Goal: Task Accomplishment & Management: Use online tool/utility

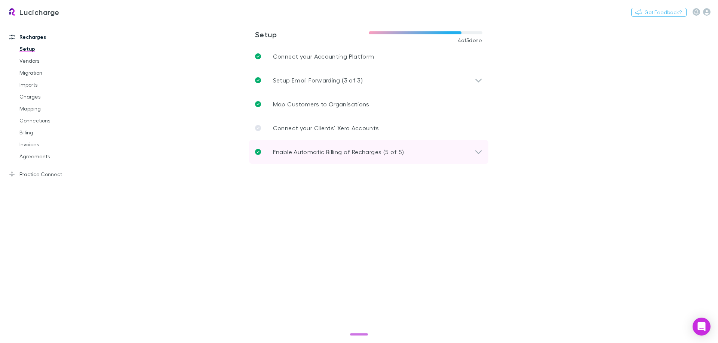
click at [368, 153] on p "Enable Automatic Billing of Recharges (5 of 5)" at bounding box center [338, 152] width 131 height 9
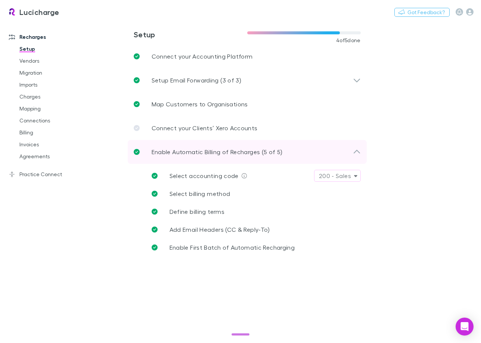
click at [308, 158] on div "Enable Automatic Billing of Recharges (5 of 5)" at bounding box center [247, 152] width 239 height 24
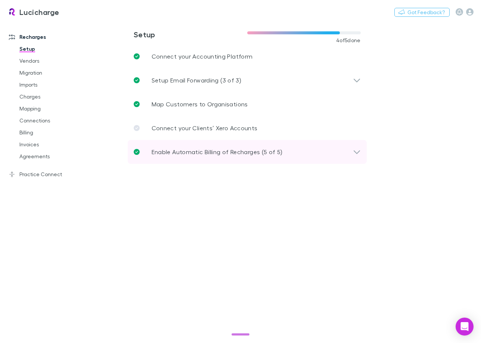
click at [308, 158] on div "Enable Automatic Billing of Recharges (5 of 5)" at bounding box center [247, 152] width 239 height 24
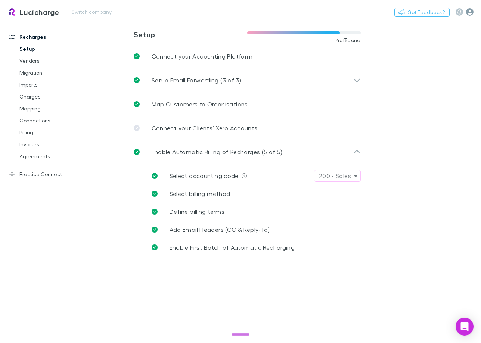
click at [471, 10] on icon "button" at bounding box center [469, 11] width 7 height 7
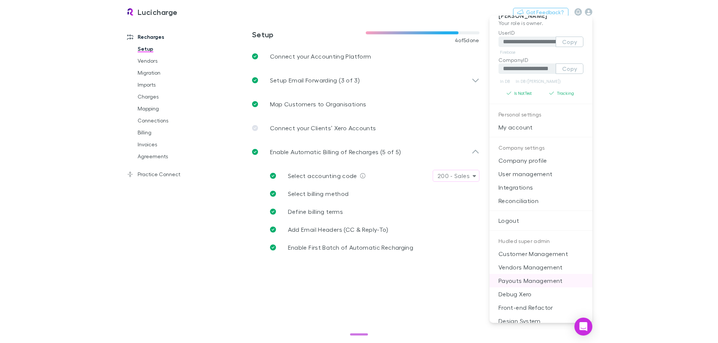
scroll to position [18, 0]
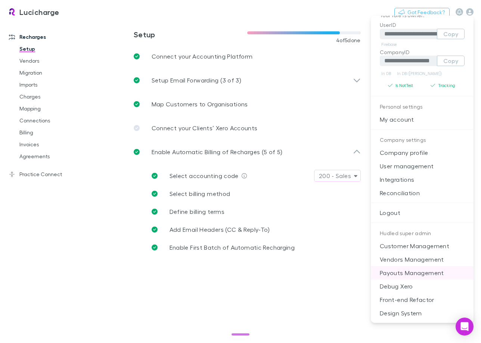
click at [426, 276] on p "Payouts Management" at bounding box center [422, 272] width 103 height 13
select select "****"
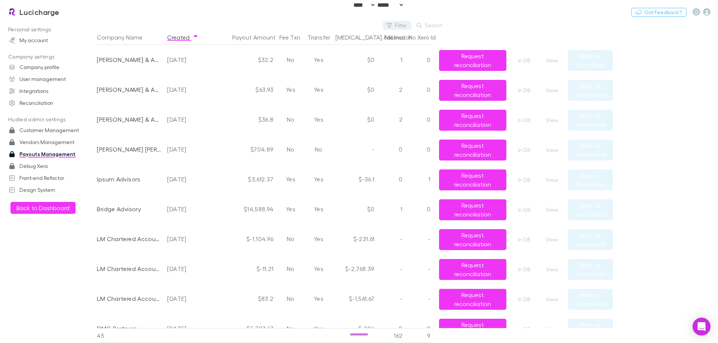
click at [398, 26] on button "Filter" at bounding box center [397, 25] width 28 height 9
type input "****"
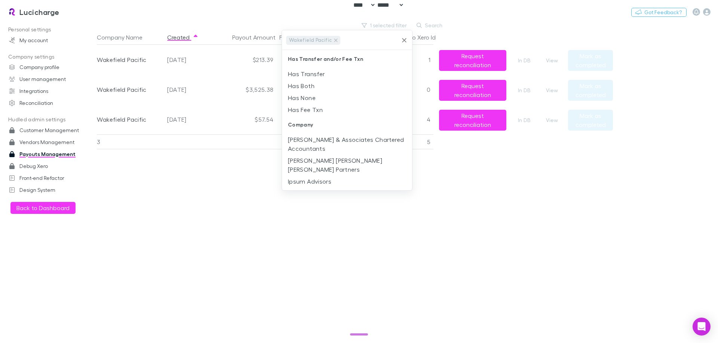
click at [444, 237] on div at bounding box center [359, 171] width 718 height 343
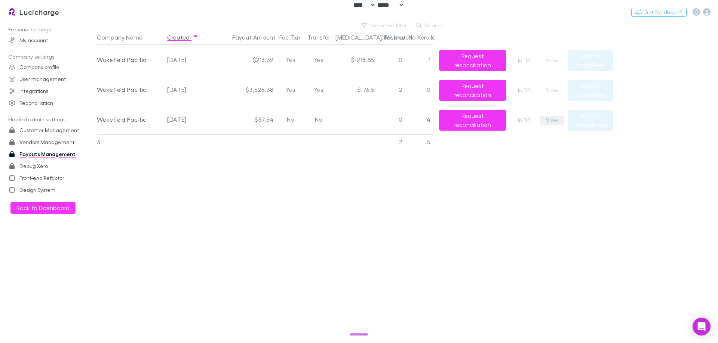
click at [549, 121] on button "View" at bounding box center [552, 120] width 24 height 9
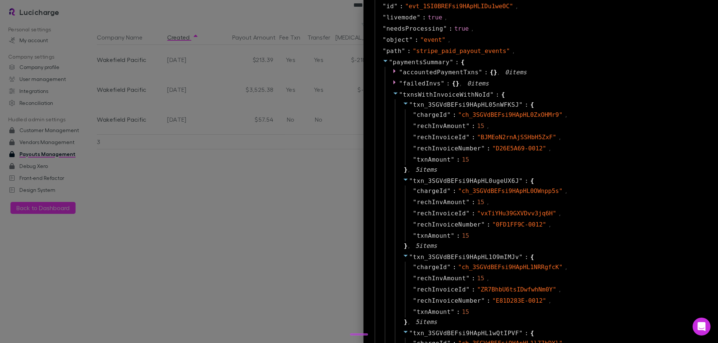
scroll to position [150, 0]
click at [699, 122] on div "" txnsWithInvoiceWithNoId " : { " txn_3SGVdBEFsi9HApHL05nWFKSJ " : { " chargeId…" at bounding box center [546, 252] width 322 height 325
click at [291, 180] on div at bounding box center [359, 171] width 718 height 343
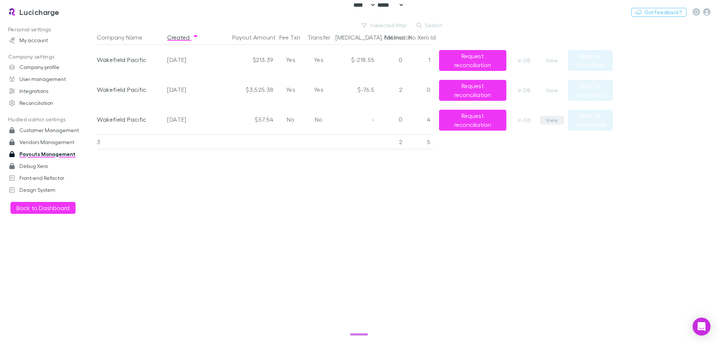
click at [550, 121] on button "View" at bounding box center [552, 120] width 24 height 9
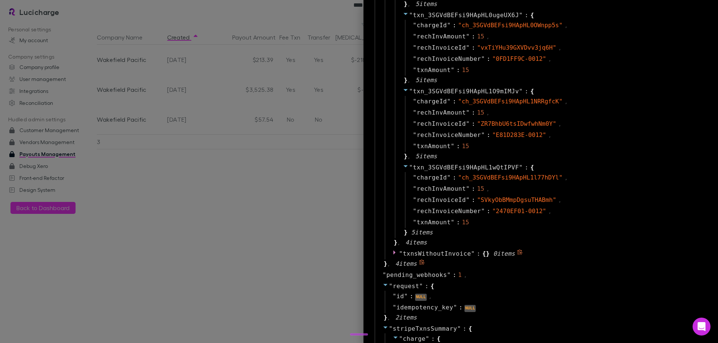
scroll to position [224, 0]
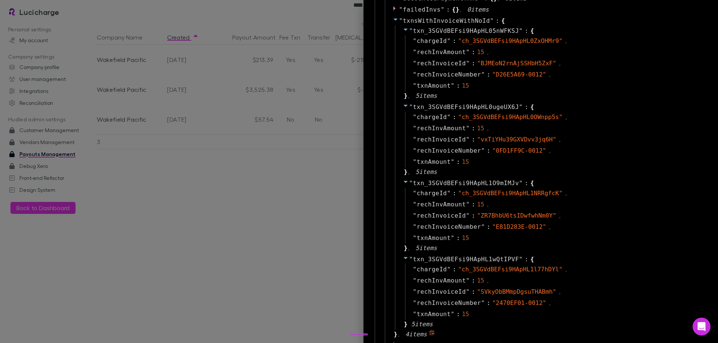
click at [701, 136] on div "" txnsWithInvoiceWithNoId " : { " txn_3SGVdBEFsi9HApHL05nWFKSJ " : { " chargeId…" at bounding box center [546, 177] width 322 height 325
click at [280, 216] on div at bounding box center [359, 171] width 718 height 343
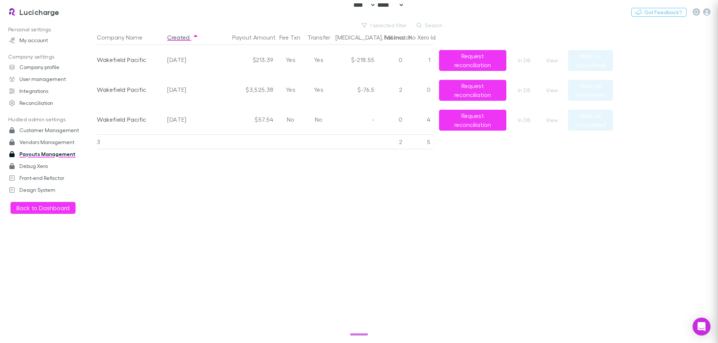
scroll to position [0, 0]
drag, startPoint x: 432, startPoint y: 209, endPoint x: 428, endPoint y: 198, distance: 11.8
click at [431, 204] on div "Company Name Created Payout Amount Fee Txn Transfer Bal. Mismatch Fail Invs No …" at bounding box center [355, 187] width 516 height 314
drag, startPoint x: 521, startPoint y: 170, endPoint x: 148, endPoint y: 151, distance: 374.3
click at [521, 170] on div "Company Name Created Payout Amount Fee Txn Transfer Bal. Mismatch Fail Invs No …" at bounding box center [355, 187] width 516 height 314
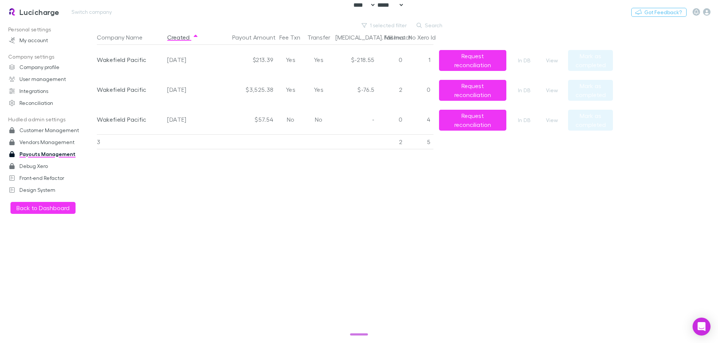
click at [35, 12] on h3 "Lucicharge" at bounding box center [39, 11] width 40 height 9
click at [387, 20] on div "Lucicharge Switch company Nothing Got Feedback?" at bounding box center [359, 12] width 718 height 24
click at [387, 23] on button "1 selected filter" at bounding box center [384, 25] width 53 height 9
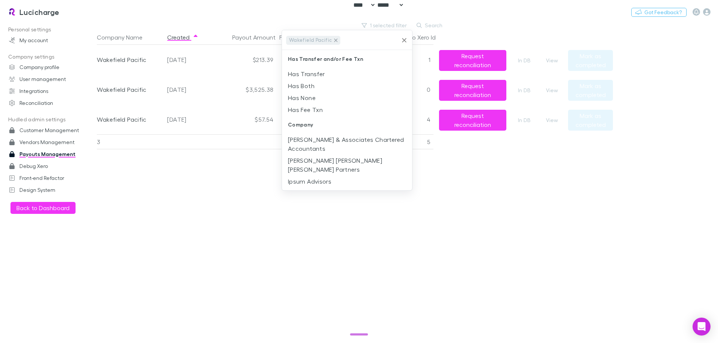
click at [334, 41] on icon at bounding box center [335, 39] width 3 height 3
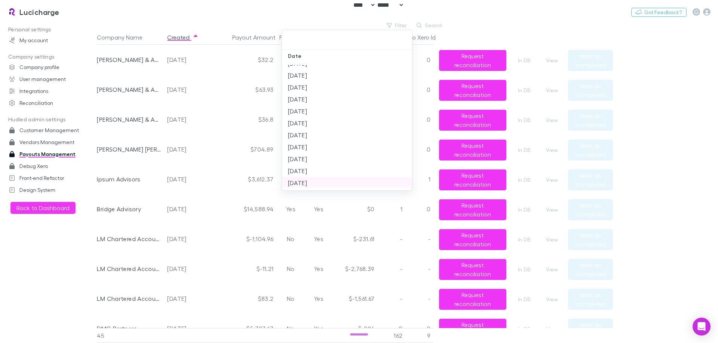
scroll to position [676, 0]
click at [323, 194] on li "2025-10-14" at bounding box center [347, 200] width 130 height 12
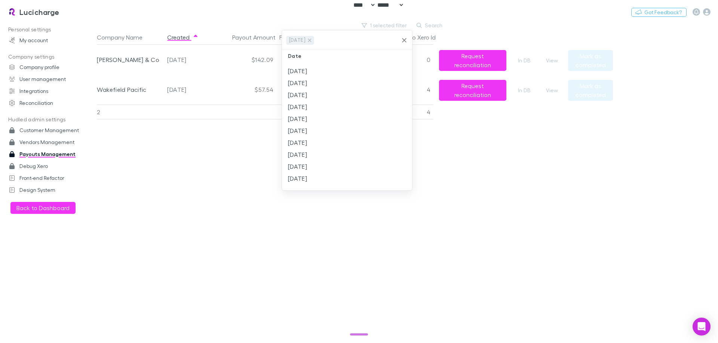
scroll to position [664, 0]
click at [326, 194] on li "2025-10-08" at bounding box center [347, 200] width 130 height 12
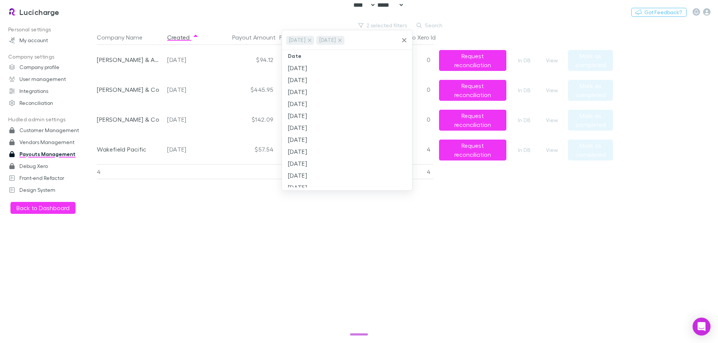
scroll to position [0, 0]
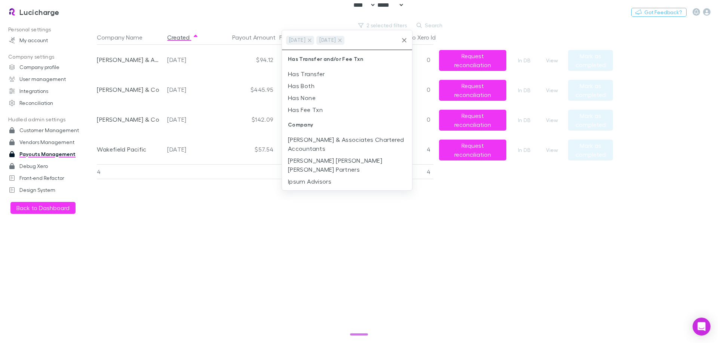
click at [197, 207] on div at bounding box center [359, 171] width 718 height 343
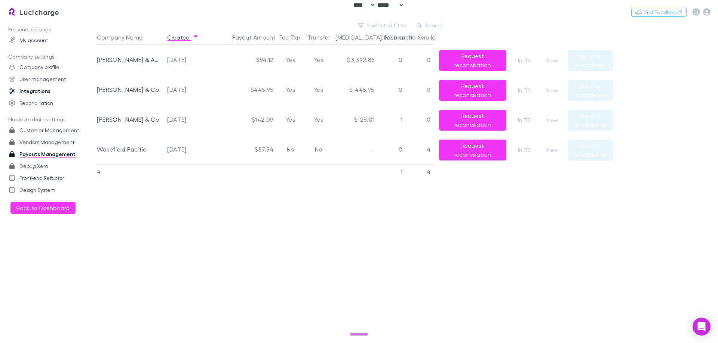
click at [51, 91] on link "Integrations" at bounding box center [50, 91] width 99 height 12
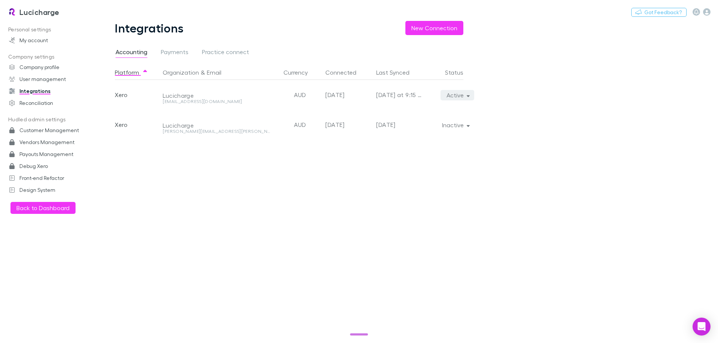
click at [455, 95] on button "Active" at bounding box center [457, 95] width 34 height 10
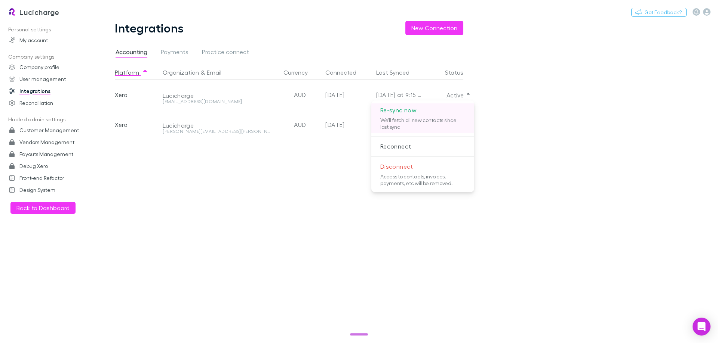
click at [444, 115] on p "Re-sync now" at bounding box center [422, 110] width 103 height 13
click at [132, 218] on div at bounding box center [359, 171] width 718 height 343
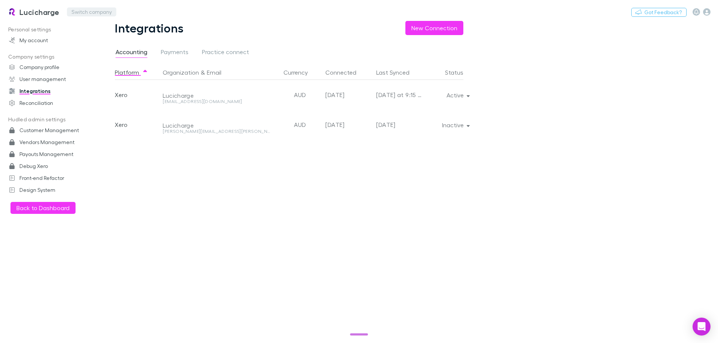
click at [98, 13] on button "Switch company" at bounding box center [91, 11] width 49 height 9
type input "****"
click at [375, 151] on div "Platform Organization & Email Currency Connected Last Synced Status Xero Wakefi…" at bounding box center [295, 204] width 360 height 278
click at [175, 101] on div "mcalley@wakpac.au" at bounding box center [216, 101] width 107 height 4
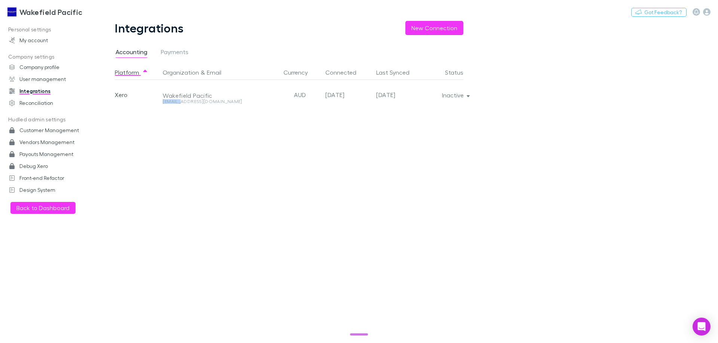
drag, startPoint x: 175, startPoint y: 101, endPoint x: 166, endPoint y: 102, distance: 9.0
click at [166, 102] on div "mcalley@wakpac.au" at bounding box center [216, 101] width 107 height 4
click at [459, 98] on button "Inactive" at bounding box center [455, 95] width 38 height 10
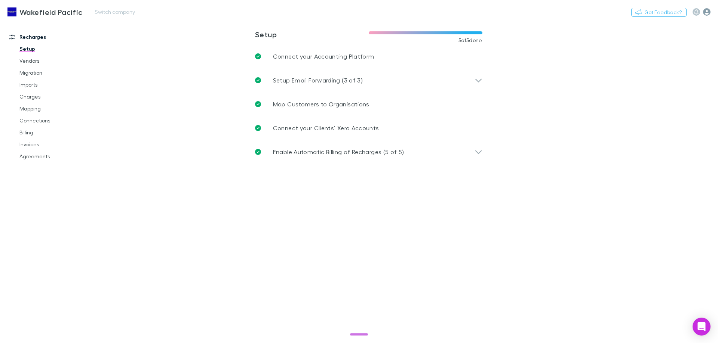
click at [706, 10] on icon "button" at bounding box center [706, 11] width 7 height 7
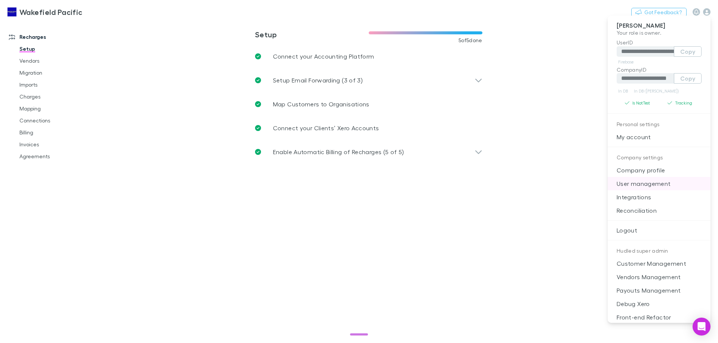
click at [637, 186] on p "User management" at bounding box center [658, 183] width 103 height 13
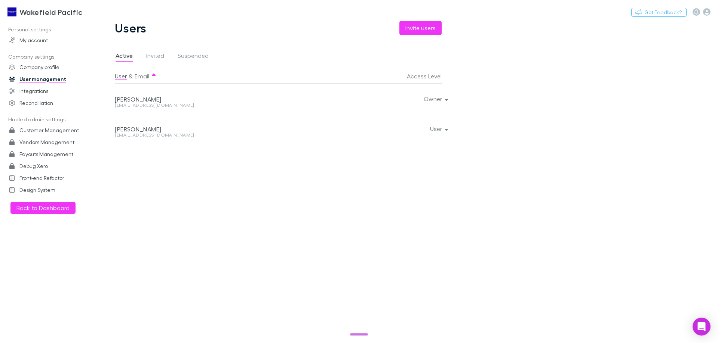
click at [138, 104] on div "[EMAIL_ADDRESS][DOMAIN_NAME]" at bounding box center [218, 105] width 207 height 4
click at [136, 134] on div "[EMAIL_ADDRESS][DOMAIN_NAME]" at bounding box center [218, 135] width 207 height 4
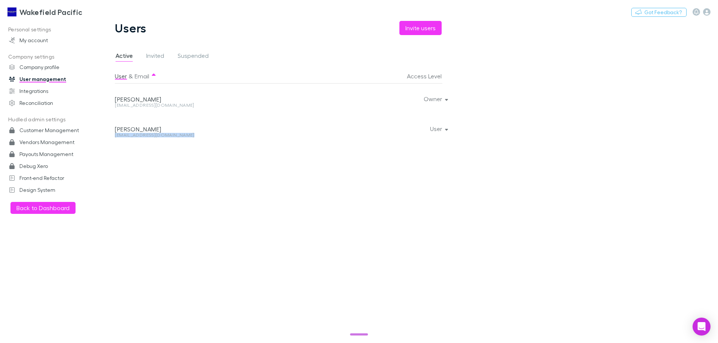
click at [136, 134] on div "[EMAIL_ADDRESS][DOMAIN_NAME]" at bounding box center [218, 135] width 207 height 4
copy div "[EMAIL_ADDRESS][DOMAIN_NAME] User"
click at [49, 93] on link "Integrations" at bounding box center [50, 91] width 99 height 12
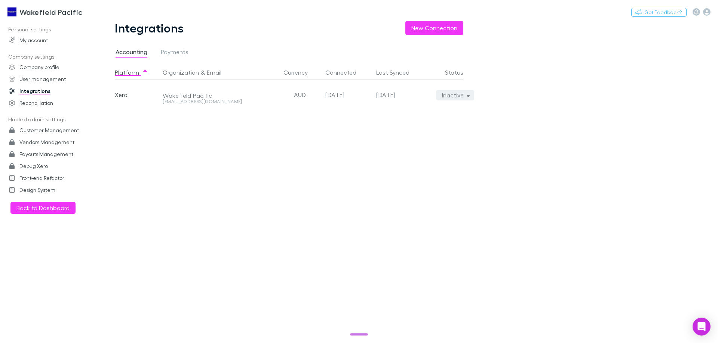
click at [458, 96] on button "Inactive" at bounding box center [455, 95] width 38 height 10
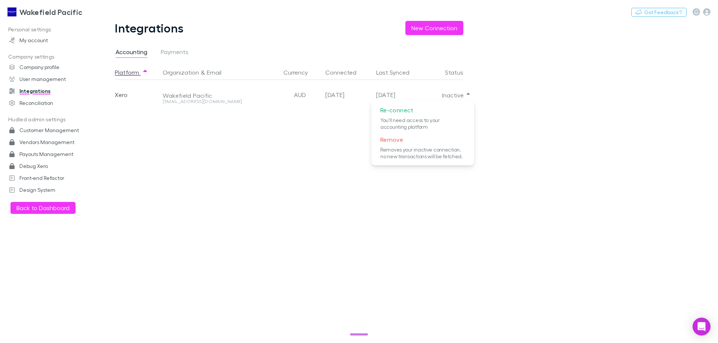
drag, startPoint x: 31, startPoint y: 159, endPoint x: 31, endPoint y: 164, distance: 5.3
click at [31, 159] on div at bounding box center [359, 171] width 718 height 343
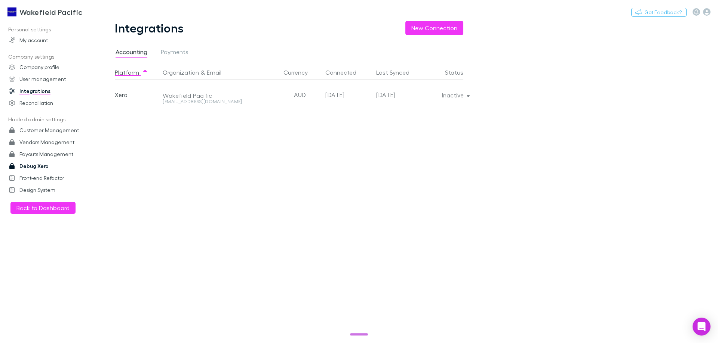
click at [33, 169] on link "Debug Xero" at bounding box center [50, 166] width 99 height 12
select select "****"
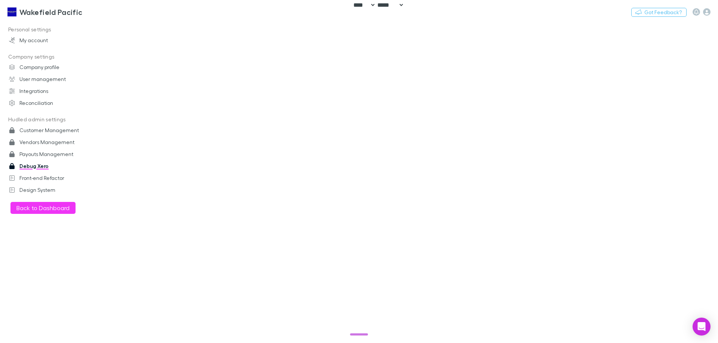
click at [33, 169] on link "Debug Xero" at bounding box center [50, 166] width 99 height 12
drag, startPoint x: 687, startPoint y: 193, endPoint x: 179, endPoint y: 46, distance: 529.2
click at [687, 192] on main "Customer" at bounding box center [407, 182] width 621 height 323
click at [167, 40] on div "Customer" at bounding box center [162, 38] width 121 height 9
drag, startPoint x: 81, startPoint y: 5, endPoint x: 87, endPoint y: 6, distance: 6.1
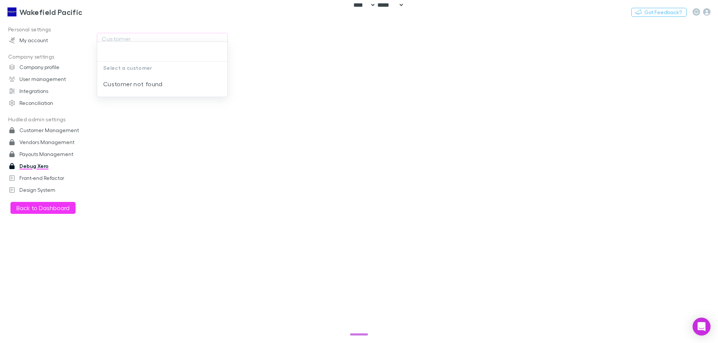
click at [81, 5] on div at bounding box center [359, 171] width 718 height 343
click at [93, 10] on div "Select a customer Customer not found" at bounding box center [359, 171] width 718 height 343
click at [98, 13] on button "Switch company" at bounding box center [114, 11] width 49 height 9
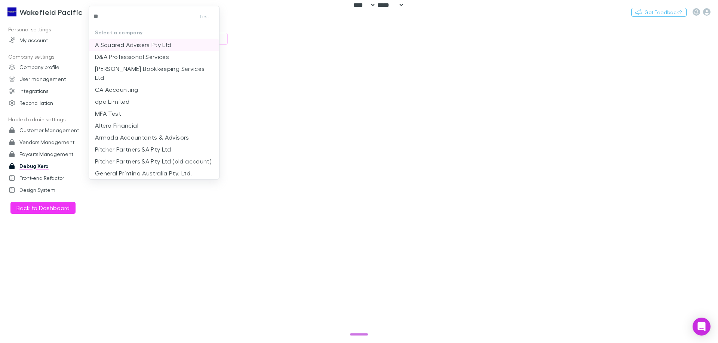
type input "***"
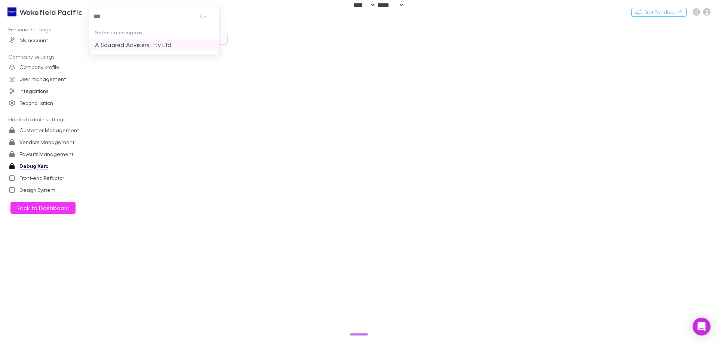
click at [113, 44] on p "A Squared Advisers Pty Ltd" at bounding box center [133, 44] width 77 height 9
click at [151, 40] on div "Customer" at bounding box center [162, 38] width 121 height 9
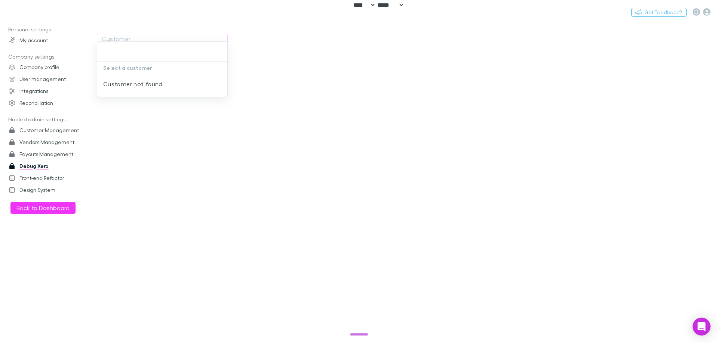
click at [287, 70] on div at bounding box center [359, 171] width 718 height 343
click at [99, 13] on div "Switch company Nothing Got Feedback?" at bounding box center [359, 12] width 718 height 24
click at [36, 13] on button "Switch company" at bounding box center [24, 11] width 49 height 9
type input "****"
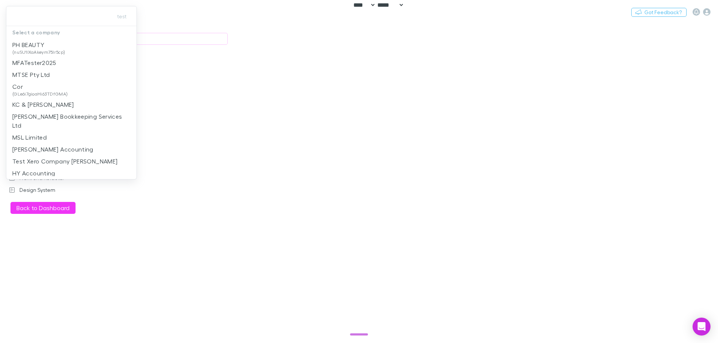
type input "*"
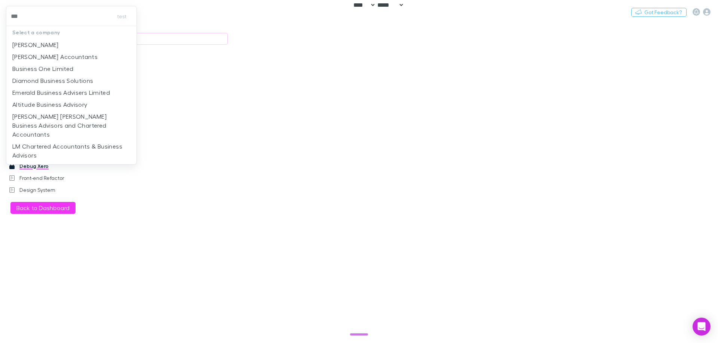
type input "****"
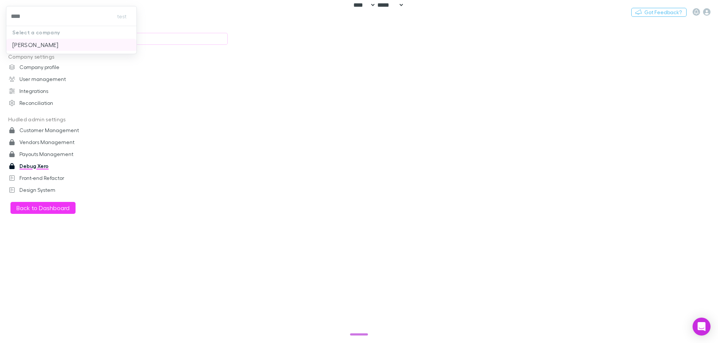
click at [134, 39] on div "Customer" at bounding box center [162, 38] width 121 height 9
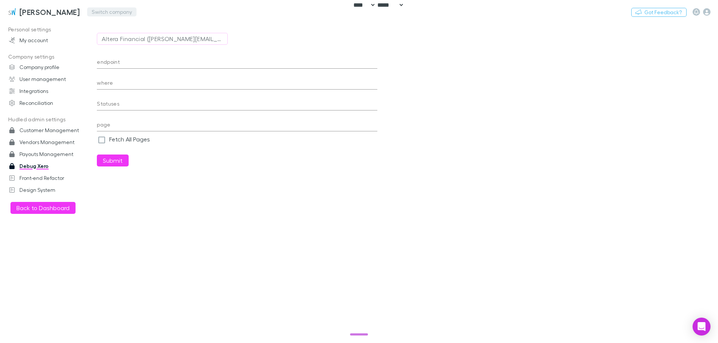
click at [109, 14] on button "Switch company" at bounding box center [111, 11] width 49 height 9
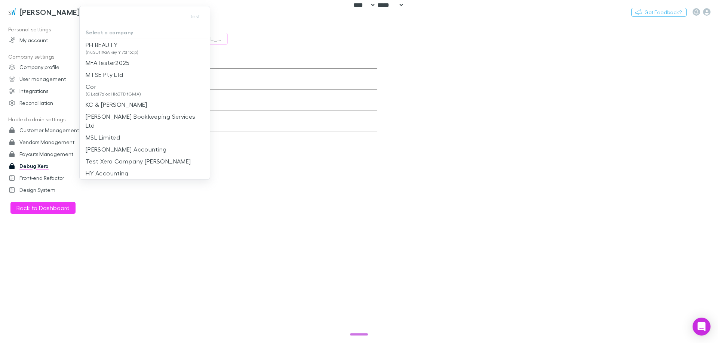
type input "**********"
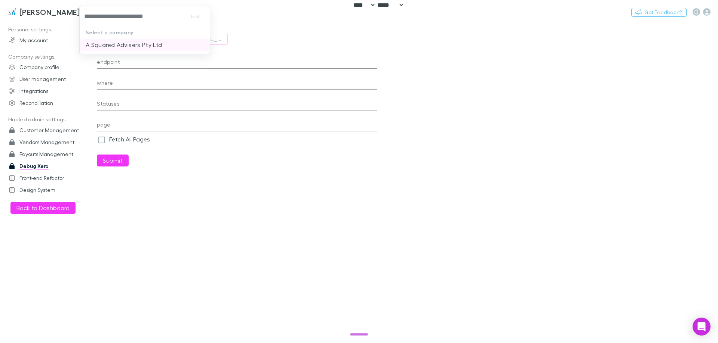
click at [129, 42] on p "A Squared Advisers Pty Ltd" at bounding box center [124, 44] width 77 height 9
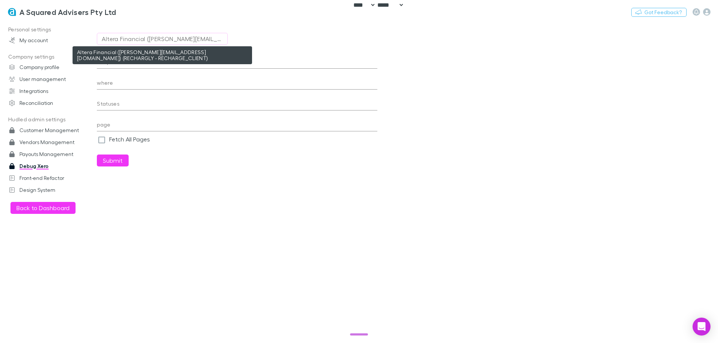
click at [138, 42] on div "Altera Financial ([PERSON_NAME][EMAIL_ADDRESS][DOMAIN_NAME]) (RECHARGLY - RECHA…" at bounding box center [162, 38] width 121 height 9
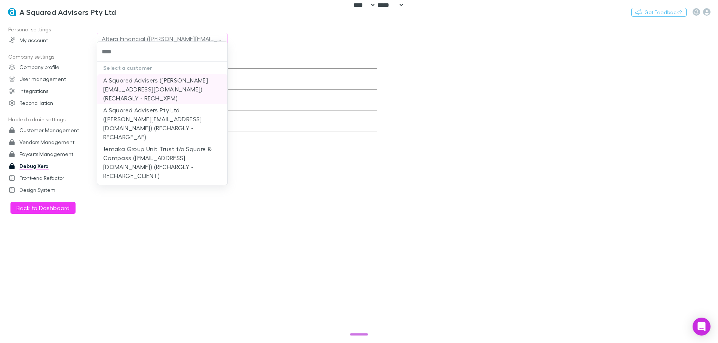
click at [142, 86] on li "A Squared Advisers (adele@asquaredadvisers.com.au) (RECHARGLY - RECH_XPM)" at bounding box center [162, 89] width 130 height 30
type input "**********"
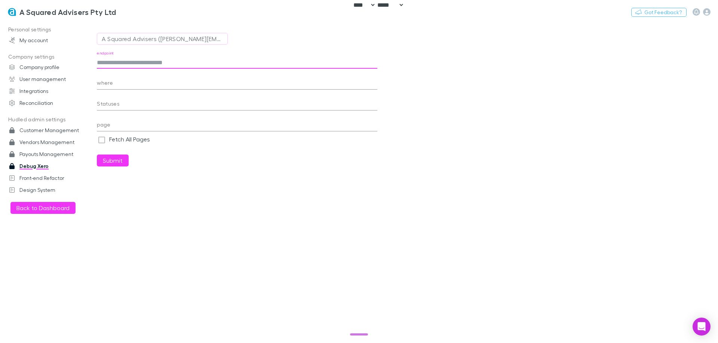
click at [124, 65] on input "endpoint" at bounding box center [237, 63] width 280 height 12
paste input "**********"
type input "**********"
drag, startPoint x: 712, startPoint y: 164, endPoint x: 547, endPoint y: 121, distance: 170.8
click at [711, 164] on main "A Squared Advisers (adele@asquaredadvisers.com.au) (RECHARGLY - RECH_XPM) endpo…" at bounding box center [407, 182] width 621 height 323
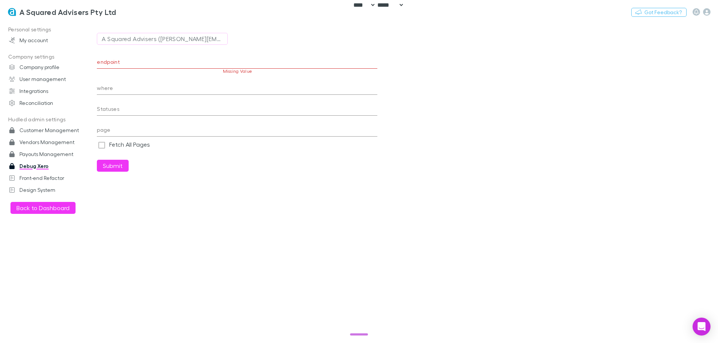
click at [240, 60] on input "endpoint" at bounding box center [237, 63] width 280 height 12
paste input "**********"
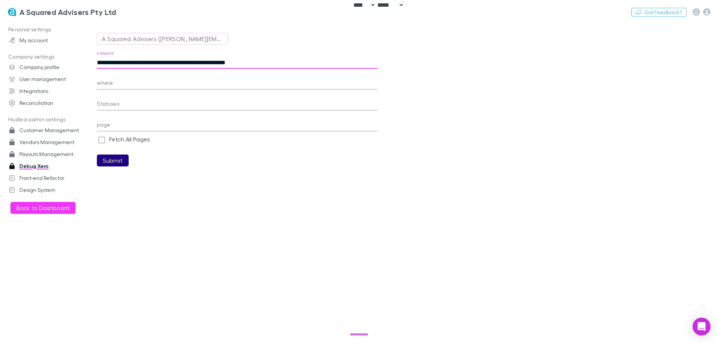
type input "**********"
click at [111, 158] on button "Submit" at bounding box center [113, 161] width 32 height 12
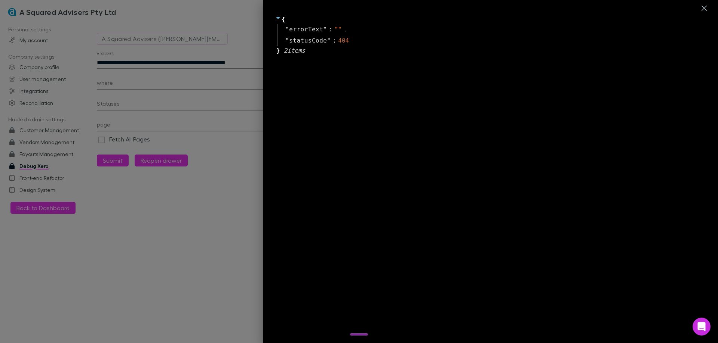
click at [158, 92] on div at bounding box center [359, 171] width 718 height 343
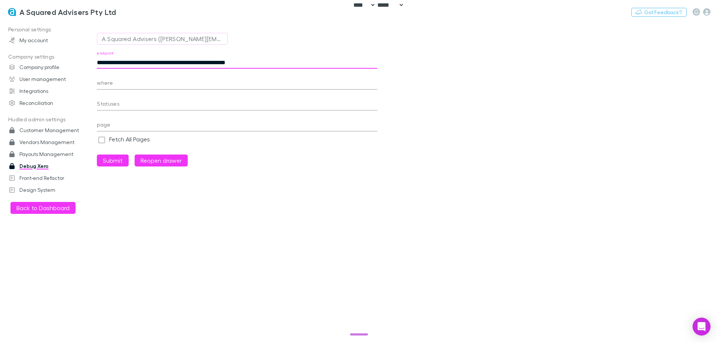
click at [123, 60] on input "**********" at bounding box center [237, 63] width 280 height 12
click at [119, 160] on button "Submit" at bounding box center [113, 161] width 32 height 12
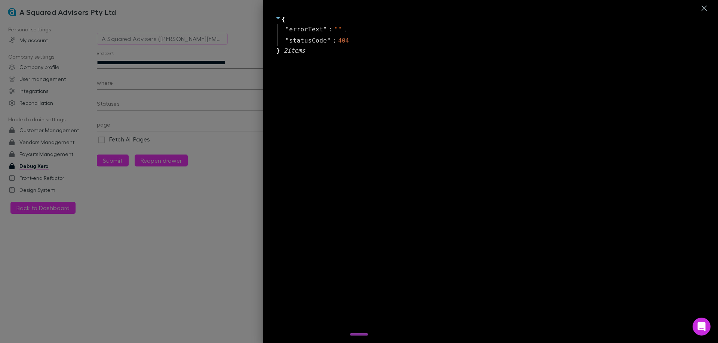
click at [162, 41] on div at bounding box center [359, 171] width 718 height 343
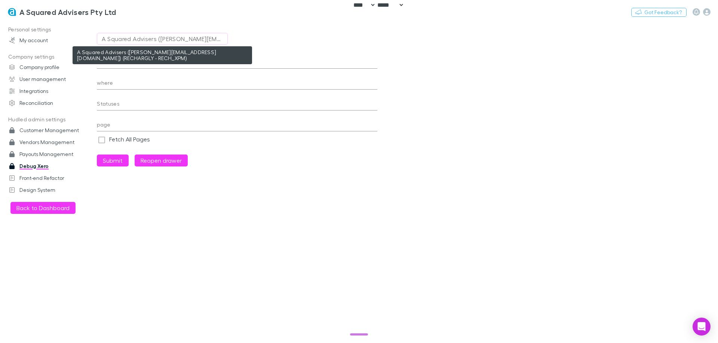
click at [154, 41] on div "A Squared Advisers (adele@asquaredadvisers.com.au) (RECHARGLY - RECH_XPM)" at bounding box center [162, 38] width 121 height 9
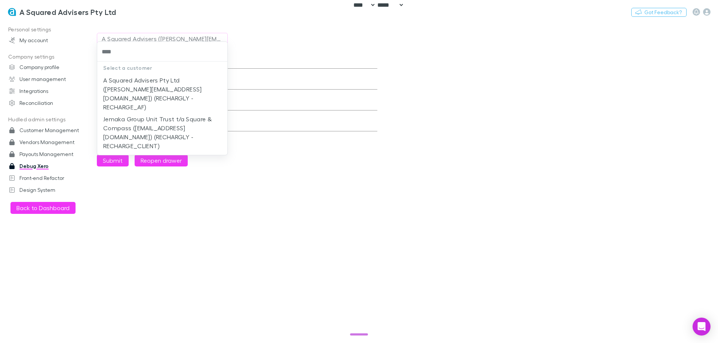
type input "****"
drag, startPoint x: 271, startPoint y: 168, endPoint x: 229, endPoint y: 138, distance: 51.4
click at [271, 168] on div at bounding box center [359, 171] width 718 height 343
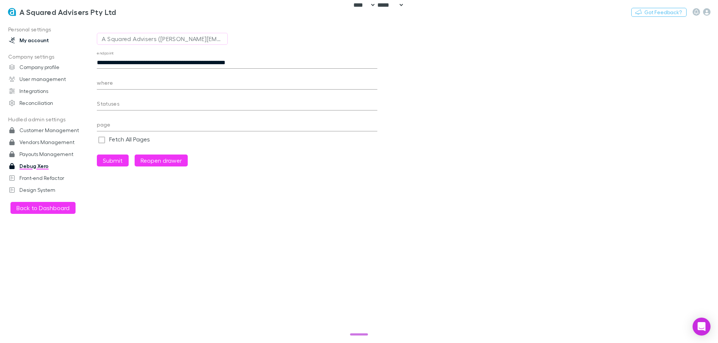
click at [28, 39] on link "My account" at bounding box center [50, 40] width 99 height 12
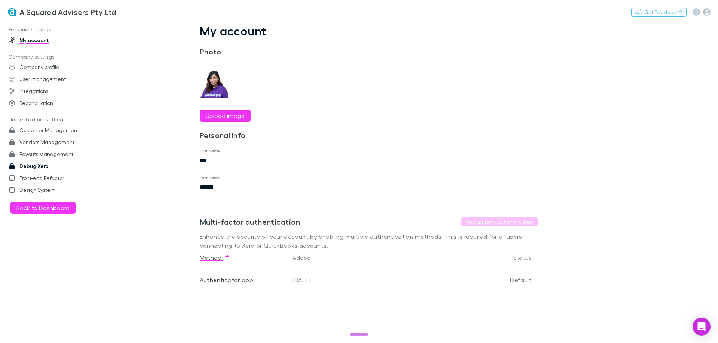
click at [37, 164] on link "Debug Xero" at bounding box center [50, 166] width 99 height 12
select select "****"
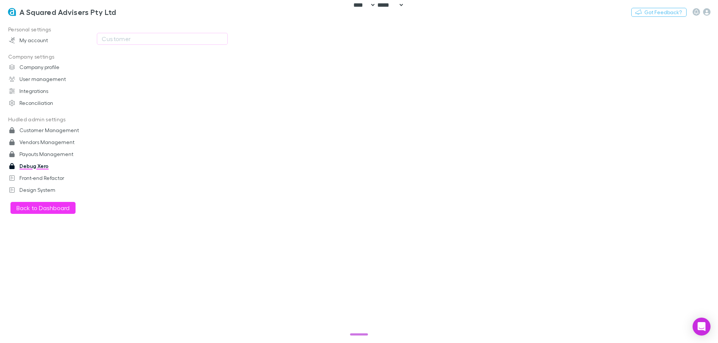
click at [117, 32] on div "Customer" at bounding box center [237, 39] width 280 height 36
click at [120, 39] on div "Customer" at bounding box center [162, 38] width 121 height 9
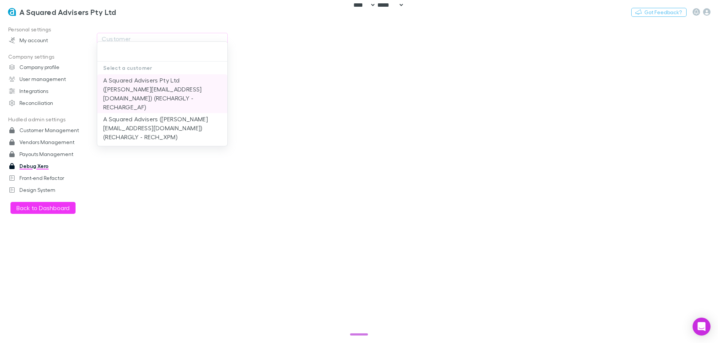
click at [128, 89] on li "A Squared Advisers Pty Ltd (adele@asquaredadvisers.com.au) (RECHARGLY - RECHARG…" at bounding box center [162, 93] width 130 height 39
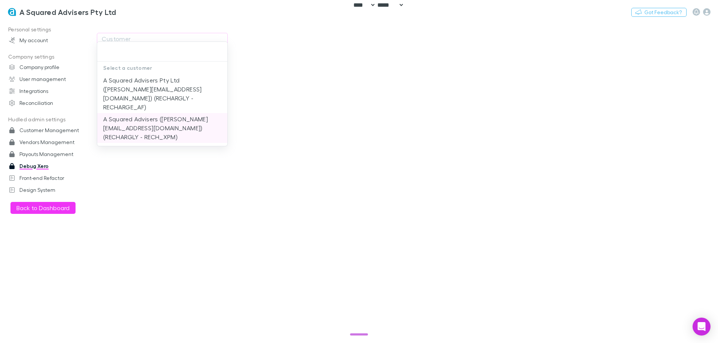
type input "**********"
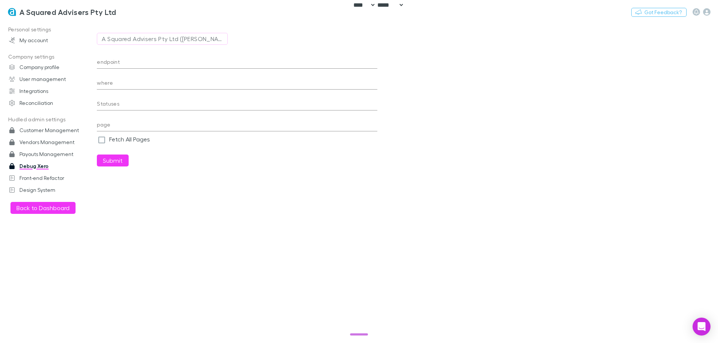
click at [131, 62] on input "endpoint" at bounding box center [237, 63] width 280 height 12
paste input "**********"
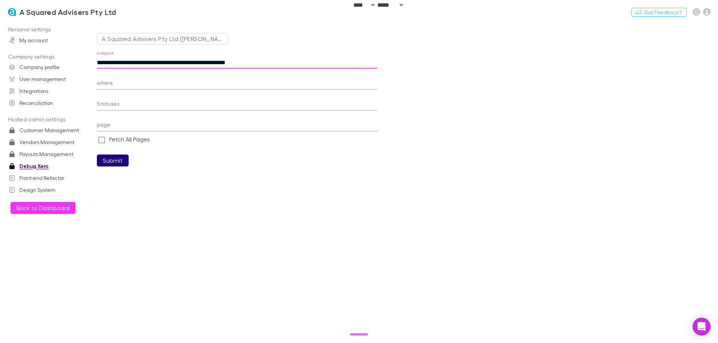
type input "**********"
click at [110, 160] on button "Submit" at bounding box center [113, 161] width 32 height 12
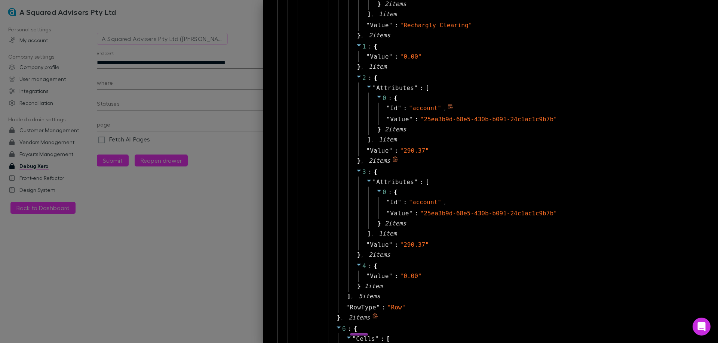
scroll to position [2499, 0]
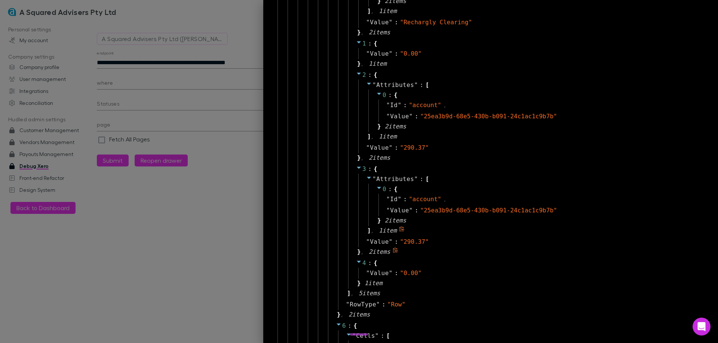
drag, startPoint x: 549, startPoint y: 181, endPoint x: 539, endPoint y: 156, distance: 27.3
click at [549, 182] on div "" Attributes " : [ 0 : { " Id " : " account " , " Value " : " 25ea3b9d-68e5-430…" at bounding box center [524, 205] width 333 height 63
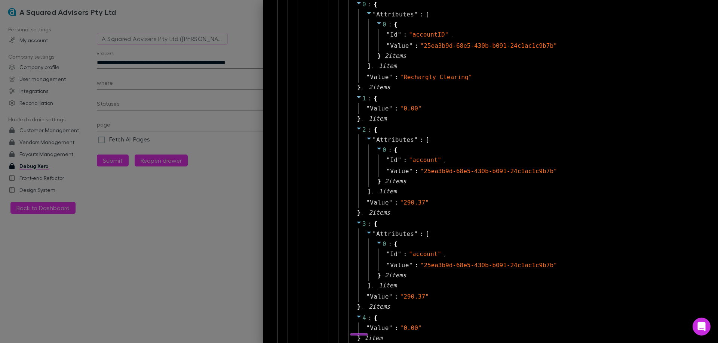
scroll to position [2440, 0]
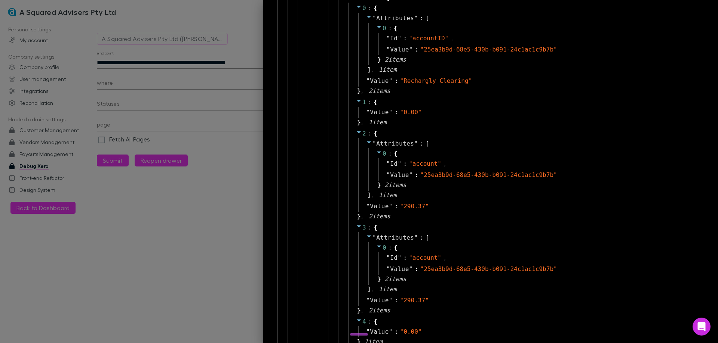
click at [597, 282] on div "0 : { " Id " : " account " , " Value " : " 25ea3b9d-68e5-430b-b091-24c1ac1c9b7b…" at bounding box center [528, 264] width 321 height 43
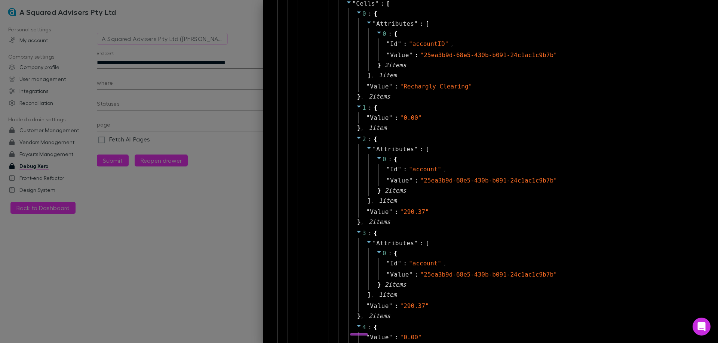
scroll to position [2466, 0]
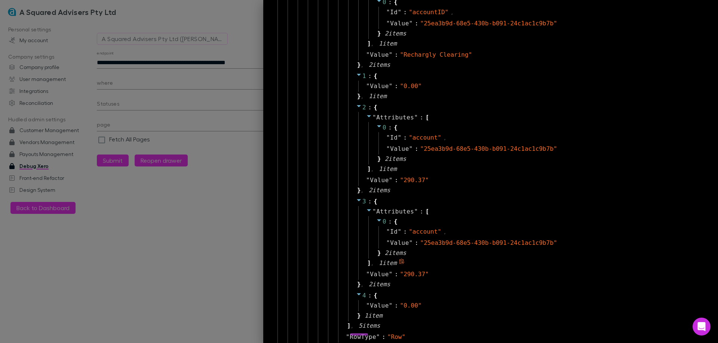
click at [620, 265] on div "" Attributes " : [ 0 : { " Id " : " account " , " Value " : " 25ea3b9d-68e5-430…" at bounding box center [524, 237] width 333 height 63
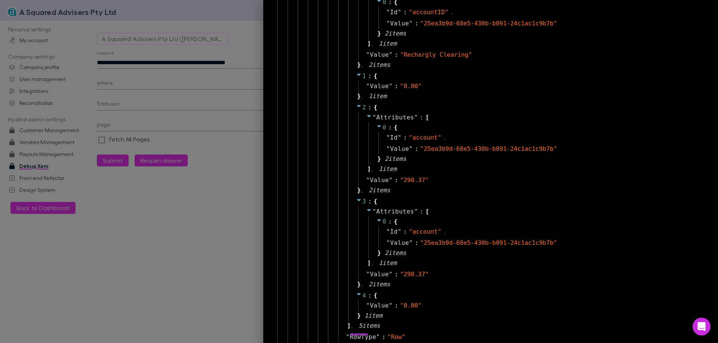
click at [702, 203] on div "{ " DateTimeUTC " : " /Date(1760423741750)/ " , " Id " : " 601fc367-3001-419f-b…" at bounding box center [490, 171] width 454 height 343
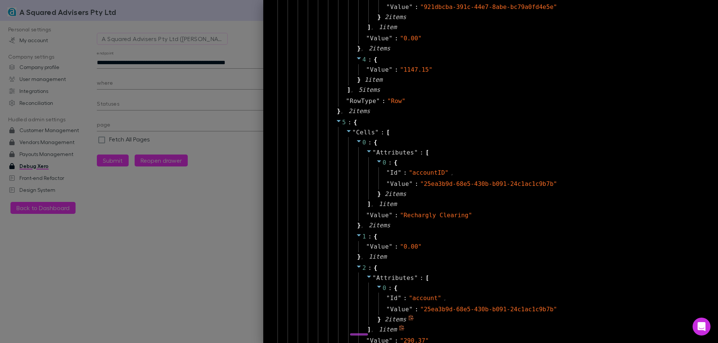
scroll to position [2279, 0]
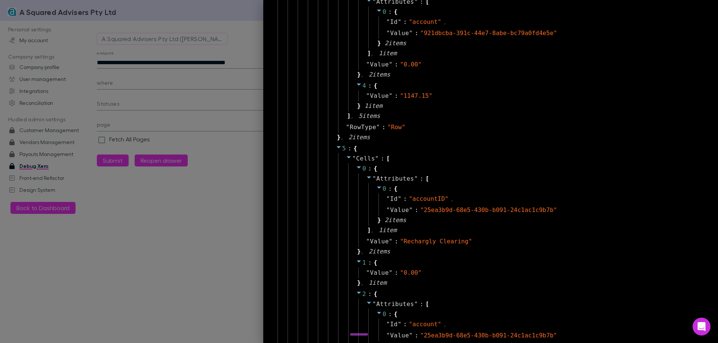
click at [206, 248] on div at bounding box center [359, 171] width 718 height 343
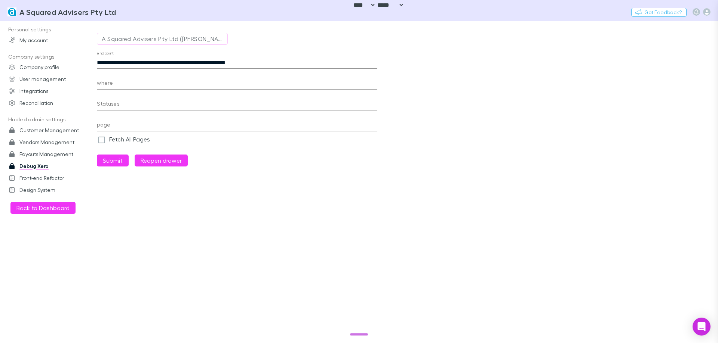
scroll to position [18, 0]
drag, startPoint x: 700, startPoint y: 173, endPoint x: 310, endPoint y: 131, distance: 392.5
click at [700, 173] on main "**********" at bounding box center [407, 182] width 621 height 323
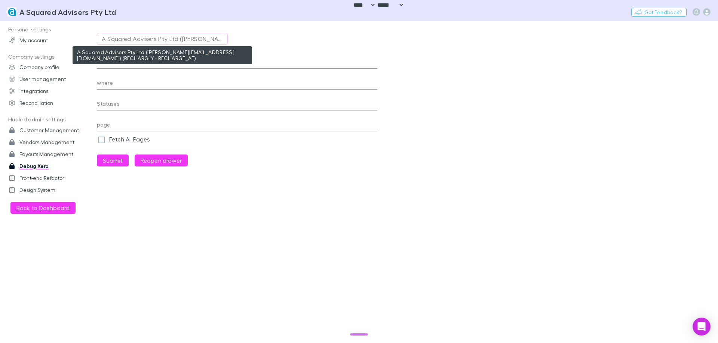
click at [179, 36] on div "A Squared Advisers Pty Ltd (adele@asquaredadvisers.com.au) (RECHARGLY - RECHARG…" at bounding box center [162, 38] width 121 height 9
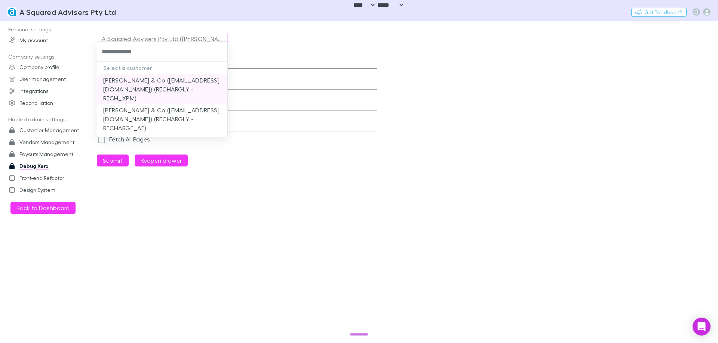
click at [159, 84] on li "[PERSON_NAME] & Co ([EMAIL_ADDRESS][DOMAIN_NAME]) (RECHARGLY - RECH_XPM)" at bounding box center [162, 89] width 130 height 30
type input "**********"
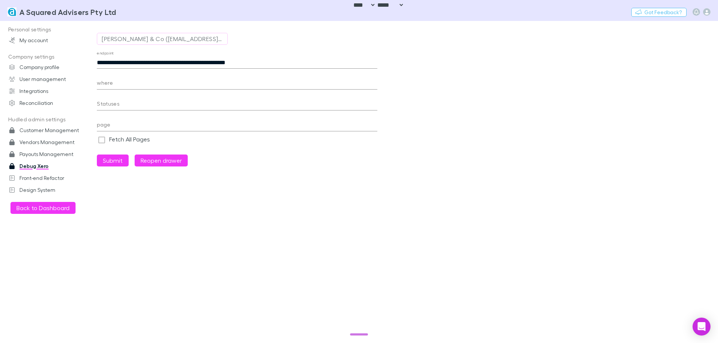
click at [138, 31] on div "**********" at bounding box center [237, 97] width 280 height 152
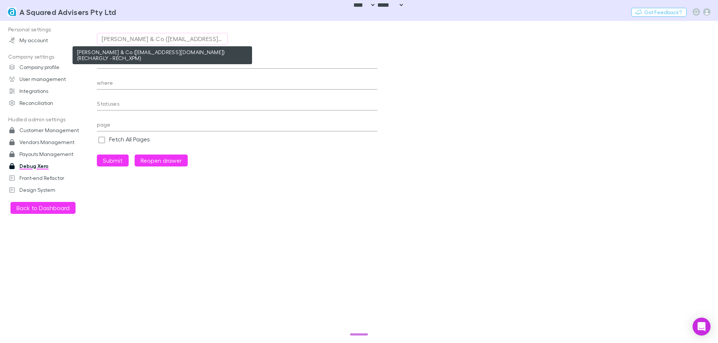
click at [136, 37] on div "[PERSON_NAME] & Co ([EMAIL_ADDRESS][DOMAIN_NAME]) (RECHARGLY - RECH_XPM)" at bounding box center [162, 38] width 121 height 9
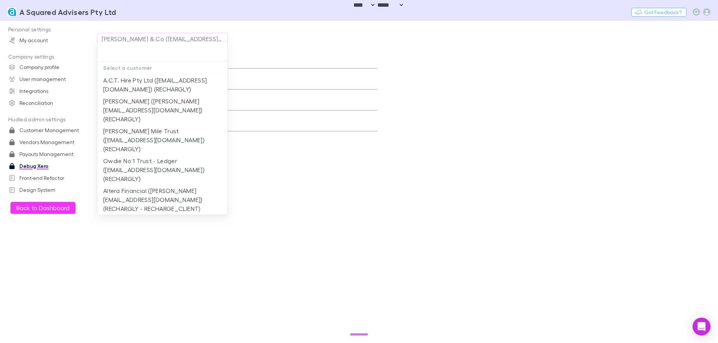
click at [303, 64] on div at bounding box center [359, 171] width 718 height 343
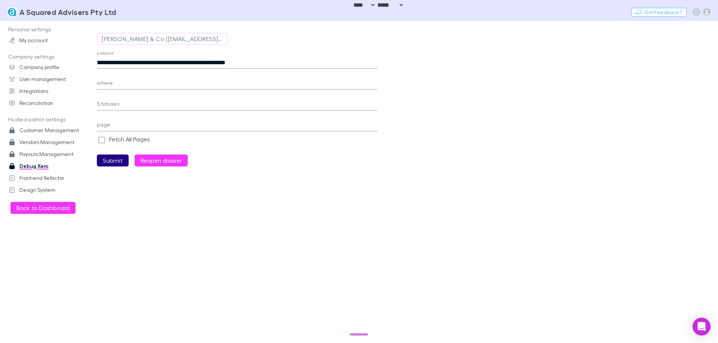
click at [114, 160] on button "Submit" at bounding box center [113, 161] width 32 height 12
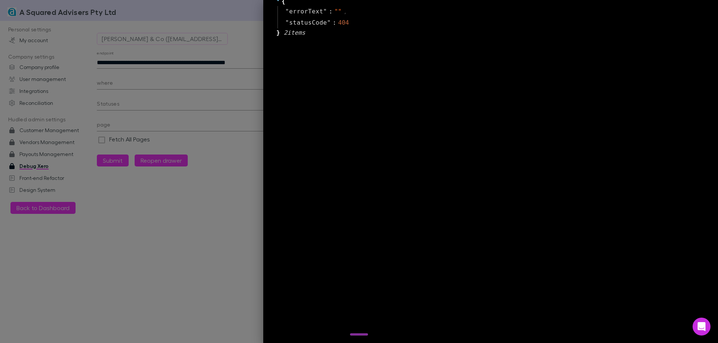
click at [493, 93] on div "{ " errorText " : " " , " statusCode " : 404 } 2 item s" at bounding box center [490, 162] width 431 height 343
click at [200, 108] on div at bounding box center [359, 171] width 718 height 343
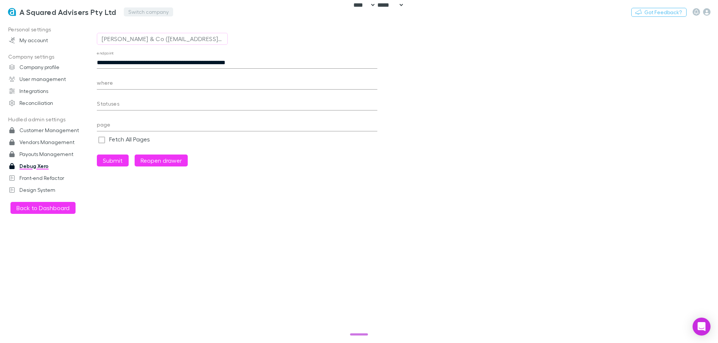
click at [157, 15] on button "Switch company" at bounding box center [148, 11] width 49 height 9
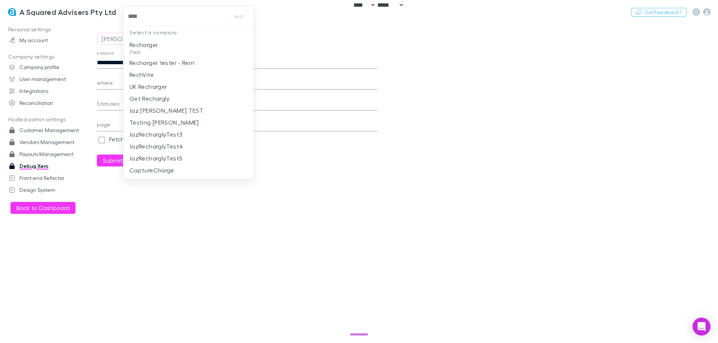
type input "*****"
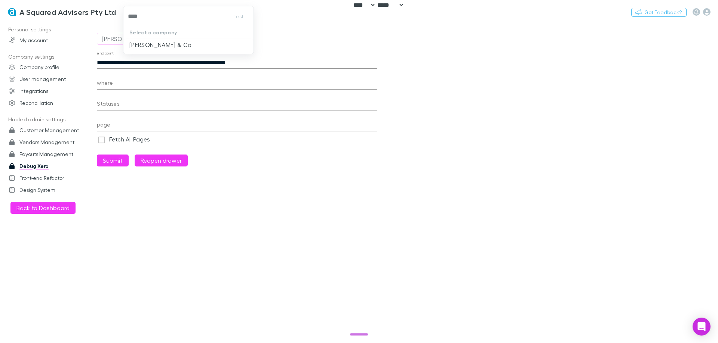
type input "*****"
click at [152, 44] on p "[PERSON_NAME] & Co" at bounding box center [160, 44] width 62 height 9
click at [295, 228] on main "**********" at bounding box center [407, 182] width 621 height 323
click at [113, 162] on button "Submit" at bounding box center [113, 161] width 32 height 12
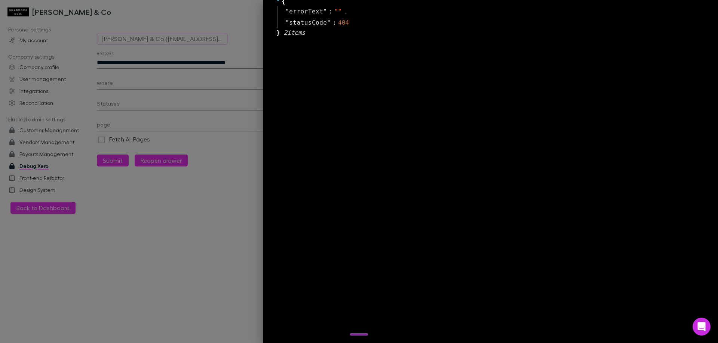
click at [182, 223] on div at bounding box center [359, 171] width 718 height 343
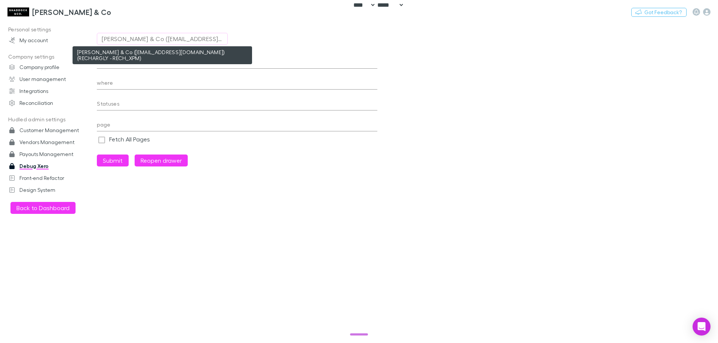
click at [176, 39] on div "[PERSON_NAME] & Co ([EMAIL_ADDRESS][DOMAIN_NAME]) (RECHARGLY - RECH_XPM)" at bounding box center [162, 38] width 121 height 9
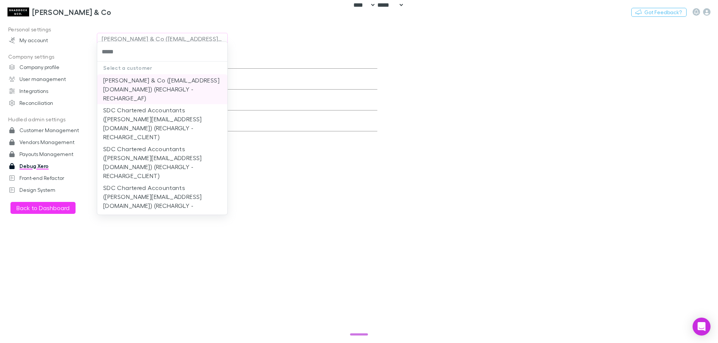
click at [170, 89] on li "[PERSON_NAME] & Co ([EMAIL_ADDRESS][DOMAIN_NAME]) (RECHARGLY - RECHARGE_AF)" at bounding box center [162, 89] width 130 height 30
type input "**********"
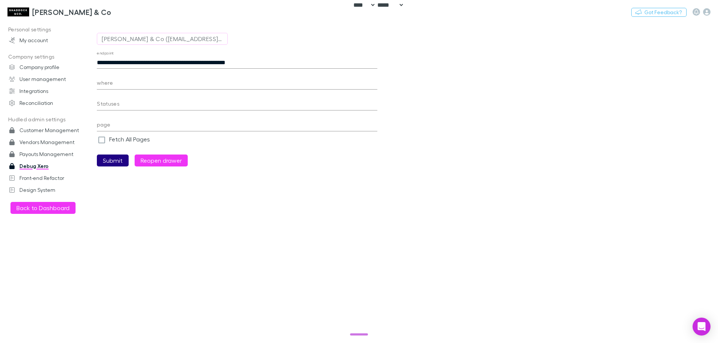
click at [120, 161] on button "Submit" at bounding box center [113, 161] width 32 height 12
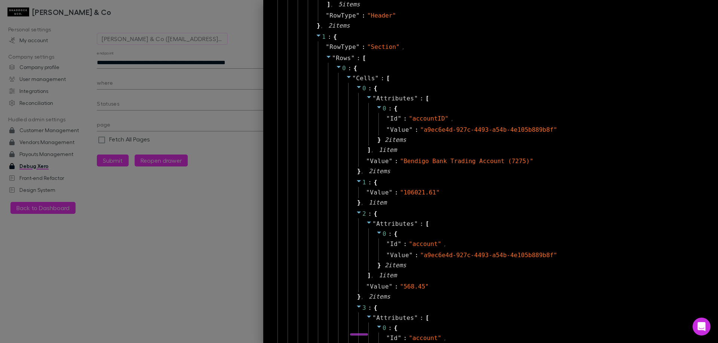
scroll to position [370, 0]
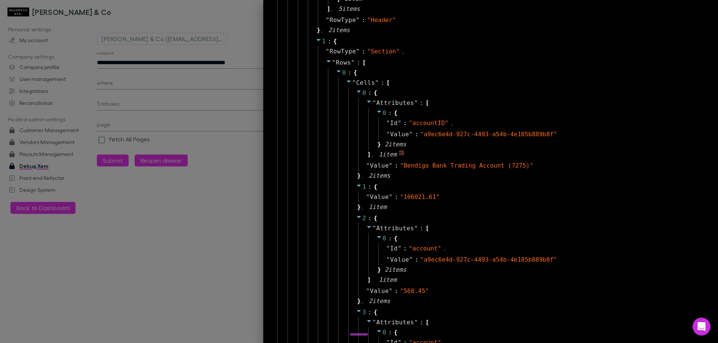
click at [558, 160] on div "" Attributes " : [ 0 : { " Id " : " accountID " , " Value " : " a9ec6e4d-927c-4…" at bounding box center [524, 129] width 333 height 63
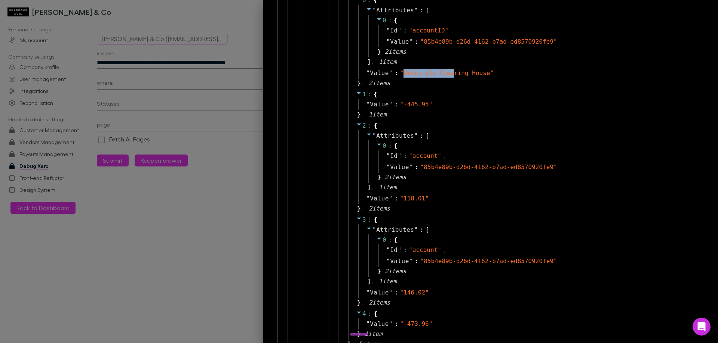
scroll to position [1261, 0]
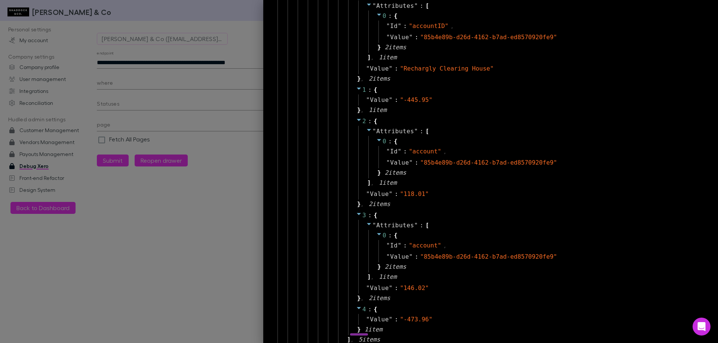
click at [150, 268] on div at bounding box center [359, 171] width 718 height 343
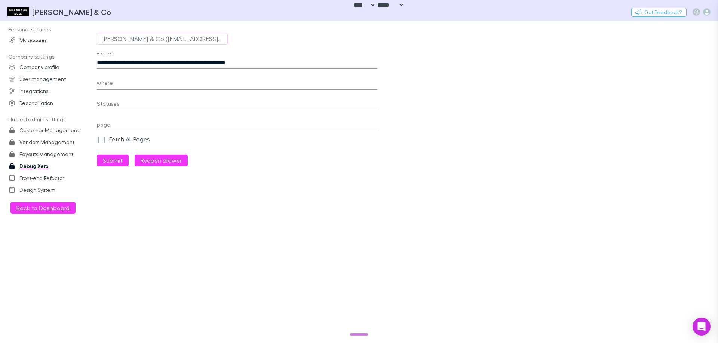
scroll to position [18, 0]
drag, startPoint x: 13, startPoint y: 283, endPoint x: 21, endPoint y: 260, distance: 24.8
click at [13, 283] on div "Personal settings My account Company settings Company profile User management I…" at bounding box center [51, 181] width 102 height 314
click at [41, 164] on link "Debug Xero" at bounding box center [50, 166] width 99 height 12
click at [142, 64] on input "**********" at bounding box center [237, 63] width 280 height 12
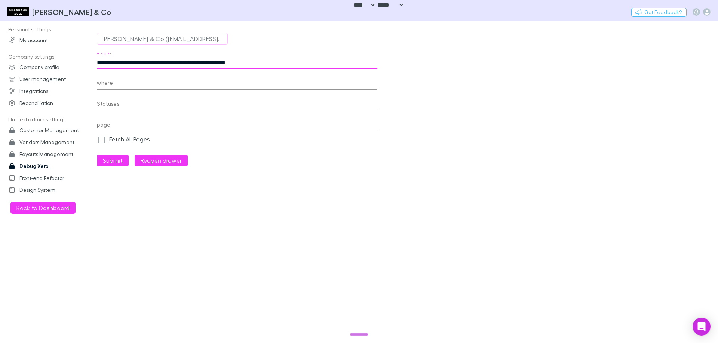
click at [33, 167] on link "Debug Xero" at bounding box center [50, 166] width 99 height 12
click at [37, 167] on link "Debug Xero" at bounding box center [50, 166] width 99 height 12
click at [441, 124] on main "**********" at bounding box center [407, 182] width 621 height 323
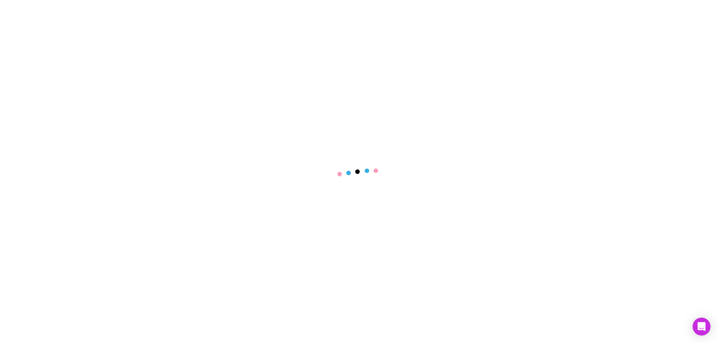
select select "****"
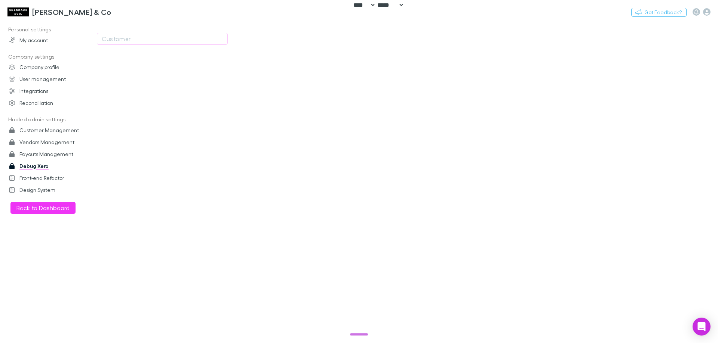
click at [29, 250] on div "Personal settings My account Company settings Company profile User management I…" at bounding box center [51, 181] width 102 height 314
click at [139, 34] on div "Customer" at bounding box center [162, 38] width 121 height 9
click at [339, 107] on div at bounding box center [359, 171] width 718 height 343
click at [128, 38] on div "Customer" at bounding box center [162, 38] width 121 height 9
click at [395, 161] on div at bounding box center [359, 171] width 718 height 343
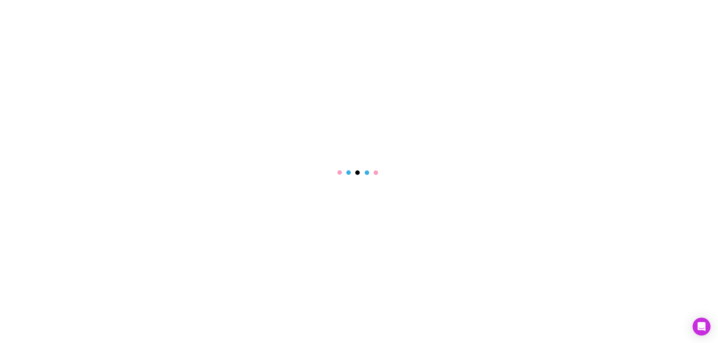
select select "****"
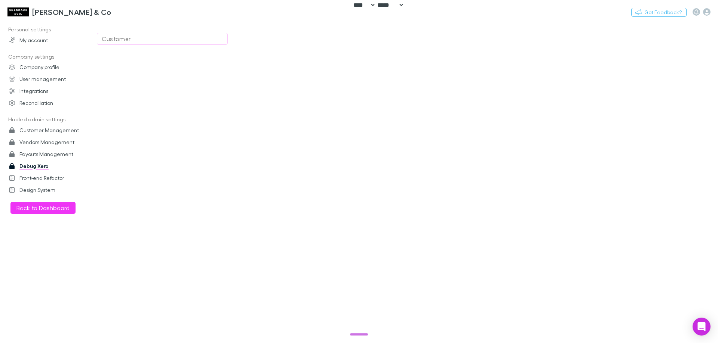
click at [136, 39] on div "Customer" at bounding box center [162, 38] width 121 height 9
click at [270, 130] on div at bounding box center [359, 171] width 718 height 343
click at [271, 135] on main "Customer" at bounding box center [407, 182] width 621 height 323
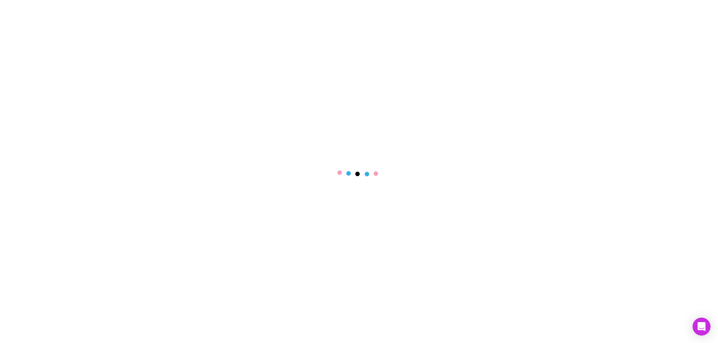
select select "****"
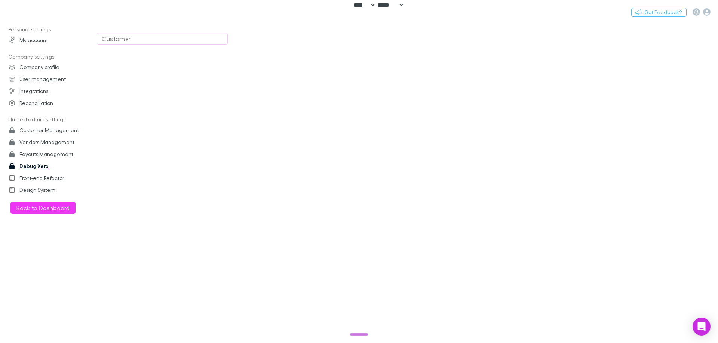
click at [688, 144] on main "Customer" at bounding box center [407, 182] width 621 height 323
click at [152, 44] on button "Customer" at bounding box center [162, 39] width 131 height 12
click at [123, 40] on div "Customer" at bounding box center [162, 38] width 121 height 9
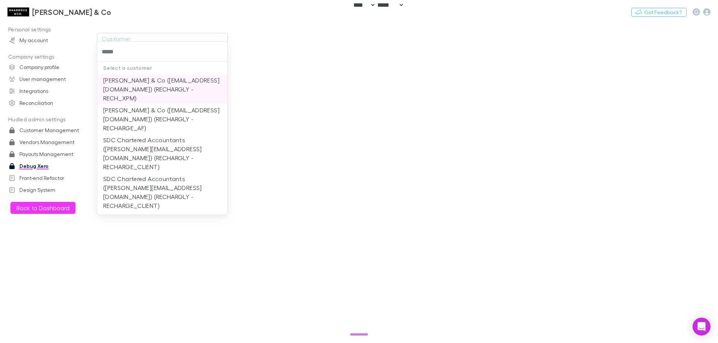
click at [134, 83] on li "[PERSON_NAME] & Co ([EMAIL_ADDRESS][DOMAIN_NAME]) (RECHARGLY - RECH_XPM)" at bounding box center [162, 89] width 130 height 30
type input "**********"
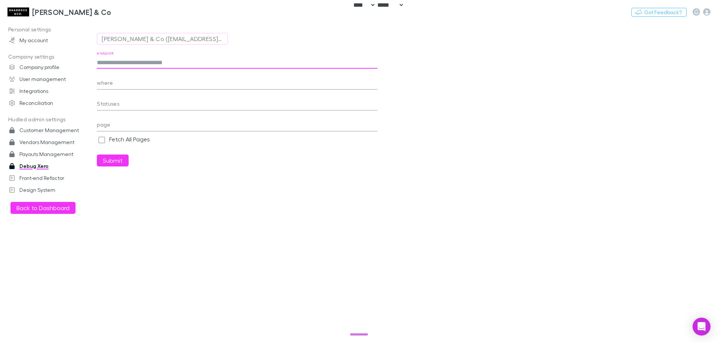
click at [126, 58] on input "endpoint" at bounding box center [237, 63] width 280 height 12
paste input "**********"
type input "**********"
click at [711, 147] on main "[PERSON_NAME] & Co ([EMAIL_ADDRESS][DOMAIN_NAME]) (RECHARGLY - RECH_XPM) endpoi…" at bounding box center [407, 182] width 621 height 323
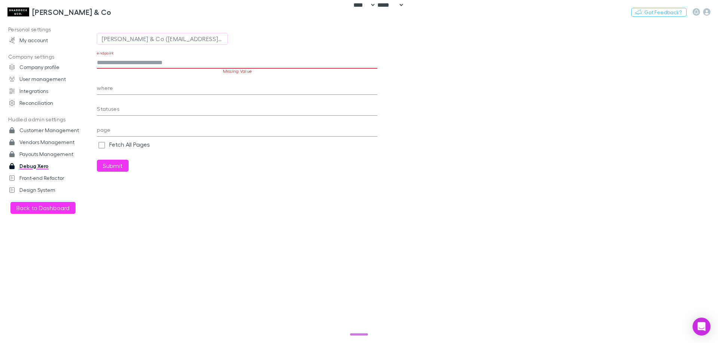
click at [185, 61] on input "endpoint" at bounding box center [237, 63] width 280 height 12
paste input "**********"
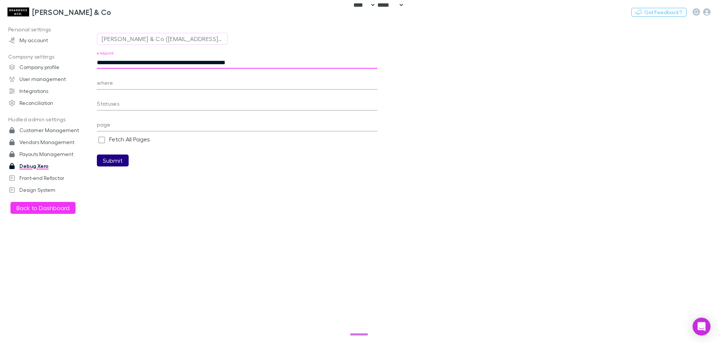
type input "**********"
click at [110, 160] on button "Submit" at bounding box center [113, 161] width 32 height 12
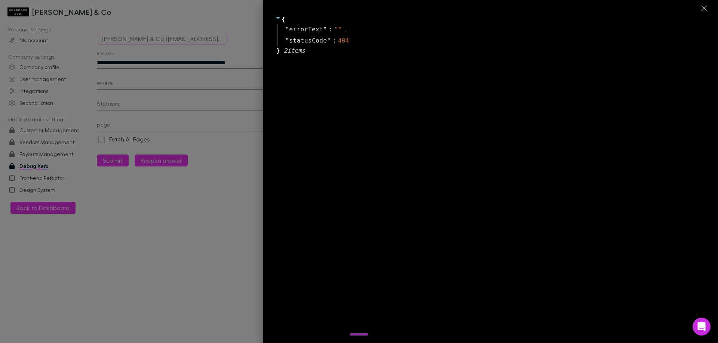
click at [107, 159] on div at bounding box center [359, 171] width 718 height 343
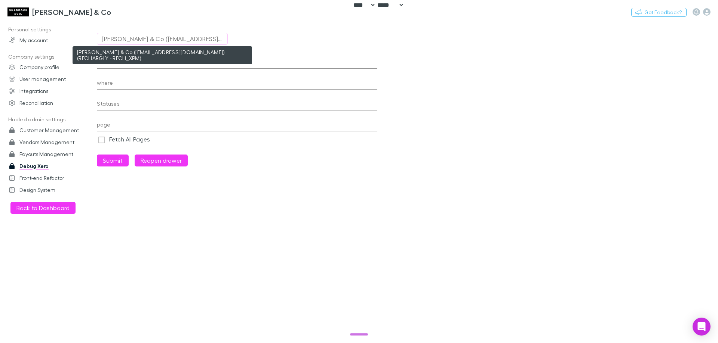
drag, startPoint x: 135, startPoint y: 37, endPoint x: 131, endPoint y: 39, distance: 3.8
click at [131, 39] on div "[PERSON_NAME] & Co ([EMAIL_ADDRESS][DOMAIN_NAME]) (RECHARGLY - RECH_XPM)" at bounding box center [162, 38] width 121 height 9
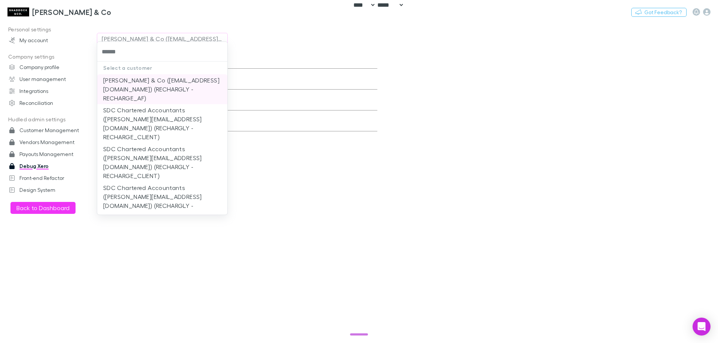
click at [153, 85] on li "[PERSON_NAME] & Co ([EMAIL_ADDRESS][DOMAIN_NAME]) (RECHARGLY - RECHARGE_AF)" at bounding box center [162, 89] width 130 height 30
type input "**********"
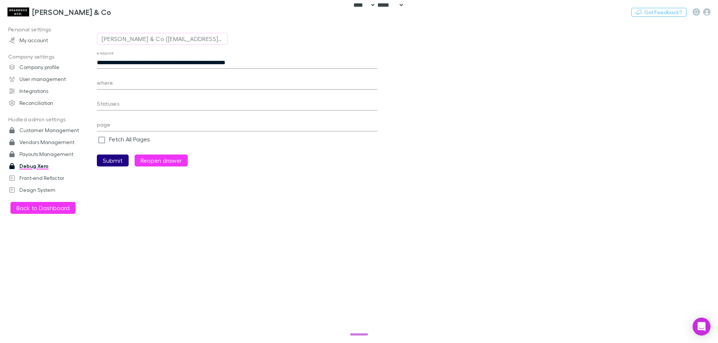
click at [114, 159] on button "Submit" at bounding box center [113, 161] width 32 height 12
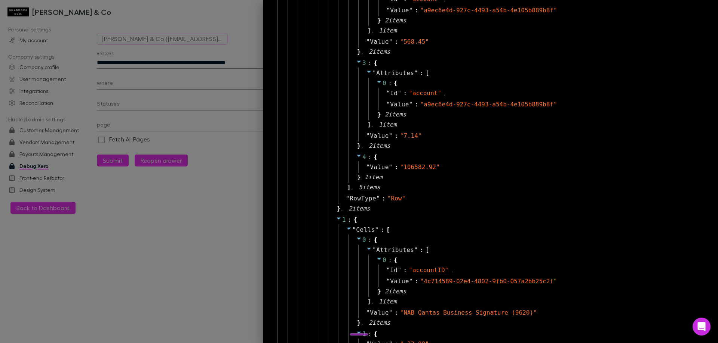
scroll to position [673, 0]
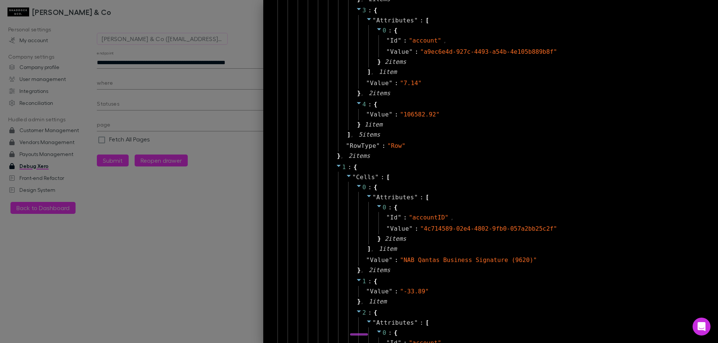
drag, startPoint x: 26, startPoint y: 253, endPoint x: 102, endPoint y: 84, distance: 185.2
click at [26, 253] on div at bounding box center [359, 171] width 718 height 343
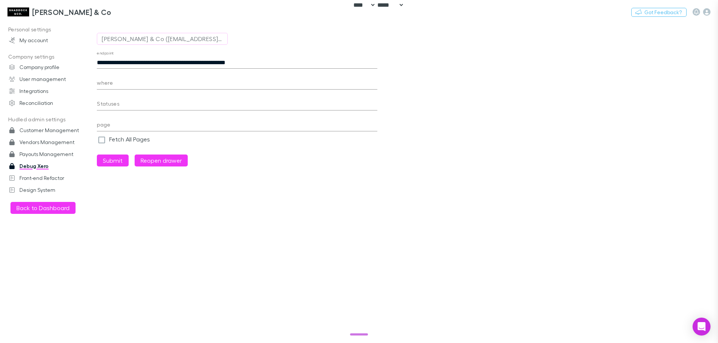
scroll to position [18, 0]
click at [119, 11] on button "Switch company" at bounding box center [143, 11] width 49 height 9
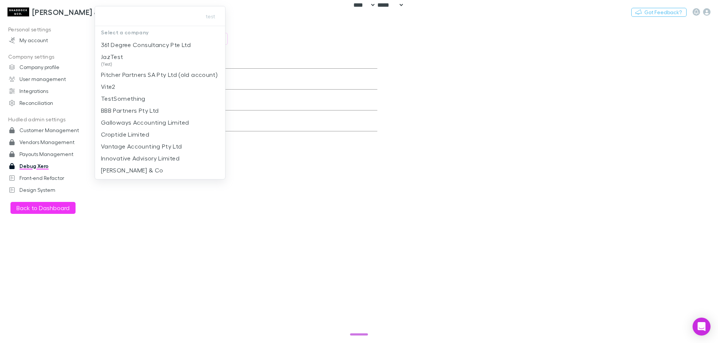
type input "**********"
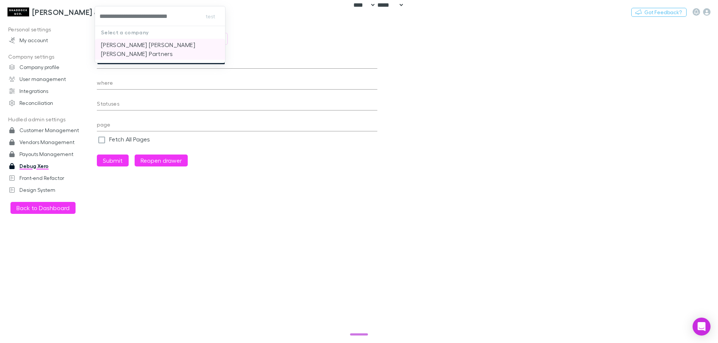
click at [125, 43] on p "[PERSON_NAME] [PERSON_NAME] [PERSON_NAME] Partners" at bounding box center [160, 49] width 118 height 18
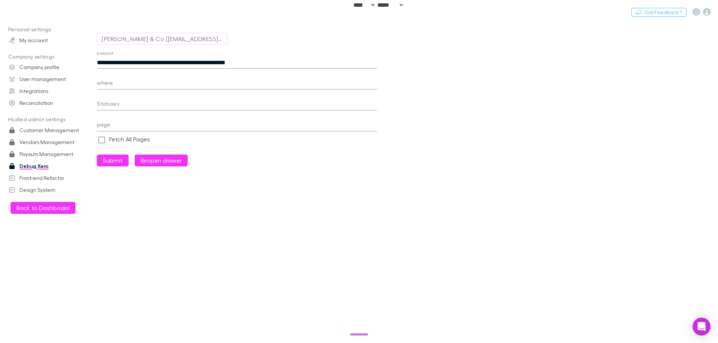
click at [144, 38] on div "[PERSON_NAME] & Co ([EMAIL_ADDRESS][DOMAIN_NAME]) (RECHARGLY - RECHARGE_AF)" at bounding box center [162, 38] width 121 height 9
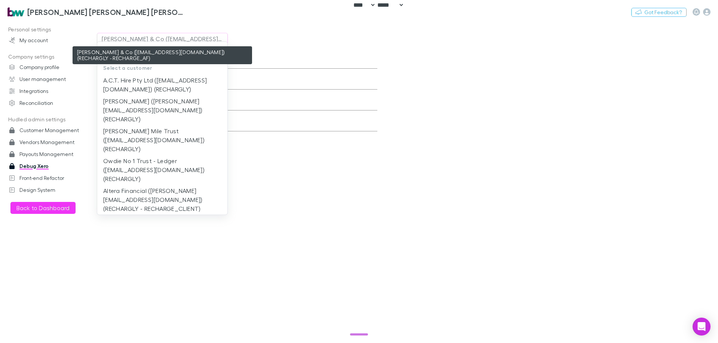
click at [378, 165] on div at bounding box center [359, 171] width 718 height 343
click at [308, 181] on div at bounding box center [359, 171] width 718 height 343
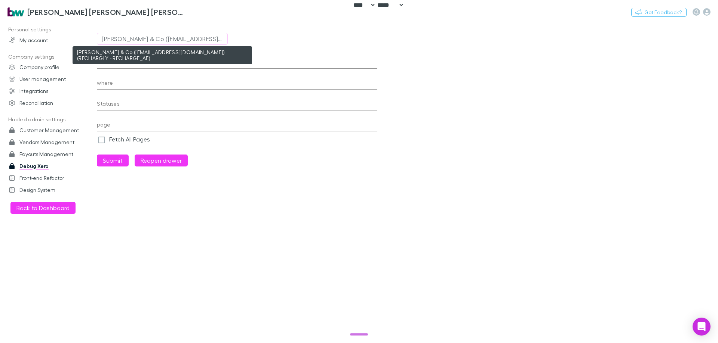
click at [153, 39] on div at bounding box center [359, 171] width 718 height 343
click at [314, 283] on div at bounding box center [359, 171] width 718 height 343
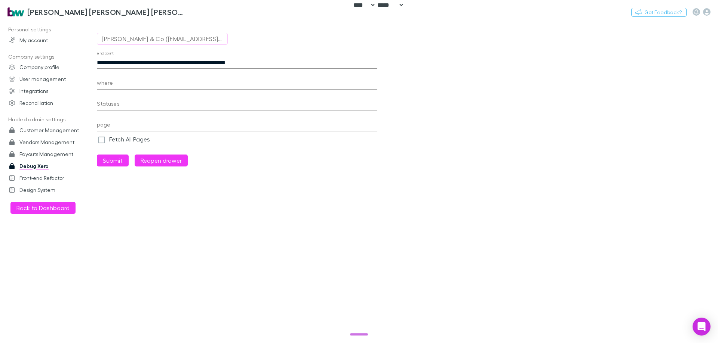
click at [342, 209] on main "**********" at bounding box center [407, 182] width 621 height 323
click at [136, 36] on div "[PERSON_NAME] & Co ([EMAIL_ADDRESS][DOMAIN_NAME]) (RECHARGLY - RECHARGE_AF)" at bounding box center [162, 38] width 121 height 9
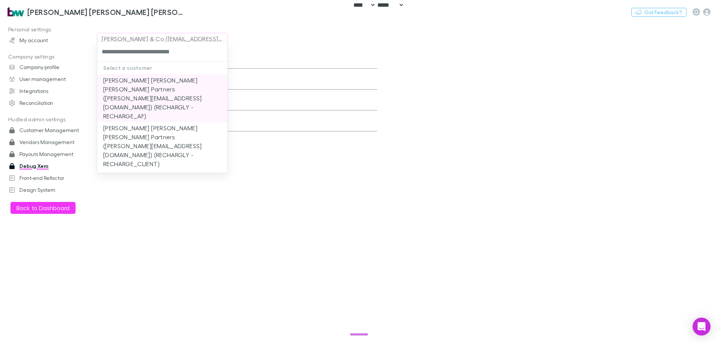
click at [140, 78] on li "[PERSON_NAME] [PERSON_NAME] [PERSON_NAME] Partners ([PERSON_NAME][EMAIL_ADDRESS…" at bounding box center [162, 98] width 130 height 48
type input "**********"
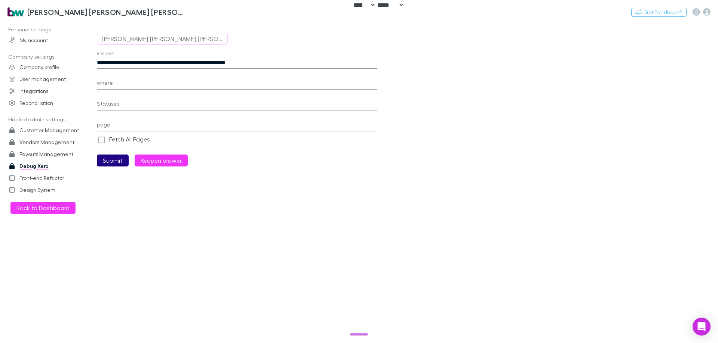
click at [112, 162] on button "Submit" at bounding box center [113, 161] width 32 height 12
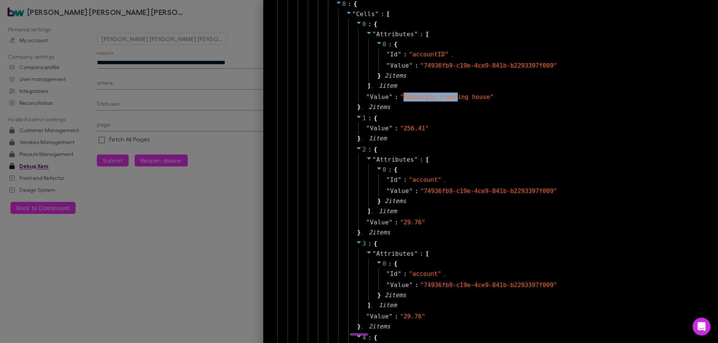
scroll to position [3624, 0]
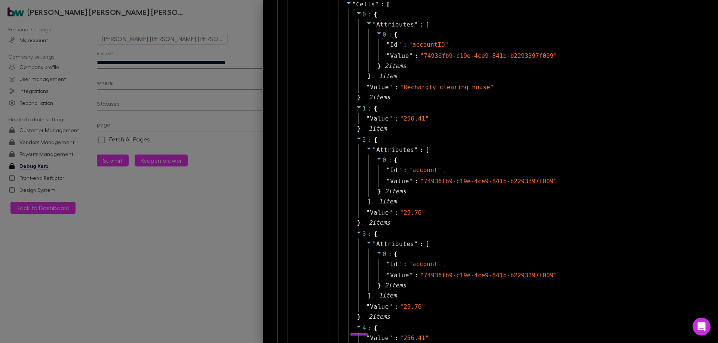
drag, startPoint x: 108, startPoint y: 215, endPoint x: 112, endPoint y: 215, distance: 4.1
click at [110, 214] on div at bounding box center [359, 171] width 718 height 343
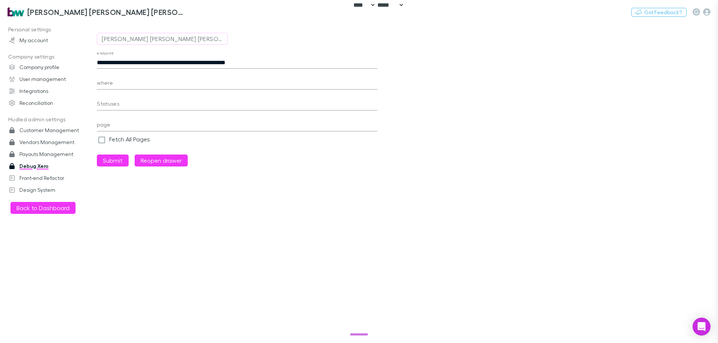
scroll to position [18, 0]
drag, startPoint x: 31, startPoint y: 245, endPoint x: 36, endPoint y: 238, distance: 8.1
click at [31, 243] on div "Personal settings My account Company settings Company profile User management I…" at bounding box center [51, 181] width 102 height 314
click at [193, 15] on button "Switch company" at bounding box center [217, 11] width 49 height 9
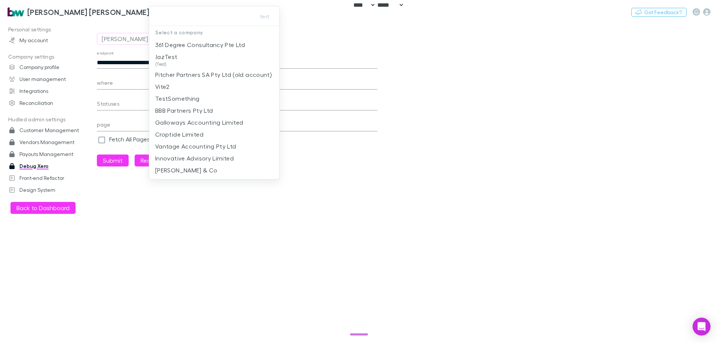
type input "**********"
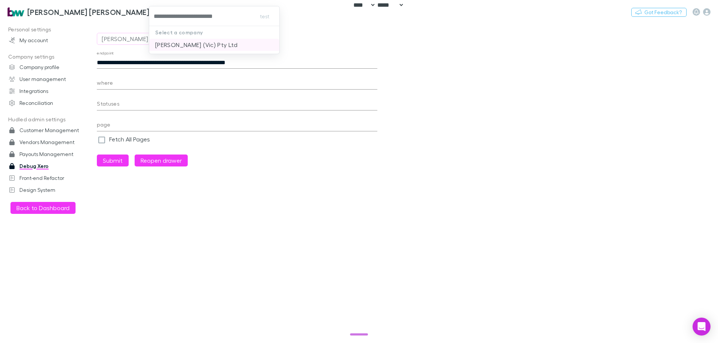
click at [206, 42] on p "[PERSON_NAME] (Vic) Pty Ltd" at bounding box center [196, 44] width 82 height 9
click at [159, 40] on div "[PERSON_NAME] [PERSON_NAME] [PERSON_NAME] Partners ([PERSON_NAME][EMAIL_ADDRESS…" at bounding box center [162, 38] width 121 height 9
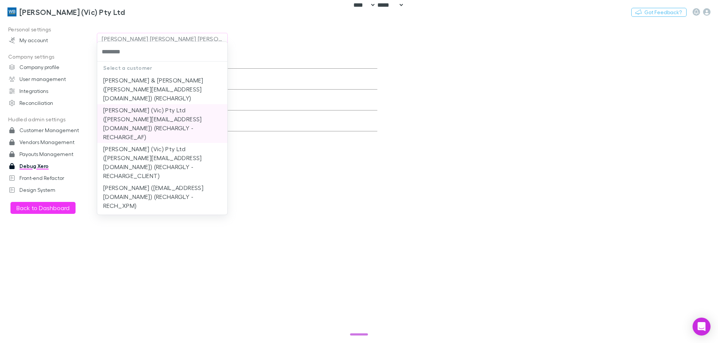
click at [196, 127] on li "[PERSON_NAME] (Vic) Pty Ltd ([PERSON_NAME][EMAIL_ADDRESS][DOMAIN_NAME]) (RECHAR…" at bounding box center [162, 123] width 130 height 39
type input "**********"
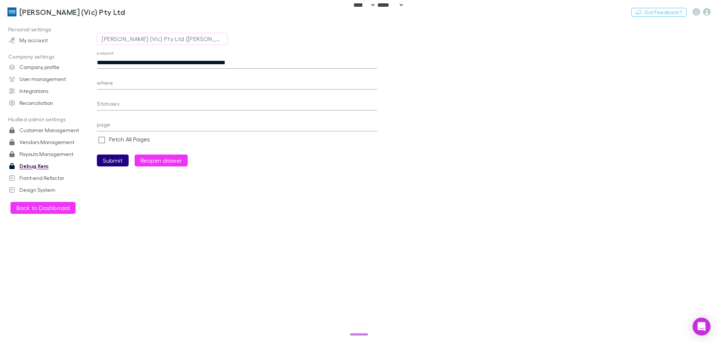
click at [104, 157] on button "Submit" at bounding box center [113, 161] width 32 height 12
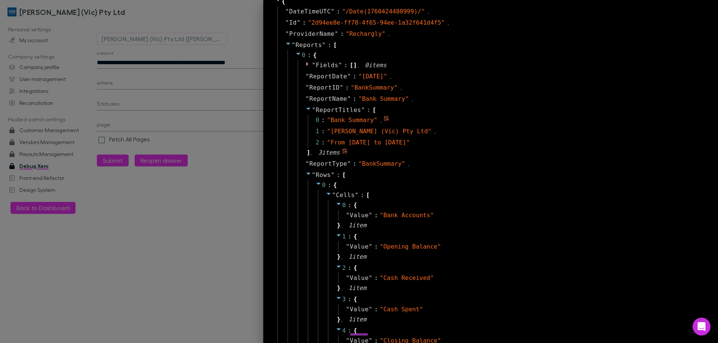
drag, startPoint x: 466, startPoint y: 124, endPoint x: 465, endPoint y: 120, distance: 4.7
click at [465, 123] on div "0 : " Bank Summary " ," at bounding box center [504, 120] width 392 height 11
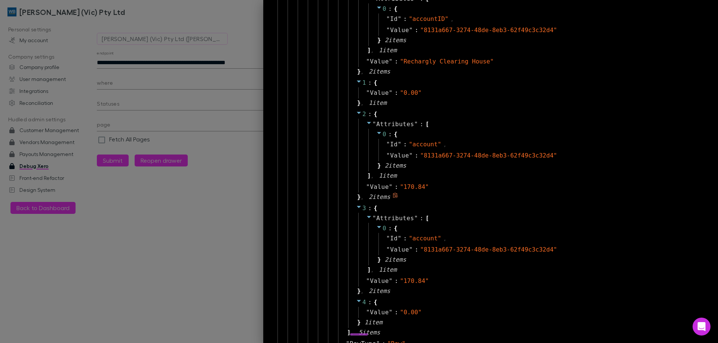
scroll to position [1270, 0]
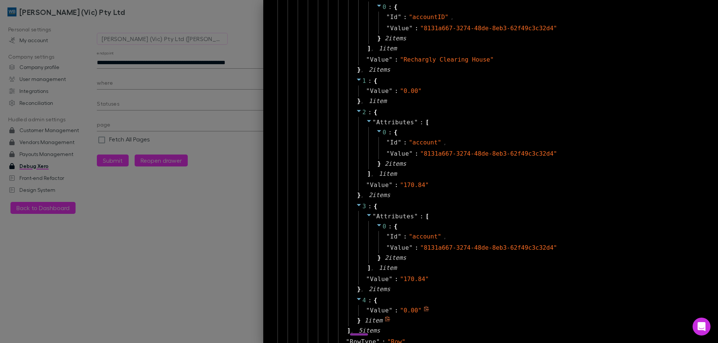
click at [400, 311] on span "" 0.00 "" at bounding box center [411, 310] width 22 height 7
click at [400, 95] on div "" 0.00 "" at bounding box center [411, 91] width 22 height 9
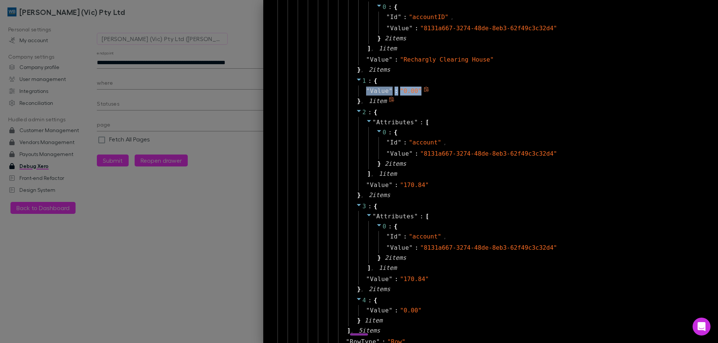
click at [400, 95] on div "" 0.00 "" at bounding box center [411, 91] width 22 height 9
click at [139, 314] on div at bounding box center [359, 171] width 718 height 343
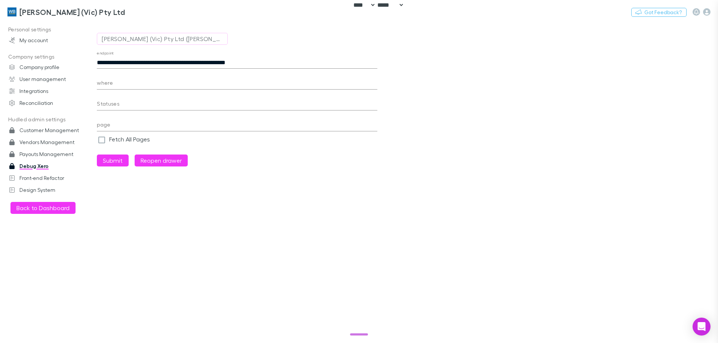
scroll to position [18, 0]
drag, startPoint x: 15, startPoint y: 251, endPoint x: 121, endPoint y: 158, distance: 141.4
click at [16, 250] on div "Personal settings My account Company settings Company profile User management I…" at bounding box center [51, 181] width 102 height 314
click at [147, 43] on div "[PERSON_NAME] (Vic) Pty Ltd ([PERSON_NAME][EMAIL_ADDRESS][DOMAIN_NAME]) (RECHAR…" at bounding box center [162, 38] width 121 height 9
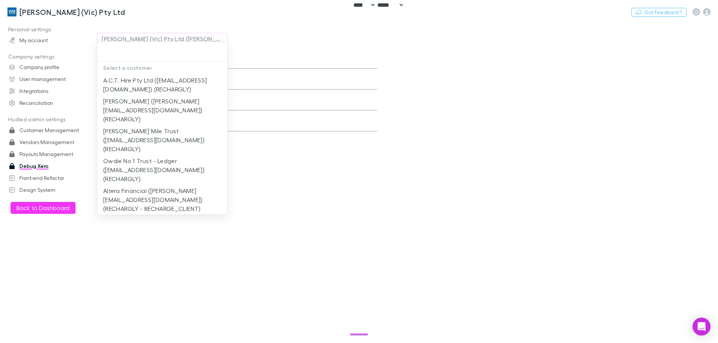
click at [124, 12] on div at bounding box center [359, 171] width 718 height 343
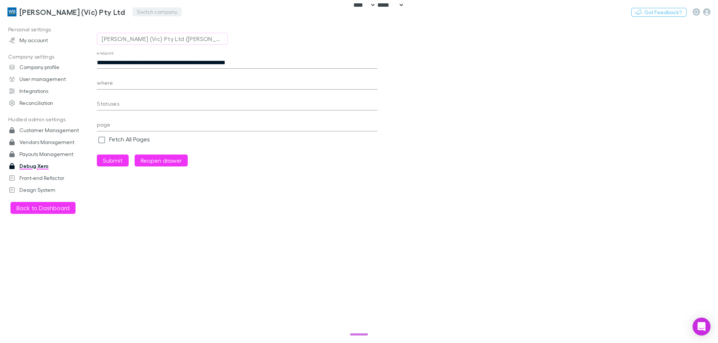
click at [134, 13] on button "Switch company" at bounding box center [156, 11] width 49 height 9
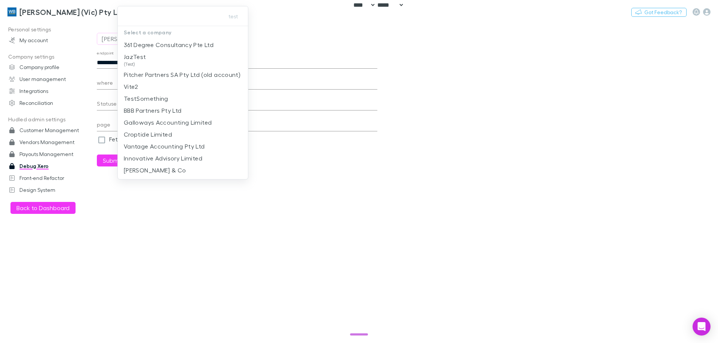
type input "**********"
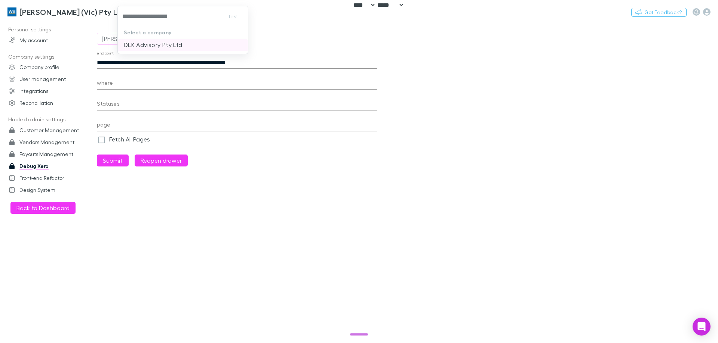
click at [161, 45] on p "DLK Advisory Pty Ltd" at bounding box center [153, 44] width 58 height 9
click at [248, 61] on input "**********" at bounding box center [237, 63] width 280 height 12
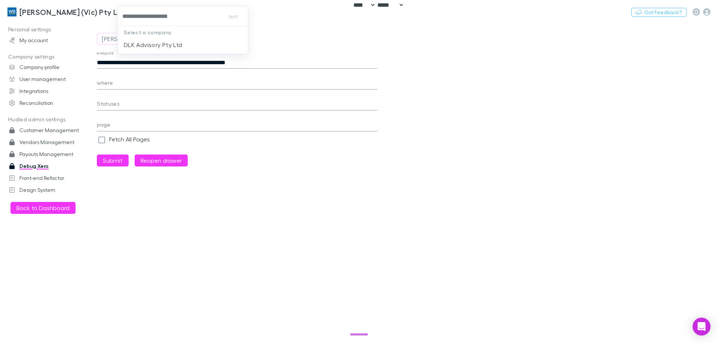
click at [279, 62] on input "**********" at bounding box center [237, 63] width 280 height 12
click at [297, 61] on input "**********" at bounding box center [237, 63] width 280 height 12
click at [281, 250] on main "**********" at bounding box center [407, 182] width 621 height 323
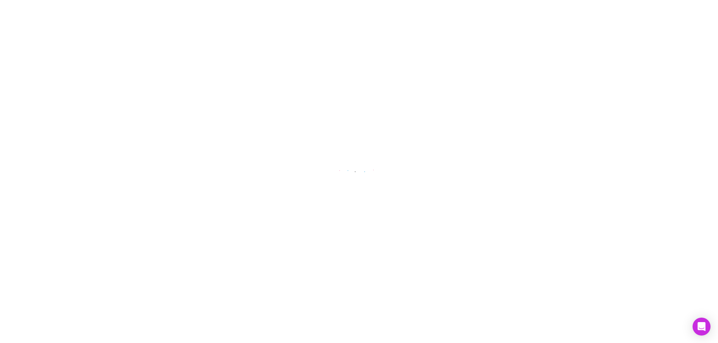
select select "****"
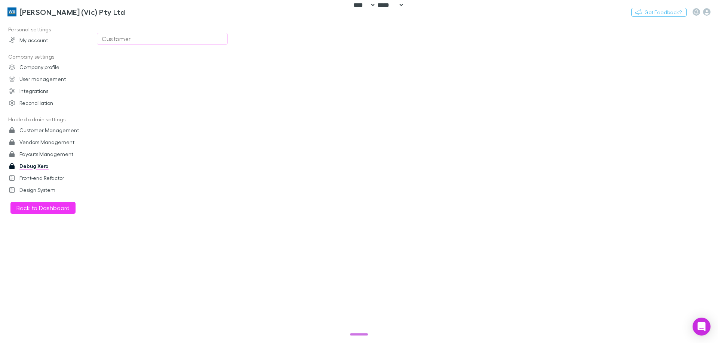
click at [135, 40] on div "Customer" at bounding box center [162, 38] width 121 height 9
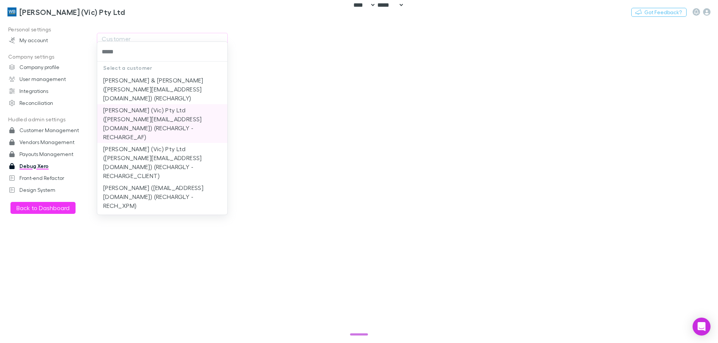
click at [176, 125] on li "[PERSON_NAME] (Vic) Pty Ltd ([PERSON_NAME][EMAIL_ADDRESS][DOMAIN_NAME]) (RECHAR…" at bounding box center [162, 123] width 130 height 39
type input "**********"
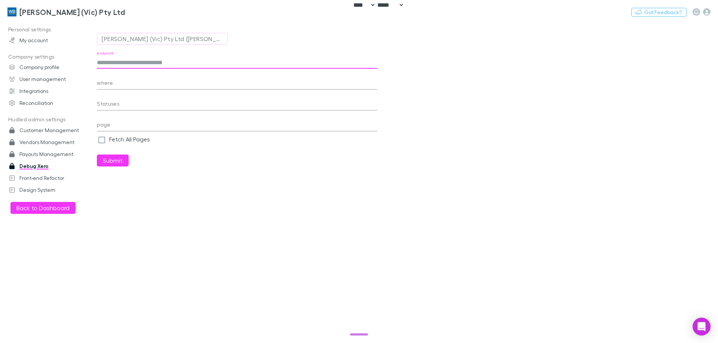
click at [137, 64] on input "endpoint" at bounding box center [237, 63] width 280 height 12
paste input "**********"
type input "**********"
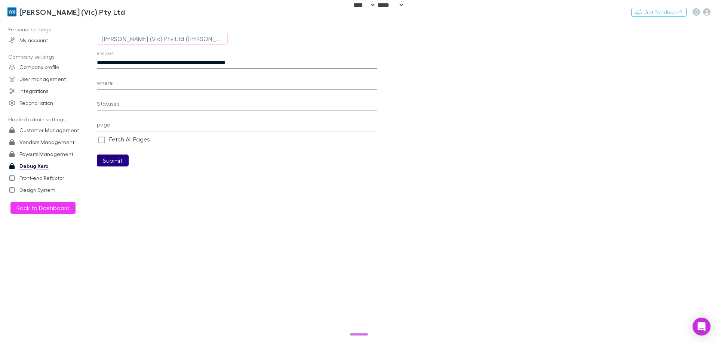
click at [121, 162] on button "Submit" at bounding box center [113, 161] width 32 height 12
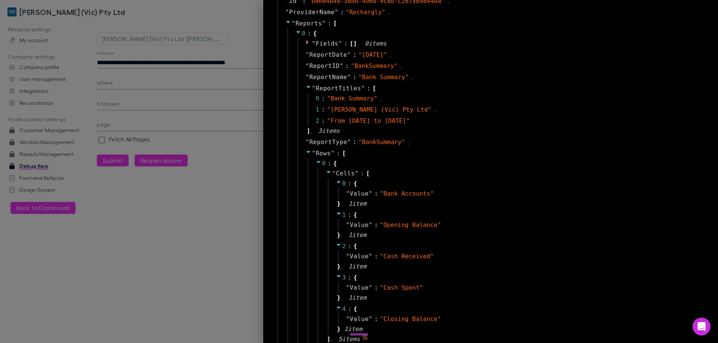
scroll to position [224, 0]
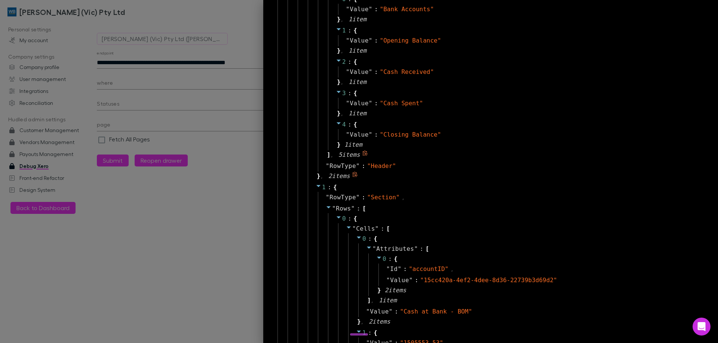
click at [420, 154] on div "" Cells " : [ 0 : { " Value " : " Bank Accounts " } , 1 item 1 : { " Value " : …" at bounding box center [508, 72] width 380 height 177
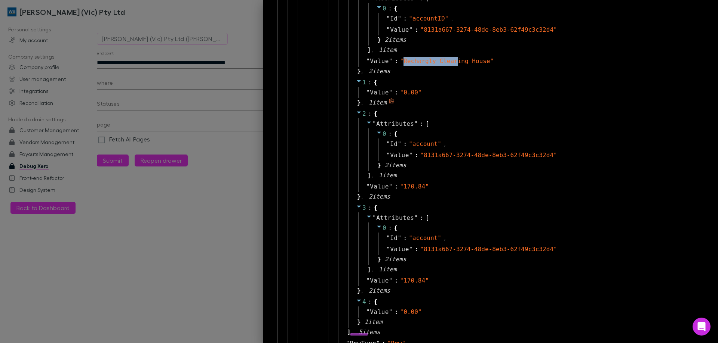
scroll to position [1270, 0]
click at [402, 310] on span "" 0.00 "" at bounding box center [411, 310] width 22 height 7
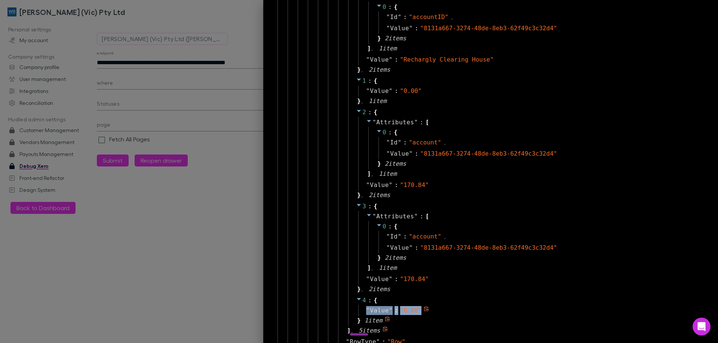
click at [402, 310] on span "" 0.00 "" at bounding box center [411, 310] width 22 height 7
drag, startPoint x: 149, startPoint y: 98, endPoint x: 136, endPoint y: 61, distance: 39.5
click at [150, 96] on div at bounding box center [359, 171] width 718 height 343
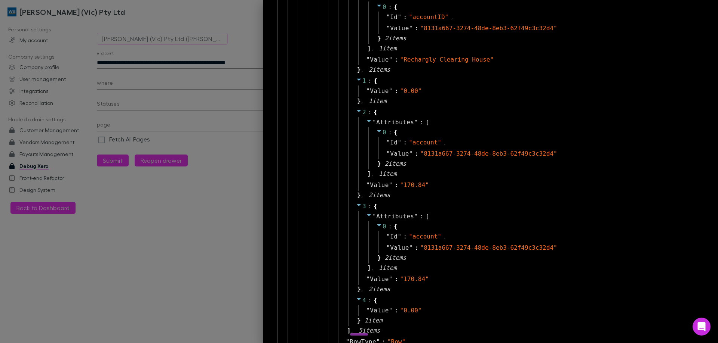
scroll to position [18, 0]
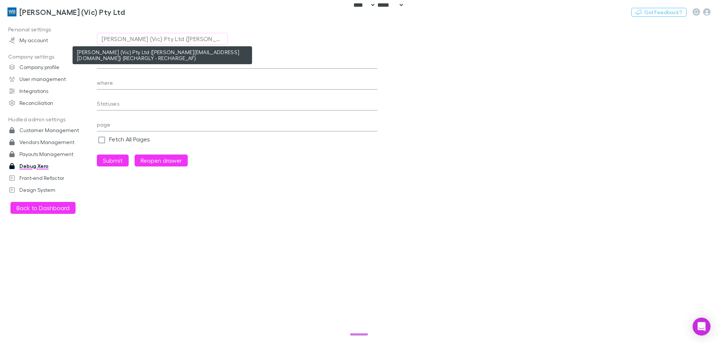
click at [123, 38] on div "[PERSON_NAME] (Vic) Pty Ltd ([PERSON_NAME][EMAIL_ADDRESS][DOMAIN_NAME]) (RECHAR…" at bounding box center [162, 38] width 121 height 9
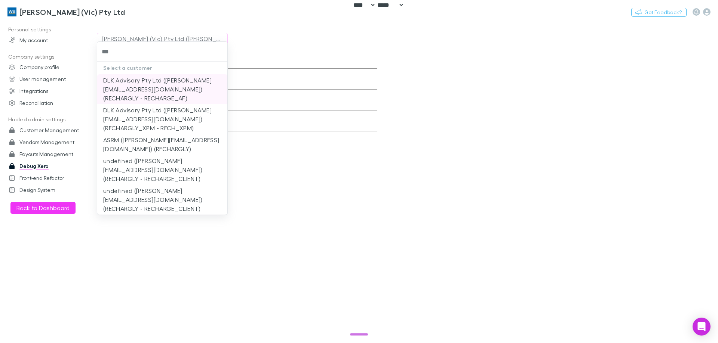
click at [150, 86] on li "DLK Advisory Pty Ltd (chantel.cant@dlkadvisory.com.au) (RECHARGLY - RECHARGE_AF)" at bounding box center [162, 89] width 130 height 30
type input "**********"
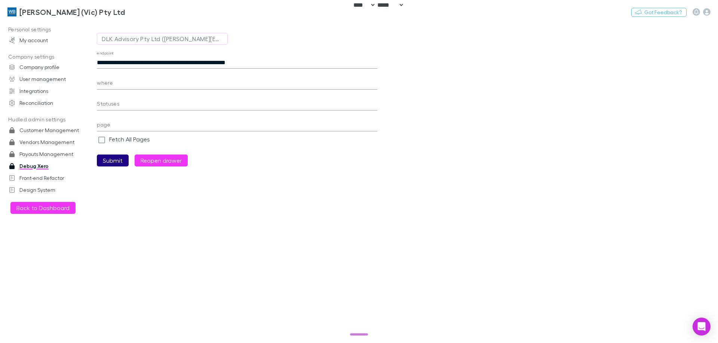
click at [117, 166] on button "Submit" at bounding box center [113, 161] width 32 height 12
click at [274, 226] on body "**********" at bounding box center [359, 171] width 718 height 343
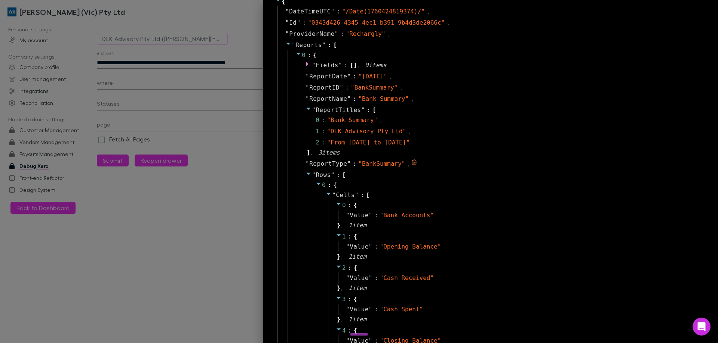
click at [465, 167] on div "" ReportType " : " BankSummary " ," at bounding box center [500, 163] width 404 height 11
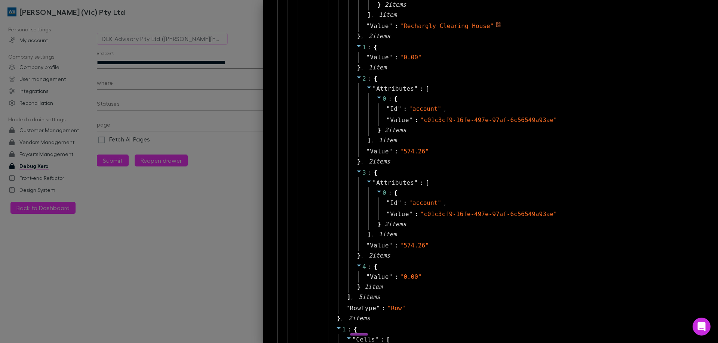
scroll to position [514, 0]
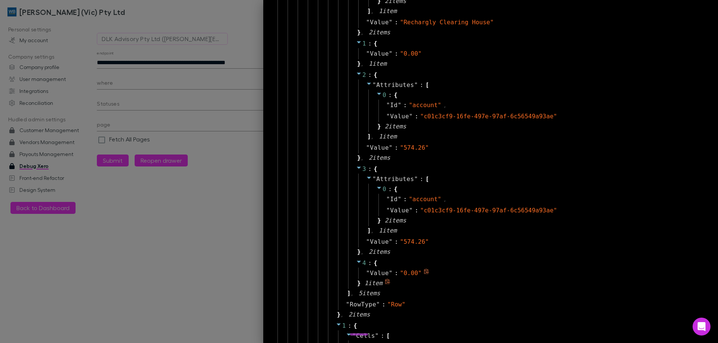
click at [400, 275] on span "" 0.00 "" at bounding box center [411, 273] width 22 height 7
click at [132, 68] on div at bounding box center [359, 171] width 718 height 343
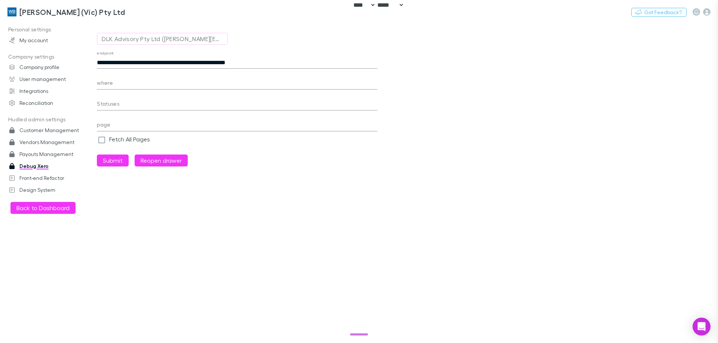
scroll to position [18, 0]
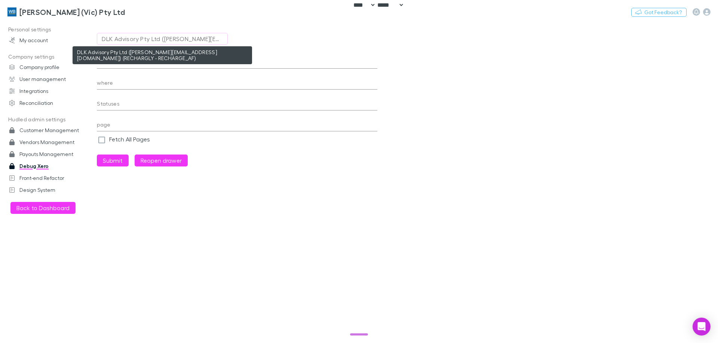
click at [135, 43] on div "DLK Advisory Pty Ltd (chantel.cant@dlkadvisory.com.au) (RECHARGLY - RECHARGE_AF)" at bounding box center [162, 38] width 121 height 9
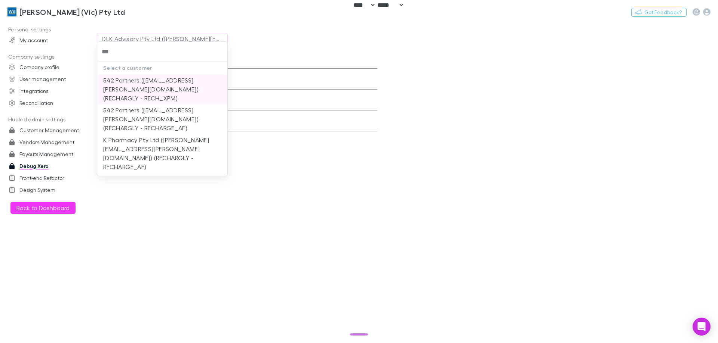
click at [162, 87] on li "542 Partners (stuart.brandman@542partners.com.au) (RECHARGLY - RECH_XPM)" at bounding box center [162, 89] width 130 height 30
type input "**********"
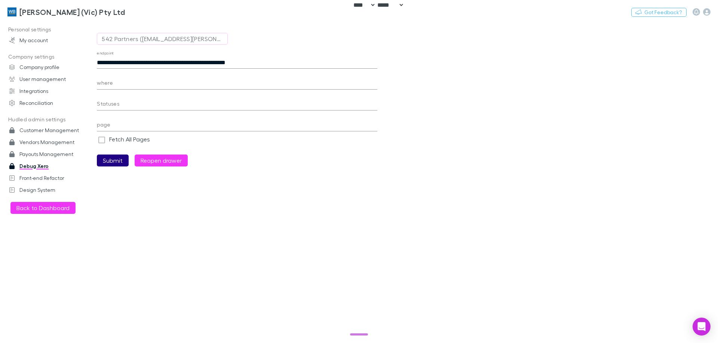
click at [118, 159] on button "Submit" at bounding box center [113, 161] width 32 height 12
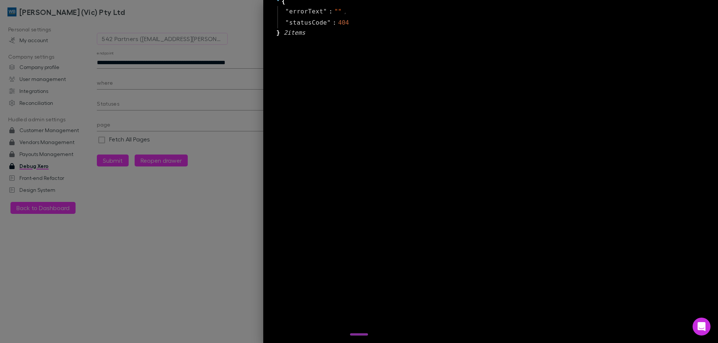
click at [170, 232] on div at bounding box center [359, 171] width 718 height 343
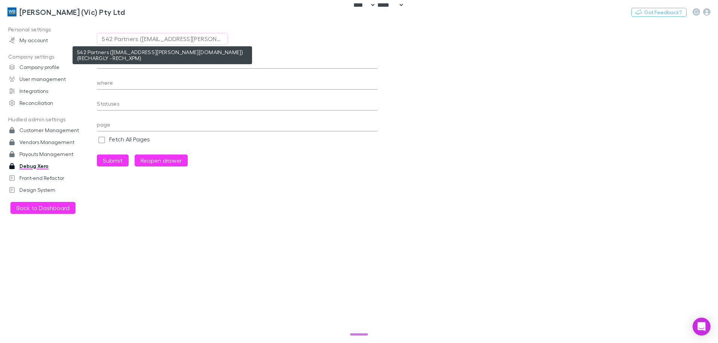
click at [166, 41] on div "542 Partners (stuart.brandman@542partners.com.au) (RECHARGLY - RECH_XPM)" at bounding box center [162, 38] width 121 height 9
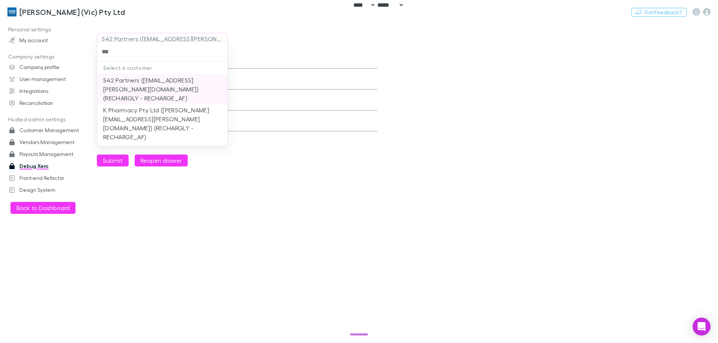
click at [167, 91] on li "542 Partners (stuart.brandman@542partners.com.au) (RECHARGLY - RECHARGE_AF)" at bounding box center [162, 89] width 130 height 30
type input "**********"
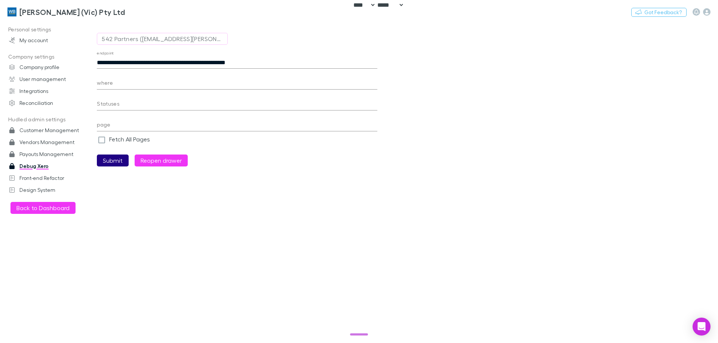
click at [119, 161] on button "Submit" at bounding box center [113, 161] width 32 height 12
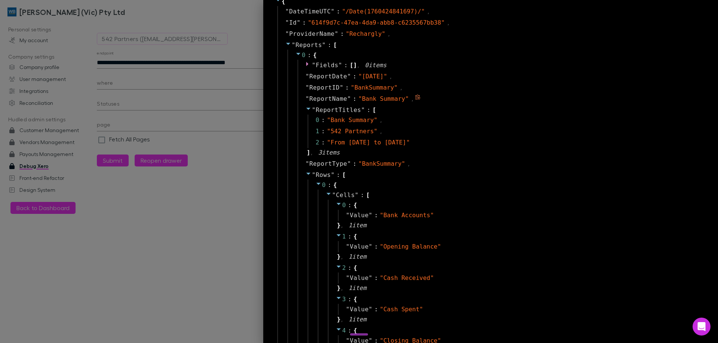
click at [532, 93] on div "" ReportName " : " Bank Summary " ," at bounding box center [500, 98] width 404 height 11
click at [185, 40] on div at bounding box center [359, 171] width 718 height 343
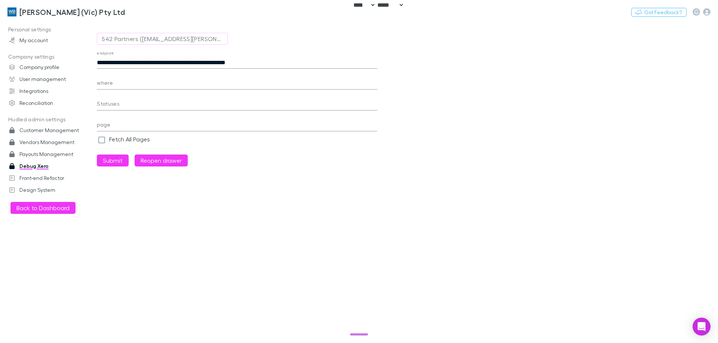
click at [161, 42] on div "542 Partners (stuart.brandman@542partners.com.au) (RECHARGLY - RECHARGE_AF)" at bounding box center [162, 38] width 121 height 9
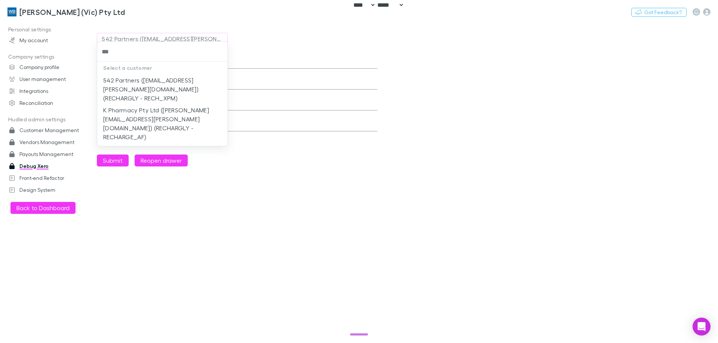
click at [198, 119] on li "K Pharmacy Pty Ltd (marianne.domingo@542partners.com.au) (RECHARGLY - RECHARGE_…" at bounding box center [162, 123] width 130 height 39
type input "**********"
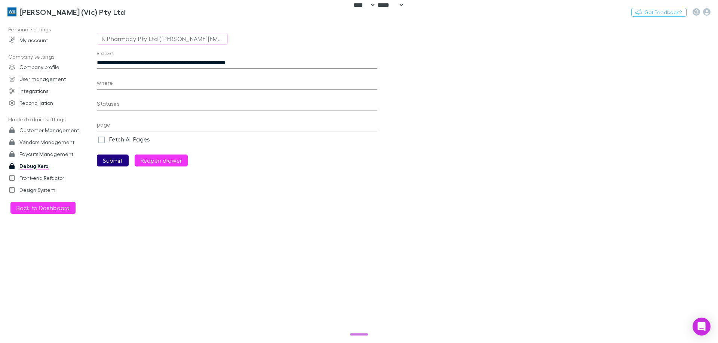
click at [108, 164] on button "Submit" at bounding box center [113, 161] width 32 height 12
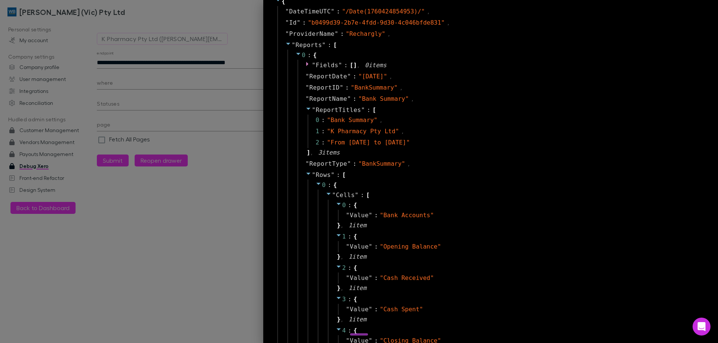
click at [139, 42] on div at bounding box center [359, 171] width 718 height 343
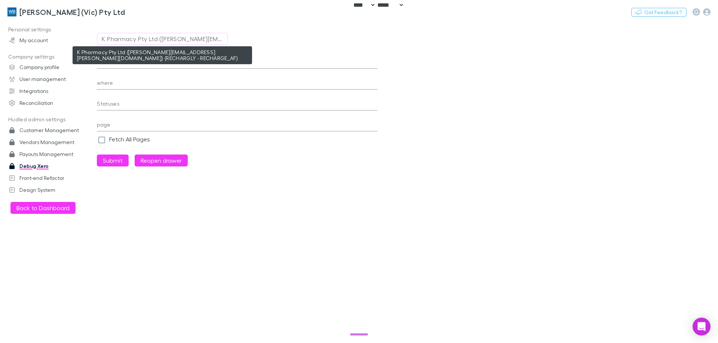
click at [132, 40] on div "K Pharmacy Pty Ltd (marianne.domingo@542partners.com.au) (RECHARGLY - RECHARGE_…" at bounding box center [162, 38] width 121 height 9
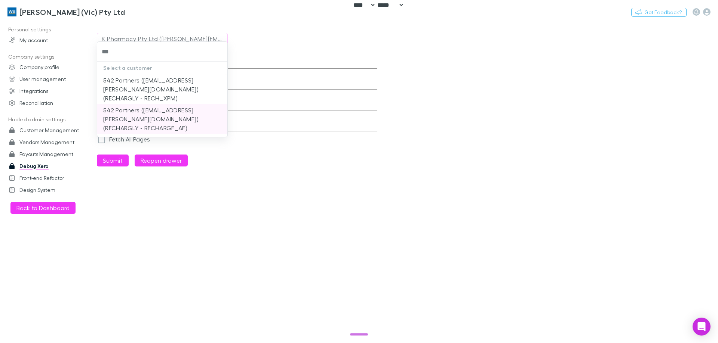
click at [135, 123] on li "542 Partners (stuart.brandman@542partners.com.au) (RECHARGLY - RECHARGE_AF)" at bounding box center [162, 119] width 130 height 30
type input "**********"
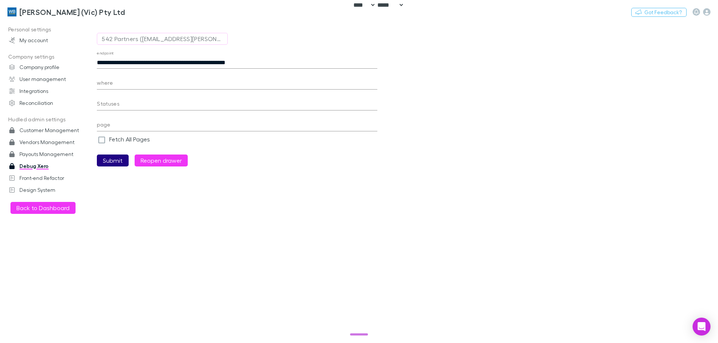
click at [109, 163] on button "Submit" at bounding box center [113, 161] width 32 height 12
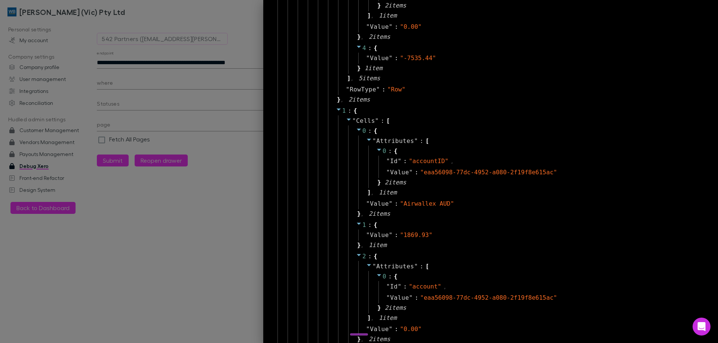
scroll to position [765, 0]
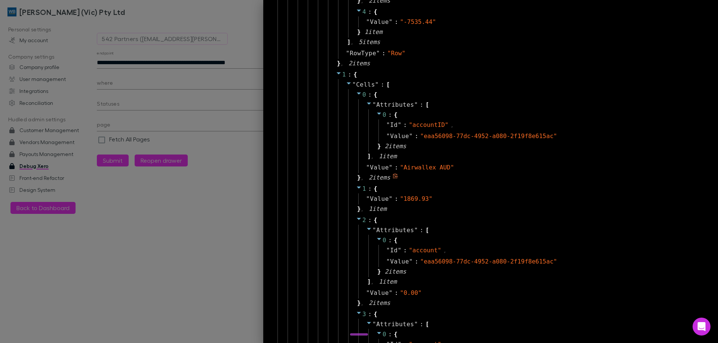
click at [527, 176] on div "0 : { " Attributes " : [ 0 : { " Id " : " accountID " , " Value " : " eaa56098-…" at bounding box center [520, 136] width 345 height 94
click at [176, 128] on div at bounding box center [359, 171] width 718 height 343
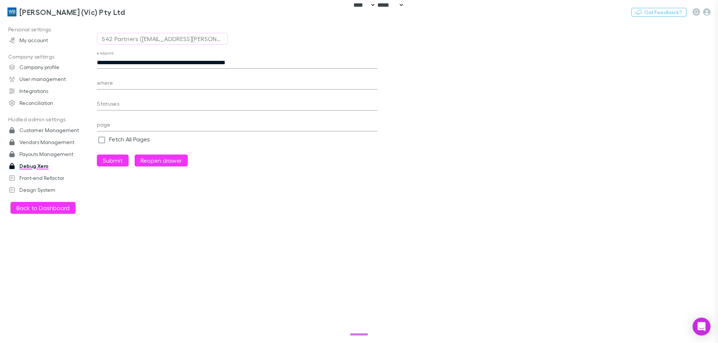
scroll to position [18, 0]
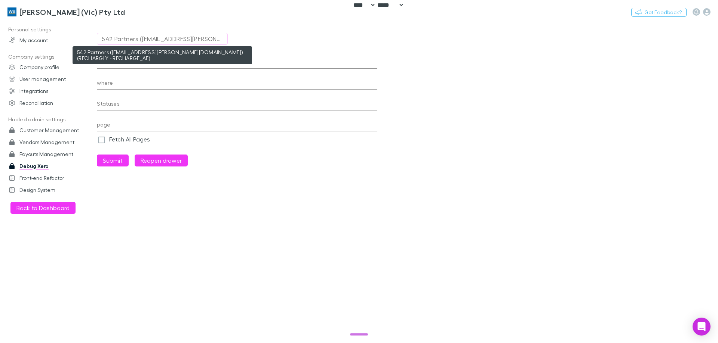
click at [162, 38] on div "542 Partners (stuart.brandman@542partners.com.au) (RECHARGLY - RECHARGE_AF)" at bounding box center [162, 38] width 121 height 9
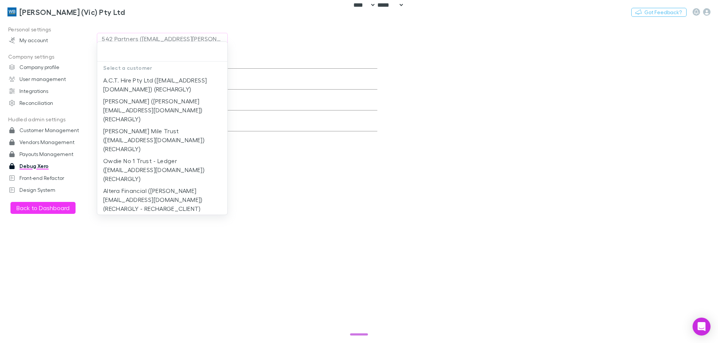
drag, startPoint x: 114, startPoint y: 19, endPoint x: 121, endPoint y: 13, distance: 9.3
click at [114, 18] on div at bounding box center [359, 171] width 718 height 343
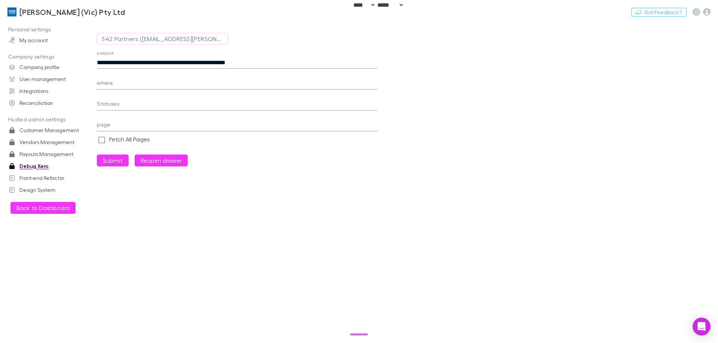
click at [133, 11] on button "Switch company" at bounding box center [156, 11] width 49 height 9
type input "***"
click at [142, 43] on p "542 Partners" at bounding box center [142, 44] width 36 height 9
click at [25, 274] on div "Personal settings My account Company settings Company profile User management I…" at bounding box center [51, 181] width 102 height 314
click at [107, 163] on button "Submit" at bounding box center [113, 161] width 32 height 12
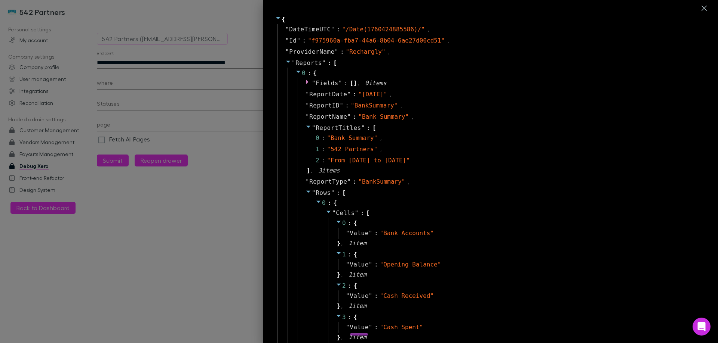
click at [145, 41] on div at bounding box center [359, 171] width 718 height 343
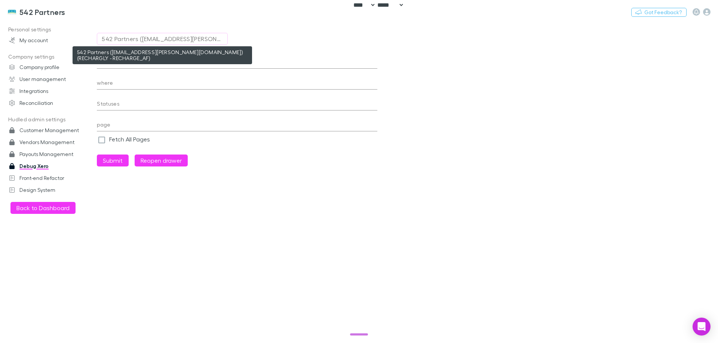
click at [140, 40] on div "542 Partners (stuart.brandman@542partners.com.au) (RECHARGLY - RECHARGE_AF)" at bounding box center [162, 38] width 121 height 9
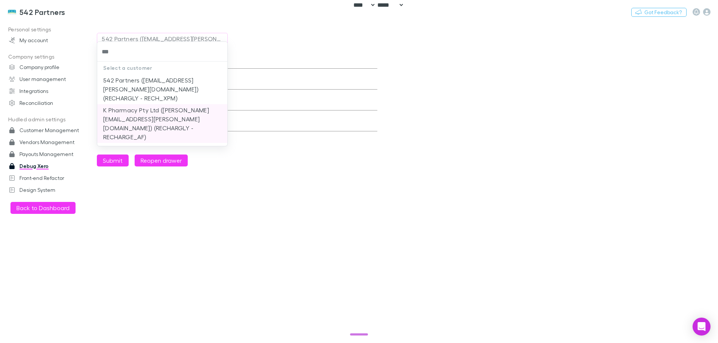
click at [176, 116] on li "K Pharmacy Pty Ltd (marianne.domingo@542partners.com.au) (RECHARGLY - RECHARGE_…" at bounding box center [162, 123] width 130 height 39
type input "**********"
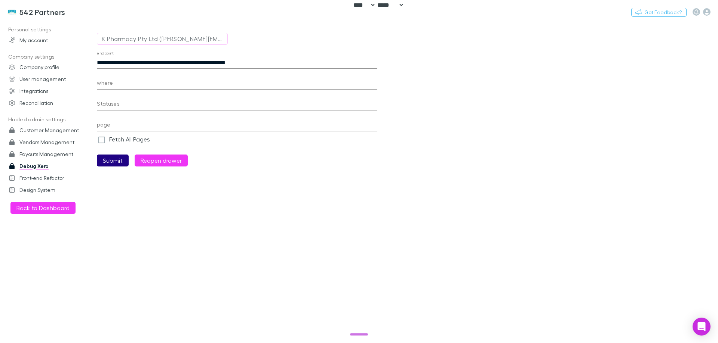
click at [107, 159] on button "Submit" at bounding box center [113, 161] width 32 height 12
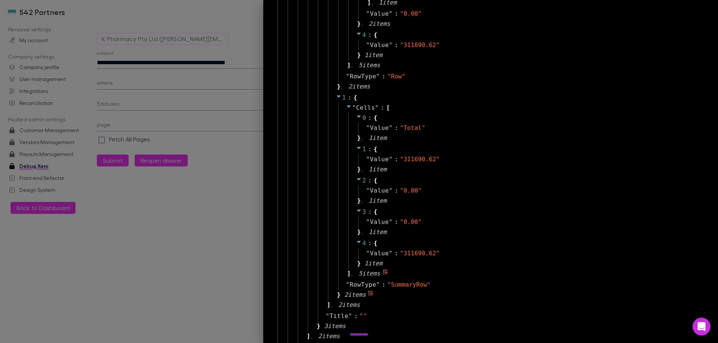
scroll to position [793, 0]
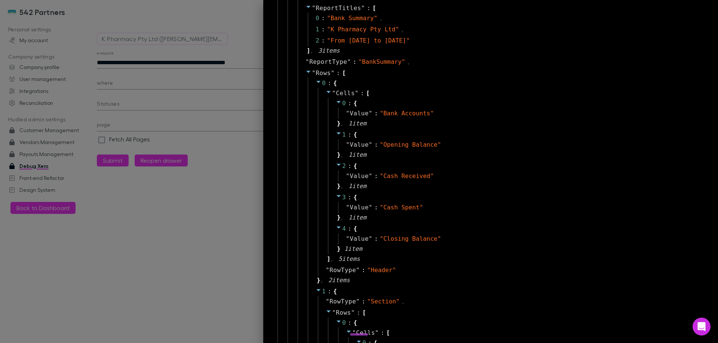
click at [141, 203] on div at bounding box center [359, 171] width 718 height 343
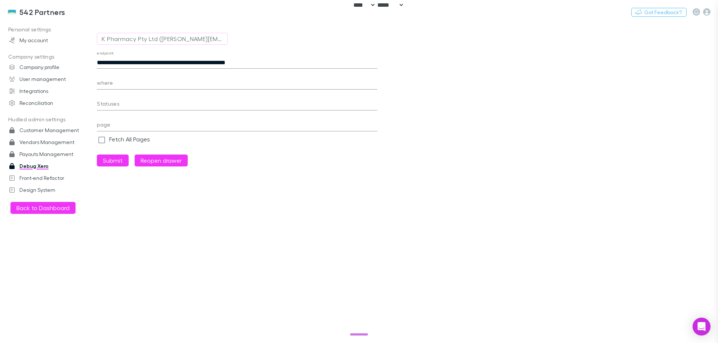
scroll to position [18, 0]
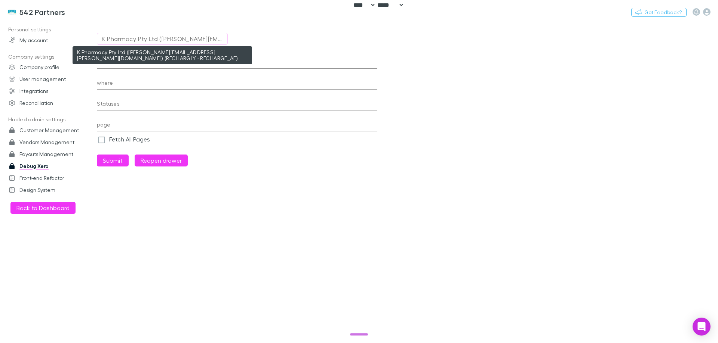
click at [178, 41] on div "K Pharmacy Pty Ltd (marianne.domingo@542partners.com.au) (RECHARGLY - RECHARGE_…" at bounding box center [162, 38] width 121 height 9
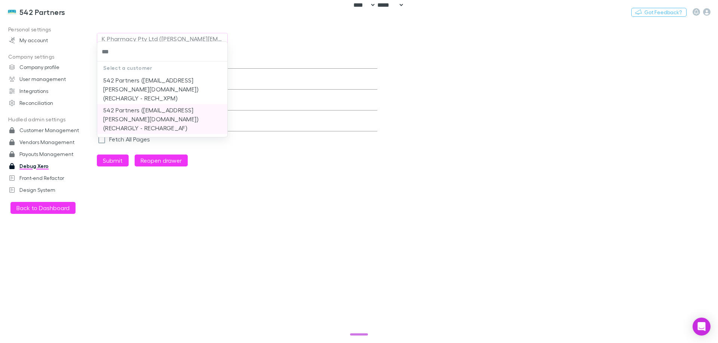
click at [187, 117] on li "542 Partners (stuart.brandman@542partners.com.au) (RECHARGLY - RECHARGE_AF)" at bounding box center [162, 119] width 130 height 30
type input "**********"
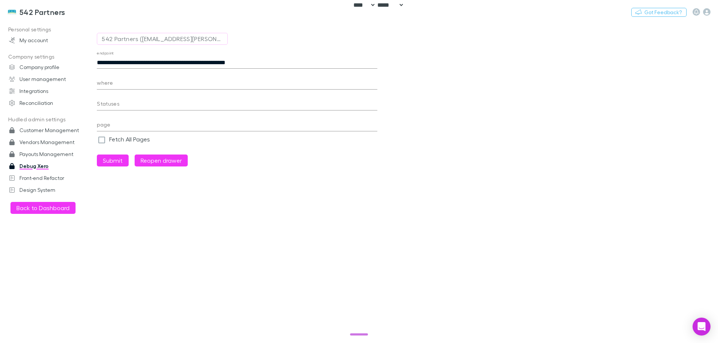
click at [324, 156] on div "**********" at bounding box center [237, 109] width 280 height 116
click at [115, 158] on button "Submit" at bounding box center [113, 161] width 32 height 12
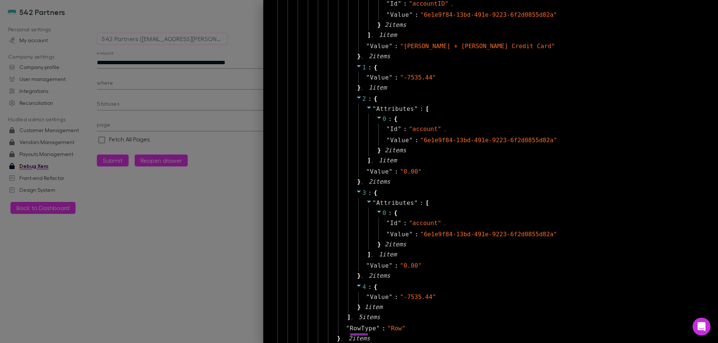
scroll to position [504, 0]
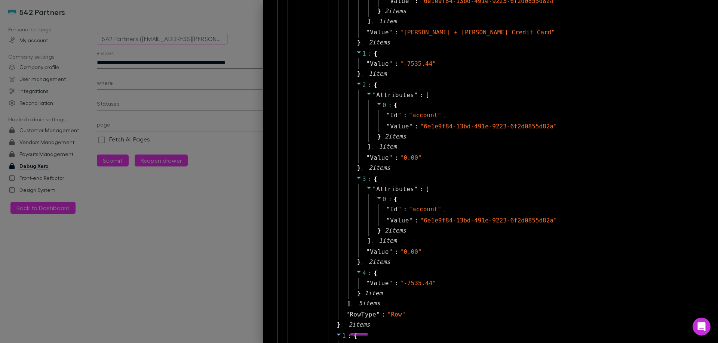
click at [491, 172] on div "2 : { " Attributes " : [ 0 : { " Id " : " account " , " Value " : " 6e1e9f84-13…" at bounding box center [520, 127] width 345 height 94
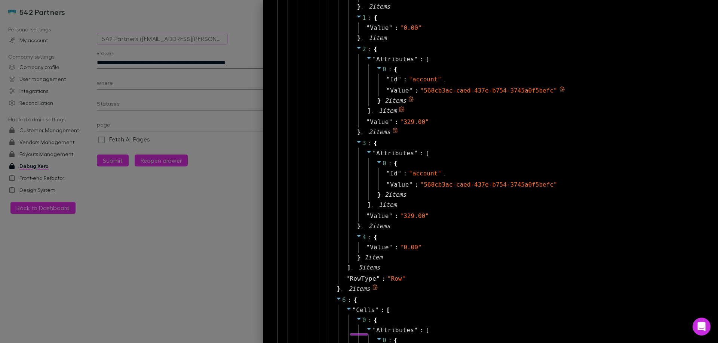
scroll to position [2499, 0]
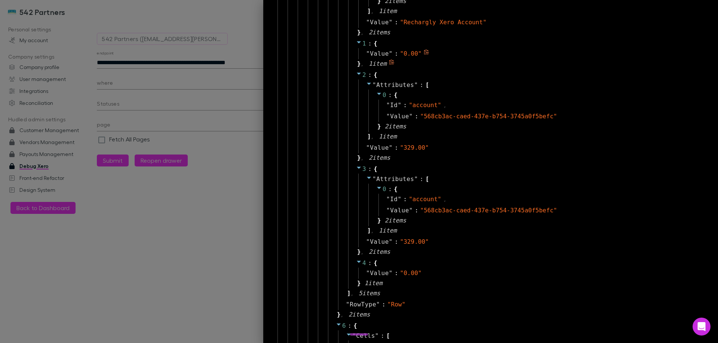
click at [400, 49] on div "" 0.00 "" at bounding box center [411, 53] width 22 height 9
click at [198, 239] on div at bounding box center [359, 171] width 718 height 343
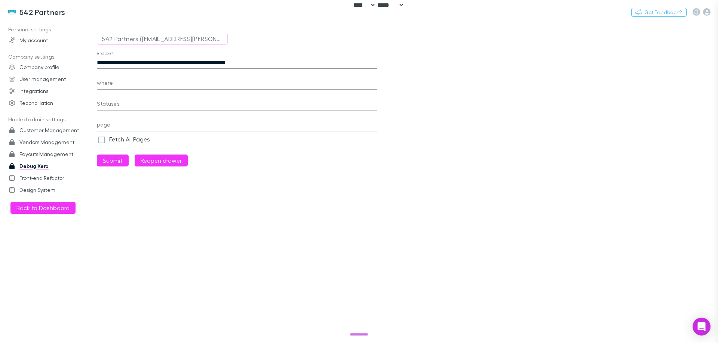
scroll to position [18, 0]
click at [687, 194] on main "**********" at bounding box center [407, 182] width 621 height 323
click at [93, 12] on button "Switch company" at bounding box center [97, 11] width 49 height 9
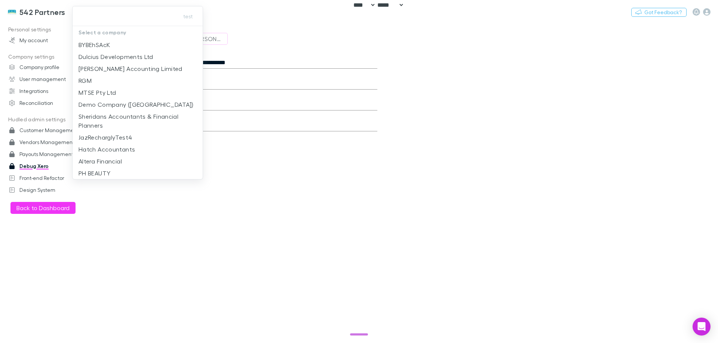
type input "**********"
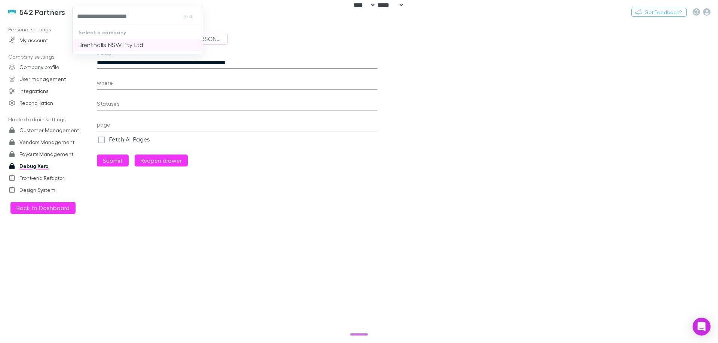
click at [123, 46] on p "Brentnalls NSW Pty Ltd" at bounding box center [110, 44] width 65 height 9
click at [151, 33] on div "**********" at bounding box center [237, 97] width 280 height 152
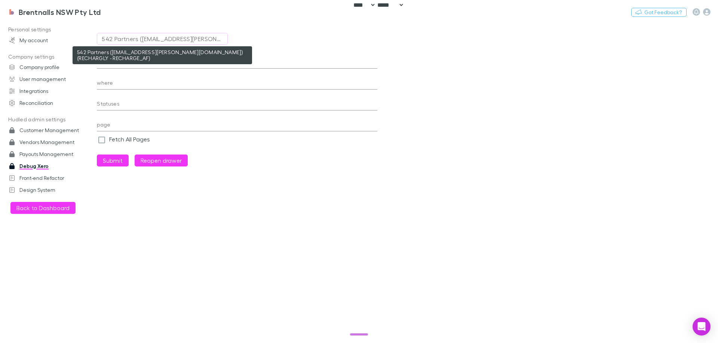
click at [149, 37] on div "542 Partners (stuart.brandman@542partners.com.au) (RECHARGLY - RECHARGE_AF)" at bounding box center [162, 38] width 121 height 9
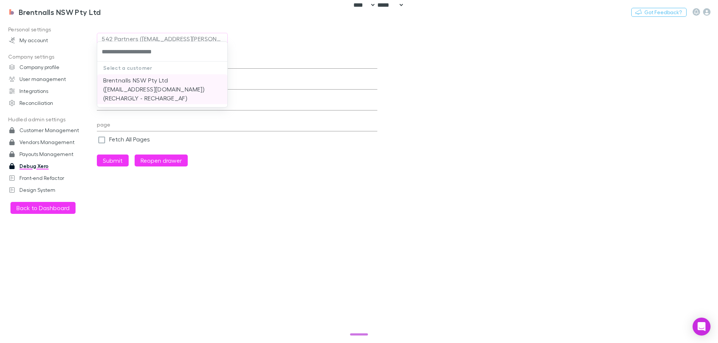
click at [139, 84] on li "Brentnalls NSW Pty Ltd (angelam@brentnallsnsw.com.au) (RECHARGLY - RECHARGE_AF)" at bounding box center [162, 89] width 130 height 30
type input "**********"
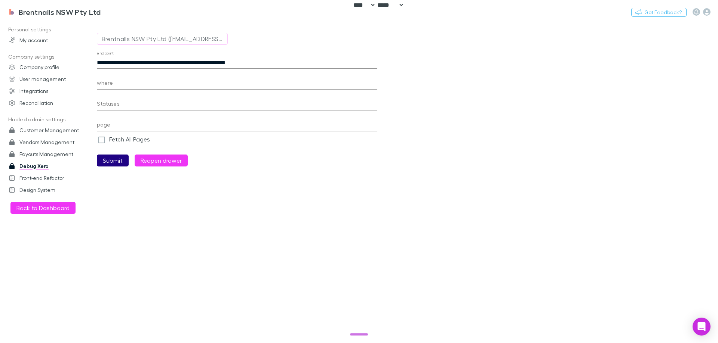
click at [115, 160] on button "Submit" at bounding box center [113, 161] width 32 height 12
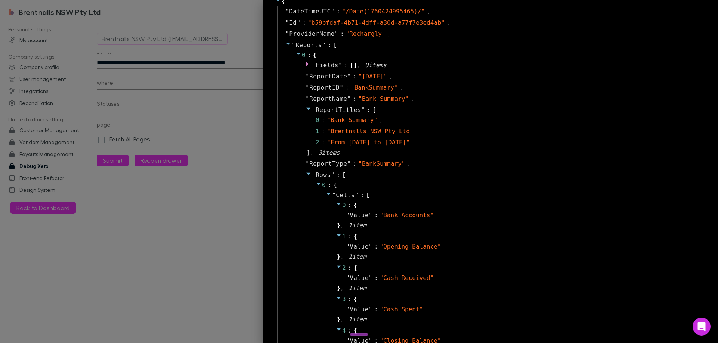
click at [530, 189] on div "0 : { " Cells " : [ 0 : { " Value " : " Bank Accounts " } , 1 item 1 : { " Valu…" at bounding box center [504, 284] width 392 height 209
click at [484, 196] on div "" Cells " : [ 0 : { " Value " : " Bank Accounts " } , 1 item 1 : { " Value " : …" at bounding box center [508, 278] width 380 height 177
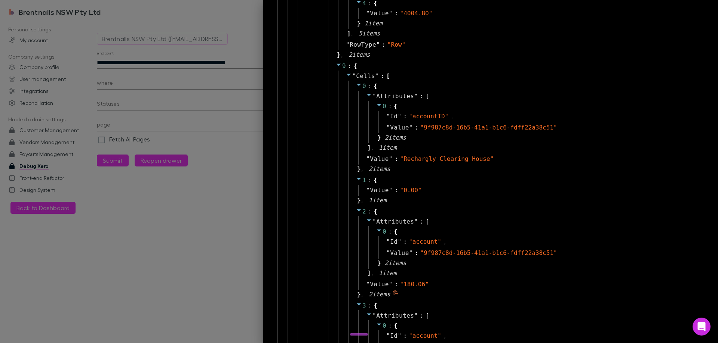
scroll to position [4011, 0]
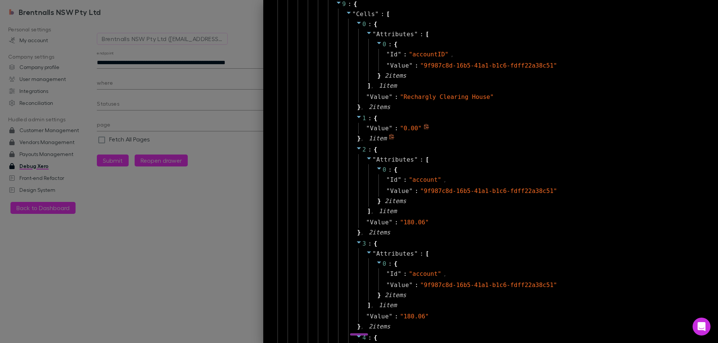
click at [400, 128] on span "" 0.00 "" at bounding box center [411, 128] width 22 height 7
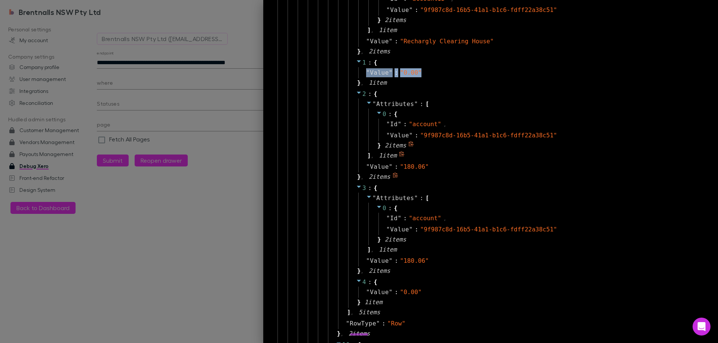
scroll to position [4086, 0]
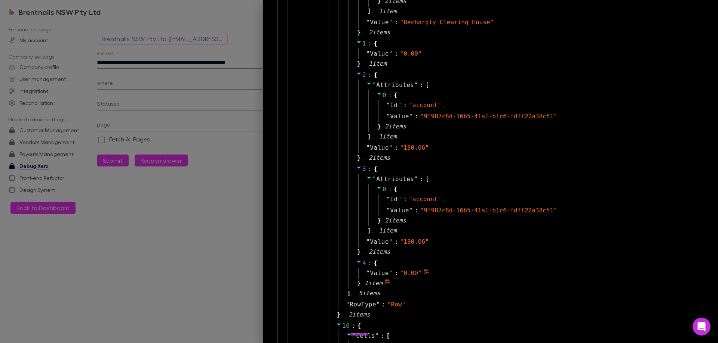
click at [400, 275] on span "" 0.00 "" at bounding box center [411, 273] width 22 height 7
click at [400, 274] on span "" 0.00 "" at bounding box center [411, 273] width 22 height 7
click at [510, 259] on div "4 : { " Value " : " 0.00 " } 1 item" at bounding box center [520, 273] width 345 height 31
click at [148, 229] on div at bounding box center [359, 171] width 718 height 343
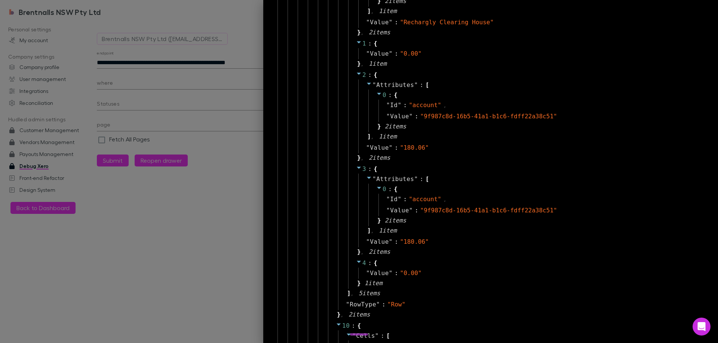
scroll to position [18, 0]
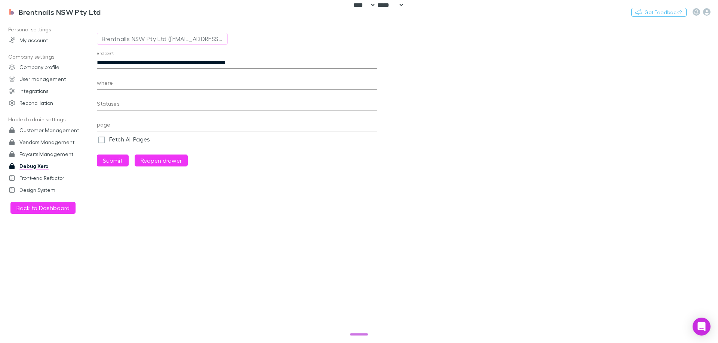
click at [686, 195] on main "**********" at bounding box center [407, 182] width 621 height 323
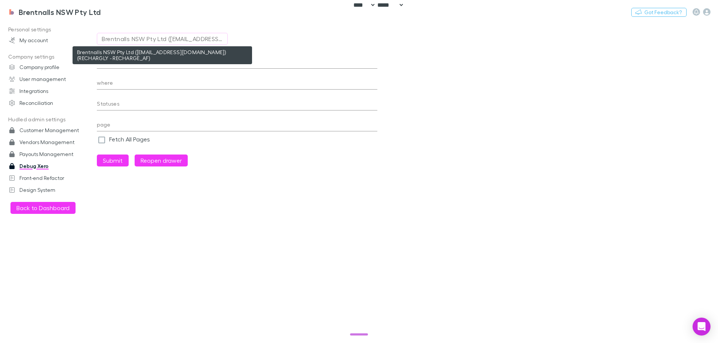
click at [117, 35] on div "Brentnalls NSW Pty Ltd (angelam@brentnallsnsw.com.au) (RECHARGLY - RECHARGE_AF)" at bounding box center [162, 38] width 121 height 9
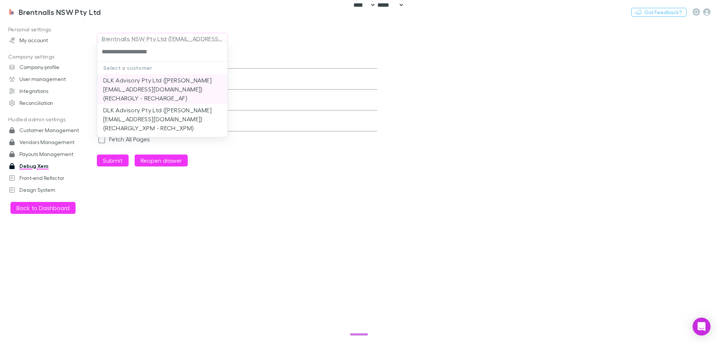
click at [213, 95] on li "DLK Advisory Pty Ltd (chantel.cant@dlkadvisory.com.au) (RECHARGLY - RECHARGE_AF)" at bounding box center [162, 89] width 130 height 30
type input "**********"
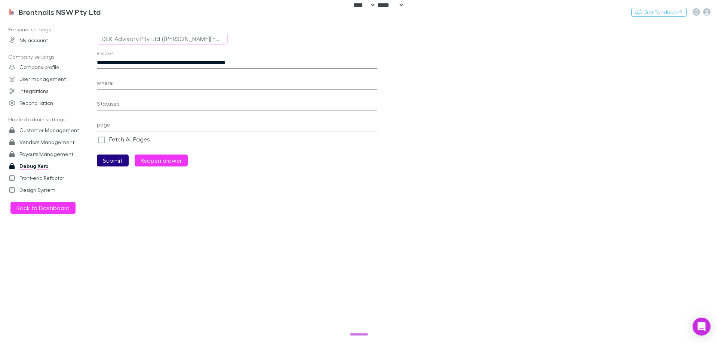
click at [111, 159] on button "Submit" at bounding box center [113, 161] width 32 height 12
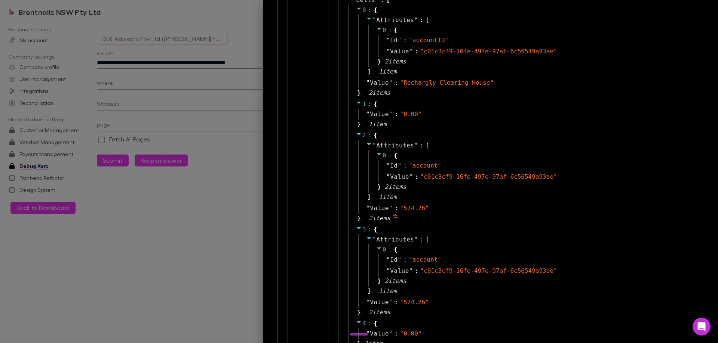
scroll to position [466, 0]
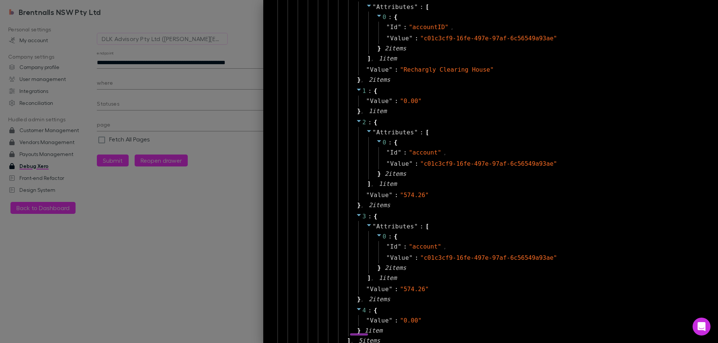
drag, startPoint x: 691, startPoint y: 137, endPoint x: 666, endPoint y: 136, distance: 25.8
click at [191, 53] on div at bounding box center [359, 171] width 718 height 343
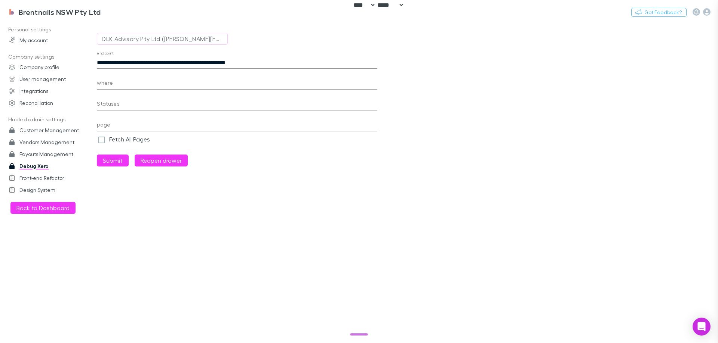
scroll to position [18, 0]
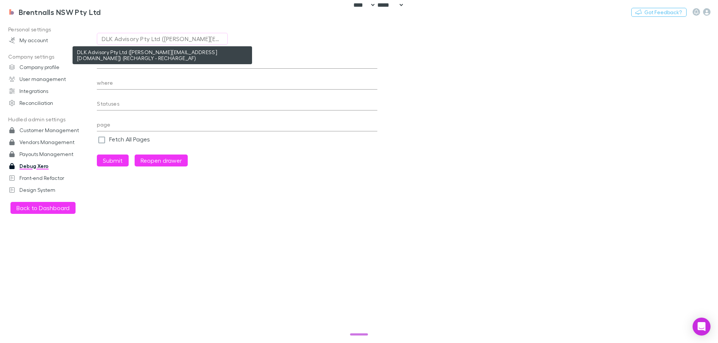
click at [127, 37] on div "DLK Advisory Pty Ltd (chantel.cant@dlkadvisory.com.au) (RECHARGLY - RECHARGE_AF)" at bounding box center [162, 38] width 121 height 9
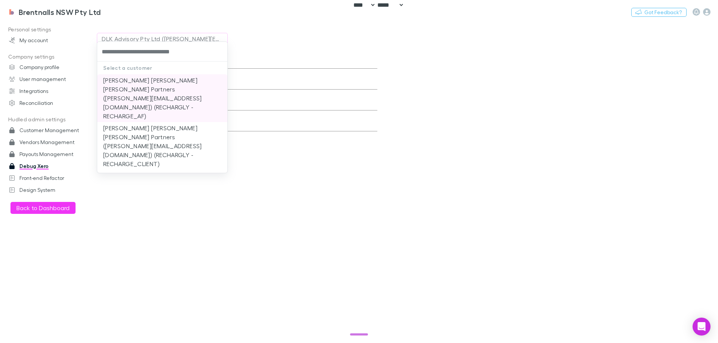
click at [198, 86] on li "[PERSON_NAME] [PERSON_NAME] [PERSON_NAME] Partners ([PERSON_NAME][EMAIL_ADDRESS…" at bounding box center [162, 98] width 130 height 48
type input "**********"
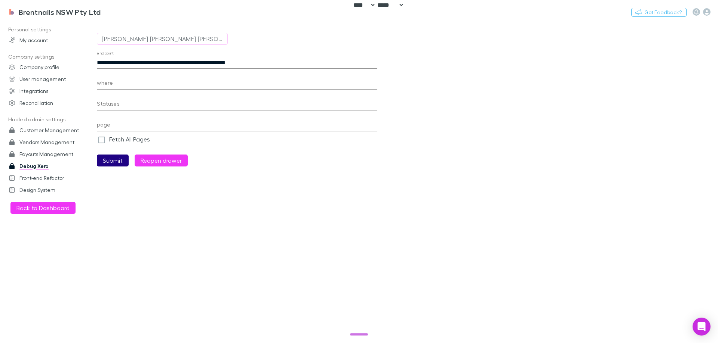
click at [114, 157] on button "Submit" at bounding box center [113, 161] width 32 height 12
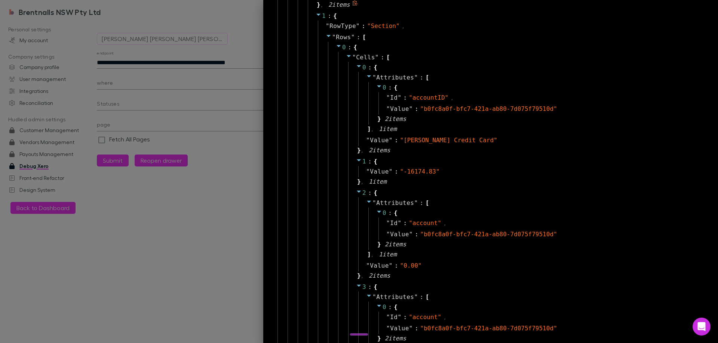
scroll to position [429, 0]
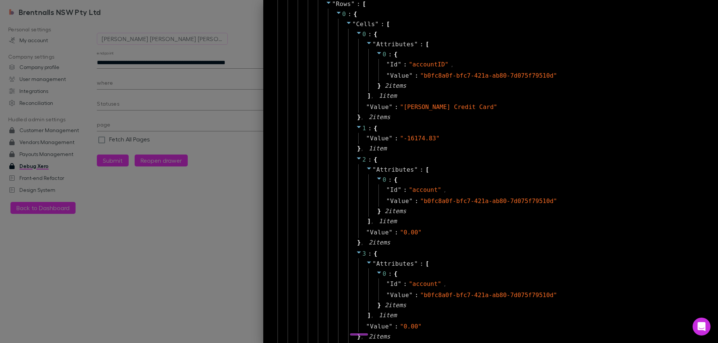
click at [512, 170] on div "" Attributes " : [ 0 : { " Id " : " account " , " Value " : " b0fc8a0f-bfc7-421…" at bounding box center [524, 195] width 333 height 63
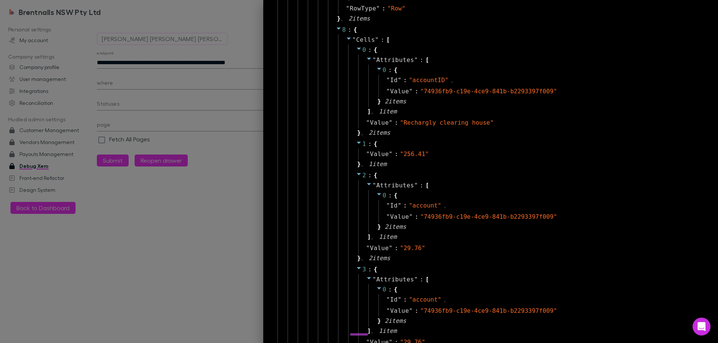
scroll to position [3615, 0]
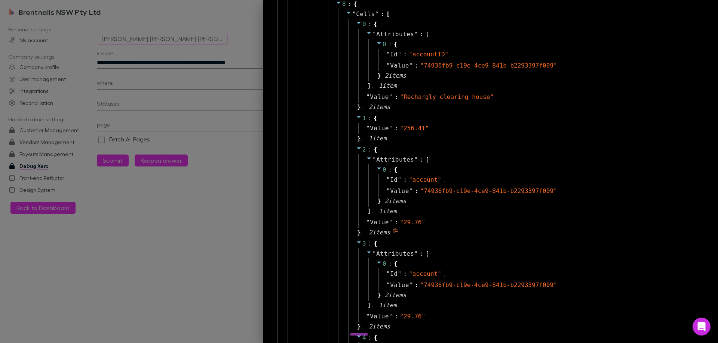
click at [502, 166] on div "0 : { " Id " : " account " , " Value " : " 74936fb9-c19e-4ce9-841b-b2293397f009…" at bounding box center [528, 185] width 321 height 43
click at [620, 134] on div "" Value " : " 256.41 "" at bounding box center [524, 128] width 333 height 11
click at [216, 153] on div at bounding box center [359, 171] width 718 height 343
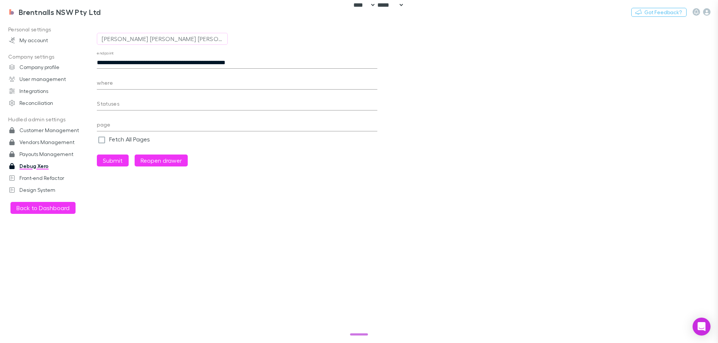
scroll to position [18, 0]
click at [702, 115] on main "**********" at bounding box center [407, 182] width 621 height 323
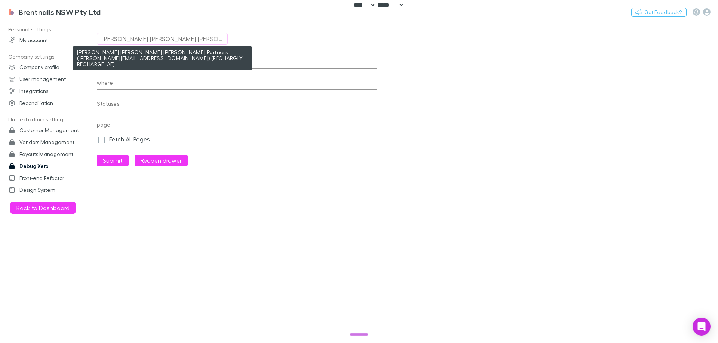
click at [195, 37] on div "[PERSON_NAME] [PERSON_NAME] [PERSON_NAME] Partners ([PERSON_NAME][EMAIL_ADDRESS…" at bounding box center [162, 38] width 121 height 9
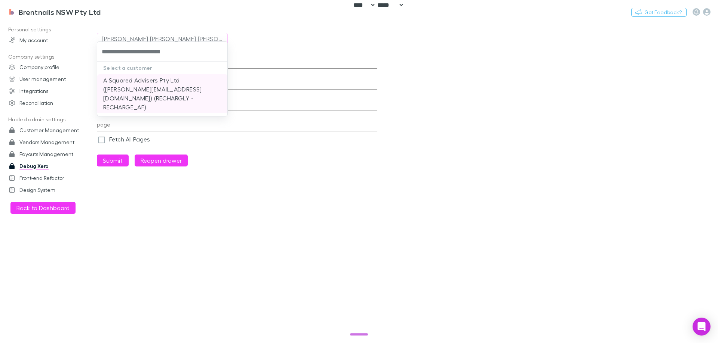
click at [151, 82] on li "A Squared Advisers Pty Ltd (adele@asquaredadvisers.com.au) (RECHARGLY - RECHARG…" at bounding box center [162, 93] width 130 height 39
type input "**********"
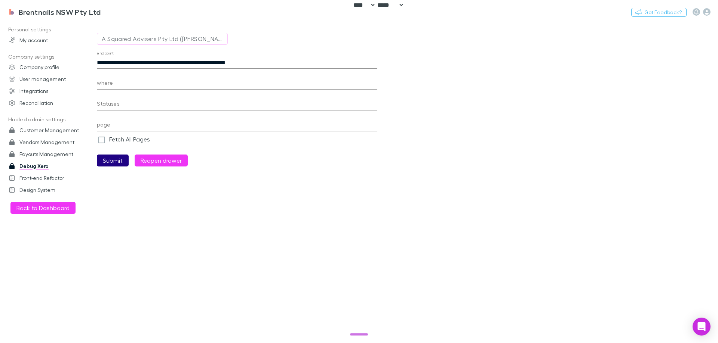
click at [121, 163] on button "Submit" at bounding box center [113, 161] width 32 height 12
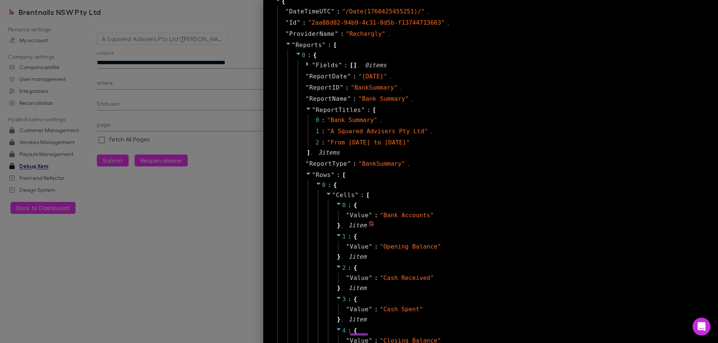
click at [530, 201] on div "0 : { " Value " : " Bank Accounts " } , 1 item" at bounding box center [512, 215] width 369 height 31
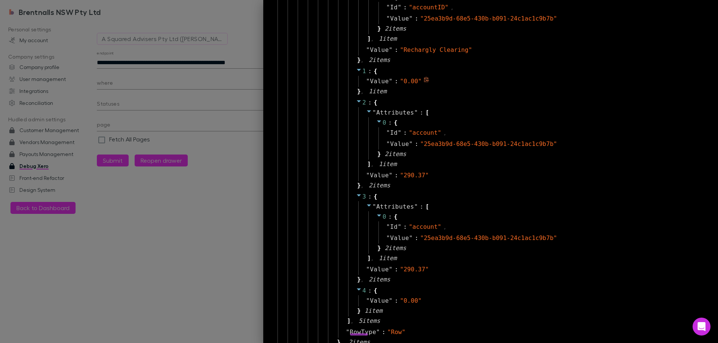
scroll to position [2499, 0]
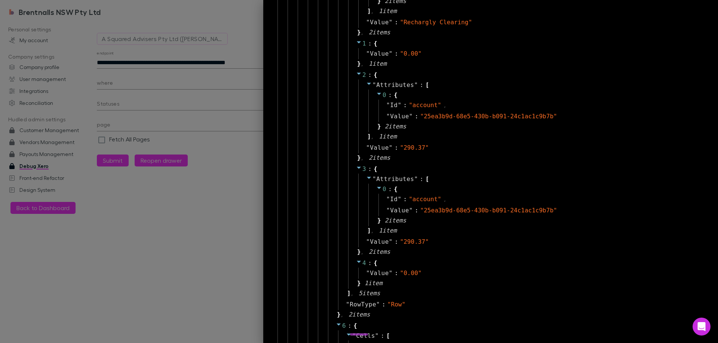
drag, startPoint x: 197, startPoint y: 249, endPoint x: 198, endPoint y: 267, distance: 17.7
click at [197, 249] on div at bounding box center [359, 171] width 718 height 343
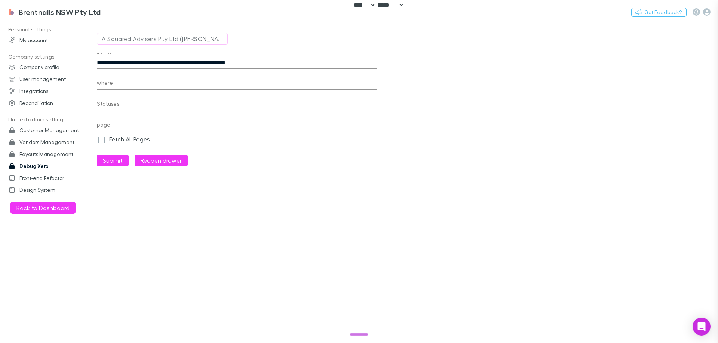
scroll to position [18, 0]
click at [706, 106] on main "**********" at bounding box center [407, 182] width 621 height 323
click at [153, 34] on button "A Squared Advisers Pty Ltd (adele@asquaredadvisers.com.au) (RECHARGLY - RECHARG…" at bounding box center [162, 39] width 131 height 12
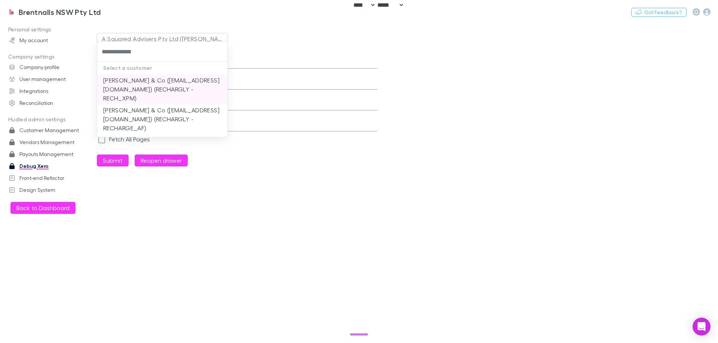
click at [145, 80] on li "[PERSON_NAME] & Co ([EMAIL_ADDRESS][DOMAIN_NAME]) (RECHARGLY - RECH_XPM)" at bounding box center [162, 89] width 130 height 30
type input "**********"
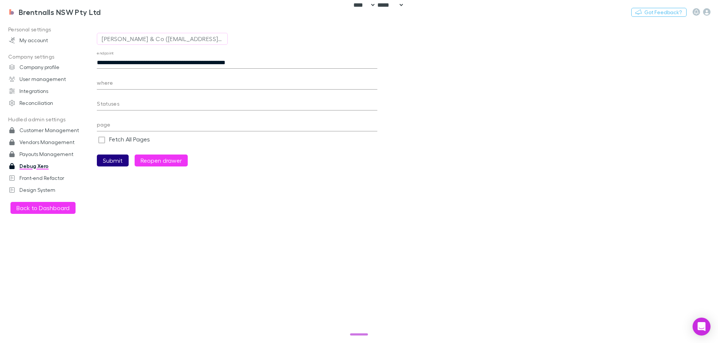
click at [121, 160] on button "Submit" at bounding box center [113, 161] width 32 height 12
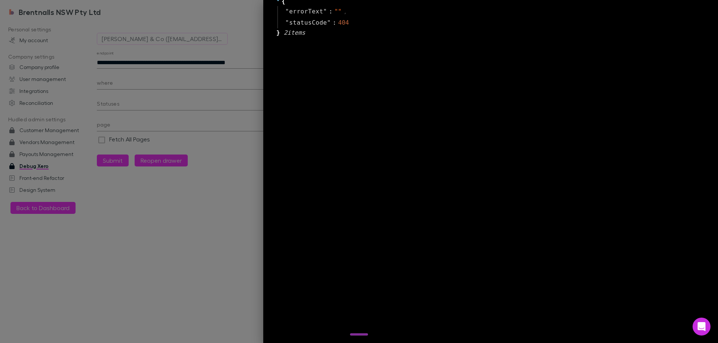
click at [698, 111] on div "{ " errorText " : " " , " statusCode " : 404 } 2 item s" at bounding box center [490, 162] width 431 height 343
click at [196, 93] on div at bounding box center [359, 171] width 718 height 343
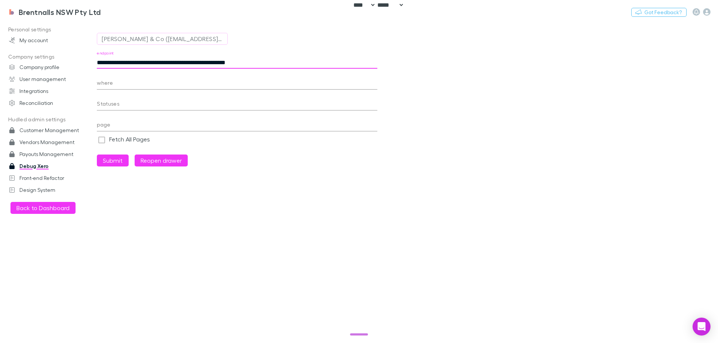
click at [324, 67] on input "**********" at bounding box center [237, 63] width 280 height 12
click at [97, 155] on button "Submit" at bounding box center [113, 161] width 32 height 12
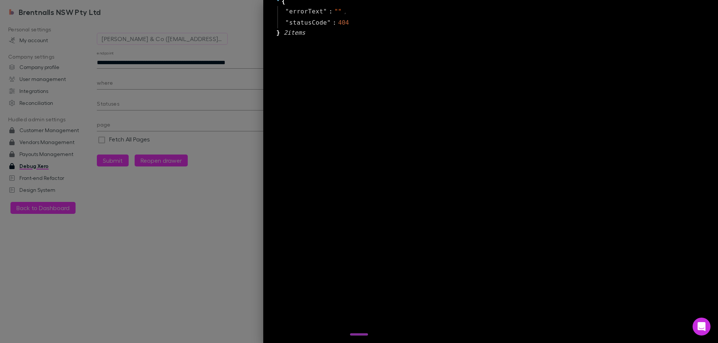
click at [214, 70] on div at bounding box center [359, 171] width 718 height 343
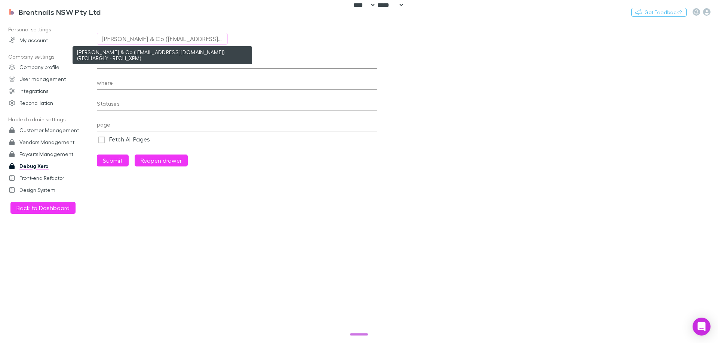
click at [169, 41] on div "[PERSON_NAME] & Co ([EMAIL_ADDRESS][DOMAIN_NAME]) (RECHARGLY - RECH_XPM)" at bounding box center [162, 38] width 121 height 9
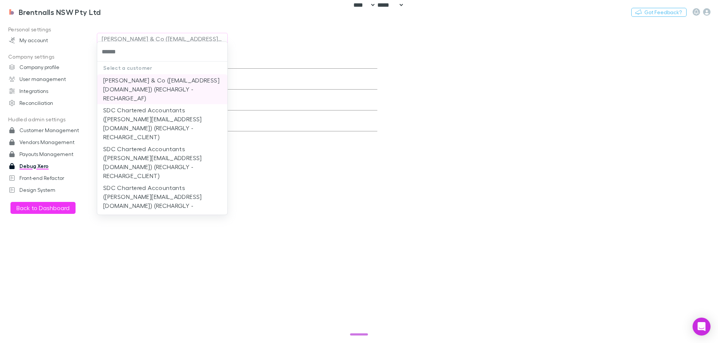
click at [168, 91] on li "[PERSON_NAME] & Co ([EMAIL_ADDRESS][DOMAIN_NAME]) (RECHARGLY - RECHARGE_AF)" at bounding box center [162, 89] width 130 height 30
type input "**********"
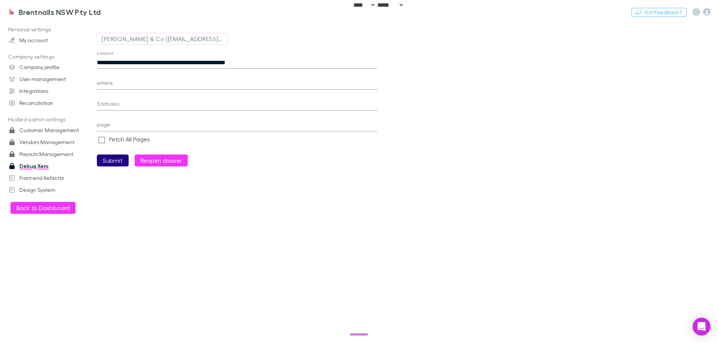
click at [98, 159] on button "Submit" at bounding box center [113, 161] width 32 height 12
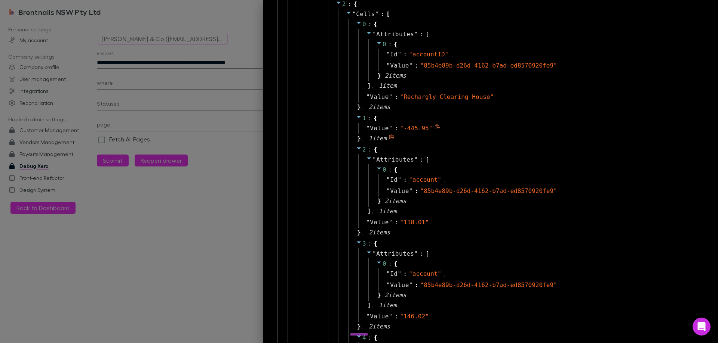
scroll to position [1270, 0]
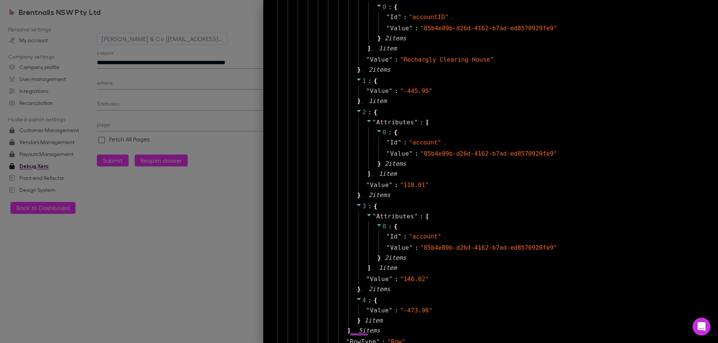
click at [201, 234] on div at bounding box center [359, 171] width 718 height 343
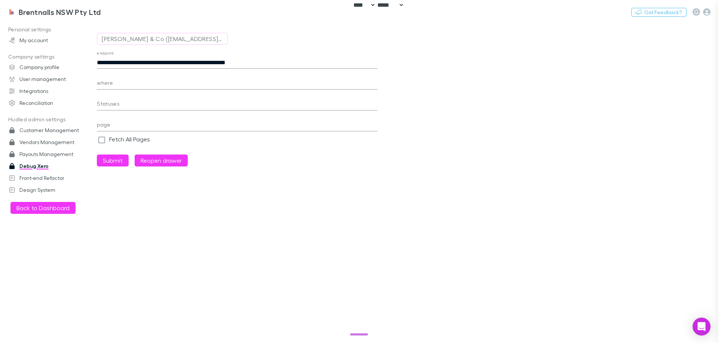
scroll to position [18, 0]
drag, startPoint x: 30, startPoint y: 262, endPoint x: 56, endPoint y: 195, distance: 71.7
click at [31, 255] on div "Personal settings My account Company settings Company profile User management I…" at bounding box center [51, 181] width 102 height 314
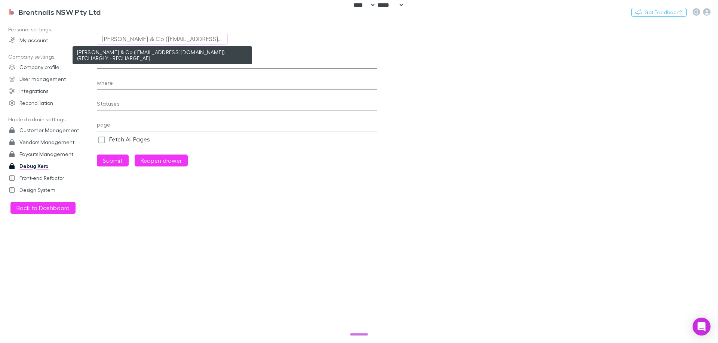
click at [142, 36] on div "[PERSON_NAME] & Co ([EMAIL_ADDRESS][DOMAIN_NAME]) (RECHARGLY - RECHARGE_AF)" at bounding box center [162, 38] width 121 height 9
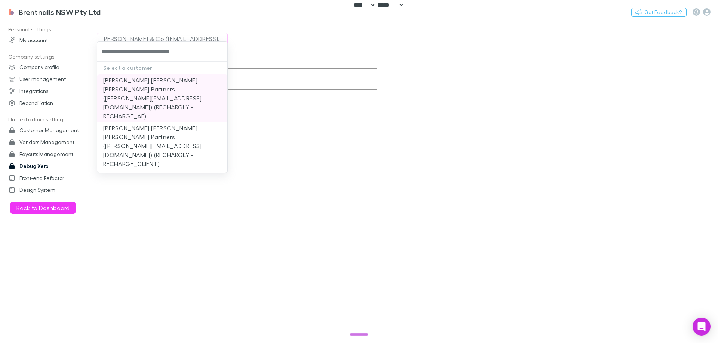
click at [155, 83] on li "[PERSON_NAME] [PERSON_NAME] [PERSON_NAME] Partners ([PERSON_NAME][EMAIL_ADDRESS…" at bounding box center [162, 98] width 130 height 48
type input "**********"
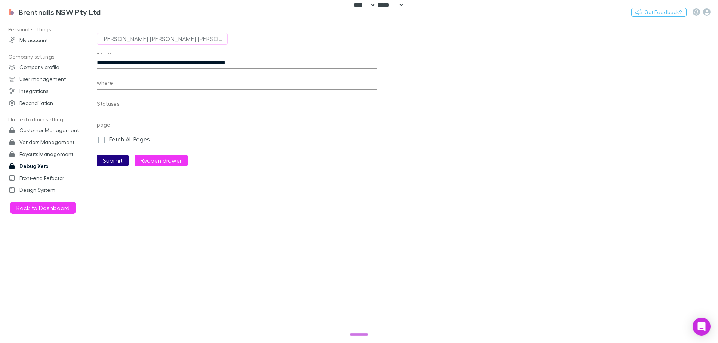
click at [110, 164] on button "Submit" at bounding box center [113, 161] width 32 height 12
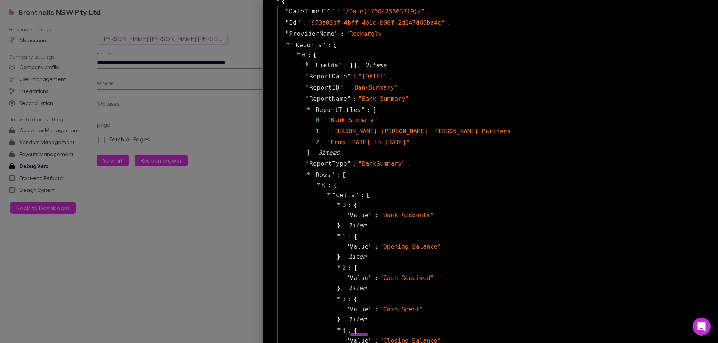
click at [201, 142] on div at bounding box center [359, 171] width 718 height 343
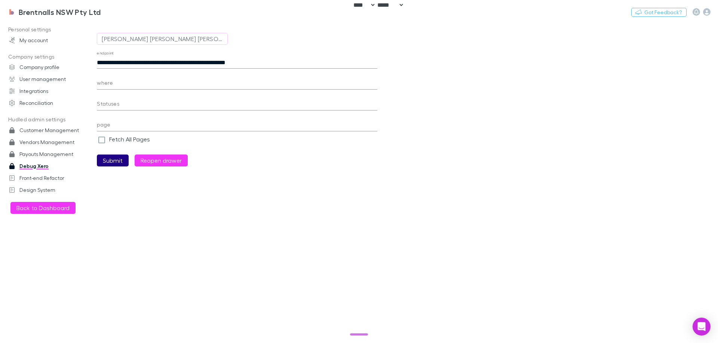
click at [111, 163] on button "Submit" at bounding box center [113, 161] width 32 height 12
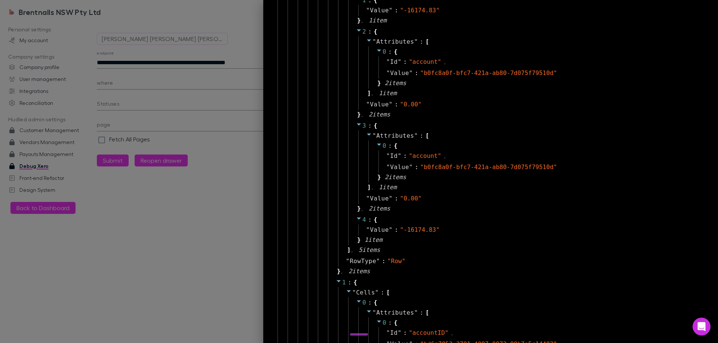
scroll to position [579, 0]
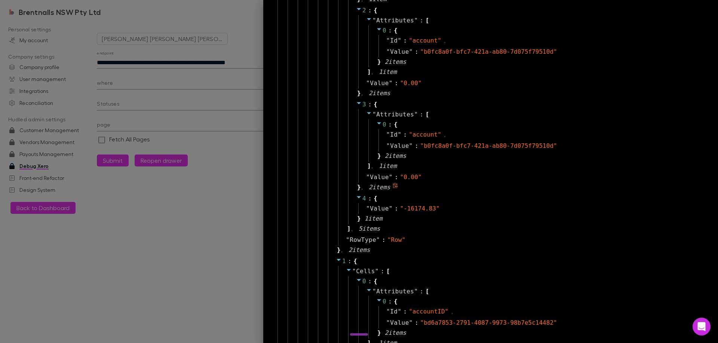
click at [478, 183] on div "3 : { " Attributes " : [ 0 : { " Id " : " account " , " Value " : " b0fc8a0f-bf…" at bounding box center [520, 146] width 345 height 94
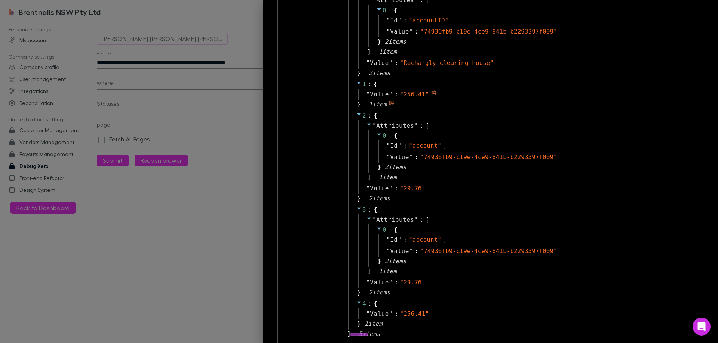
scroll to position [3652, 0]
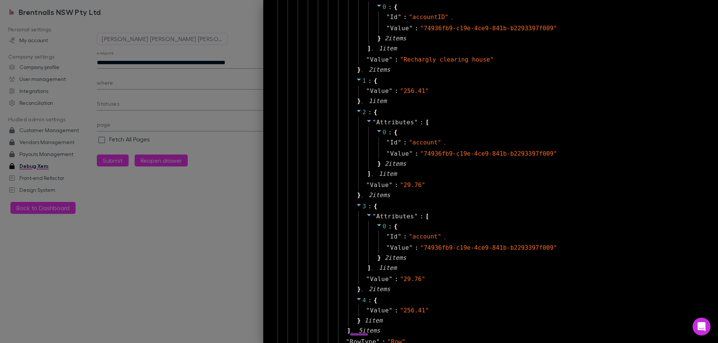
drag, startPoint x: 194, startPoint y: 137, endPoint x: 200, endPoint y: 140, distance: 6.5
click at [194, 137] on div at bounding box center [359, 171] width 718 height 343
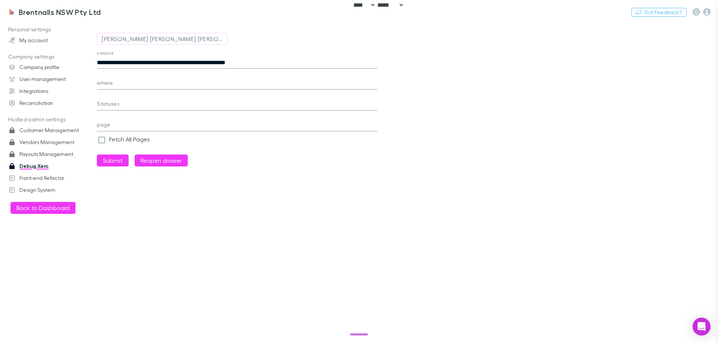
scroll to position [18, 0]
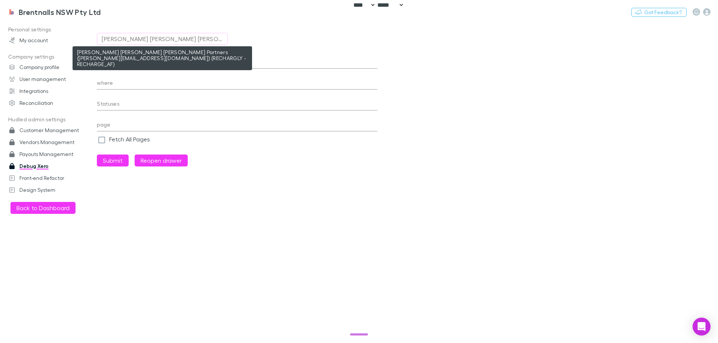
click at [152, 38] on div "[PERSON_NAME] [PERSON_NAME] [PERSON_NAME] Partners ([PERSON_NAME][EMAIL_ADDRESS…" at bounding box center [162, 38] width 121 height 9
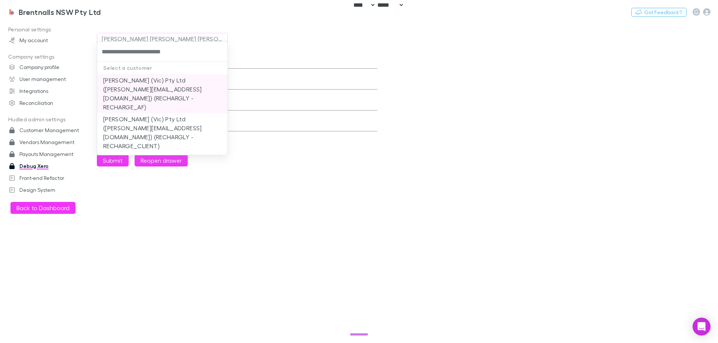
click at [205, 94] on li "[PERSON_NAME] (Vic) Pty Ltd ([PERSON_NAME][EMAIL_ADDRESS][DOMAIN_NAME]) (RECHAR…" at bounding box center [162, 93] width 130 height 39
type input "**********"
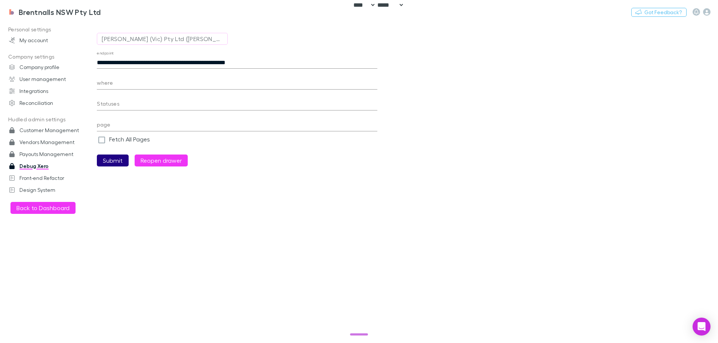
click at [122, 160] on button "Submit" at bounding box center [113, 161] width 32 height 12
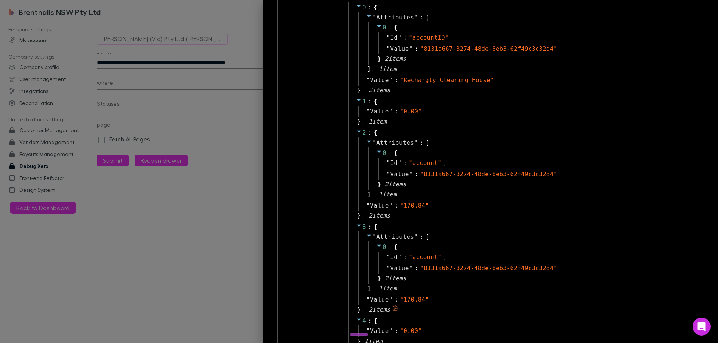
scroll to position [1270, 0]
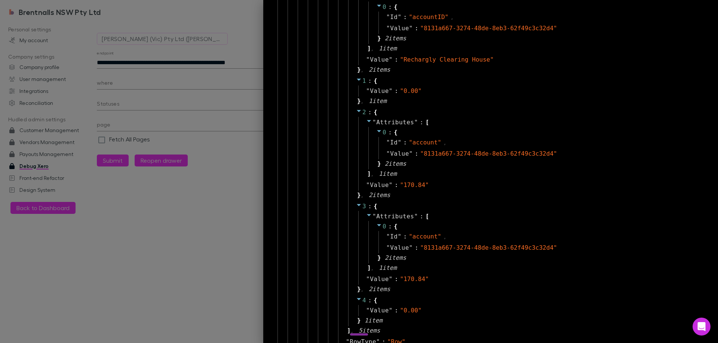
drag, startPoint x: 330, startPoint y: 339, endPoint x: 280, endPoint y: 305, distance: 60.0
click at [330, 339] on div "2 : { " Cells " : [ 0 : { " Attributes " : [ 0 : { " Id " : " accountID " , " V…" at bounding box center [512, 159] width 369 height 397
click at [169, 52] on div at bounding box center [359, 171] width 718 height 343
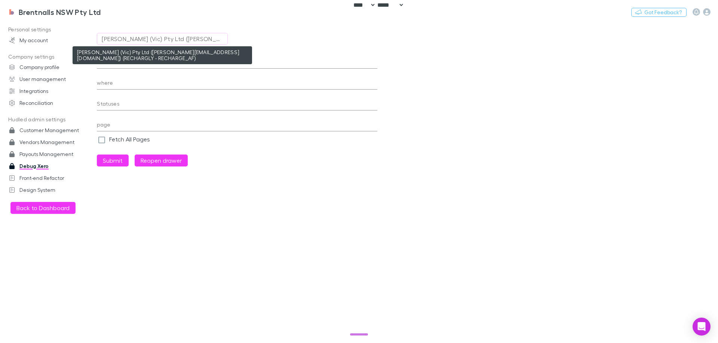
click at [145, 41] on div "[PERSON_NAME] (Vic) Pty Ltd ([PERSON_NAME][EMAIL_ADDRESS][DOMAIN_NAME]) (RECHAR…" at bounding box center [162, 38] width 121 height 9
click at [147, 39] on div "[PERSON_NAME] (Vic) Pty Ltd ([PERSON_NAME][EMAIL_ADDRESS][DOMAIN_NAME]) (RECHAR…" at bounding box center [162, 38] width 121 height 9
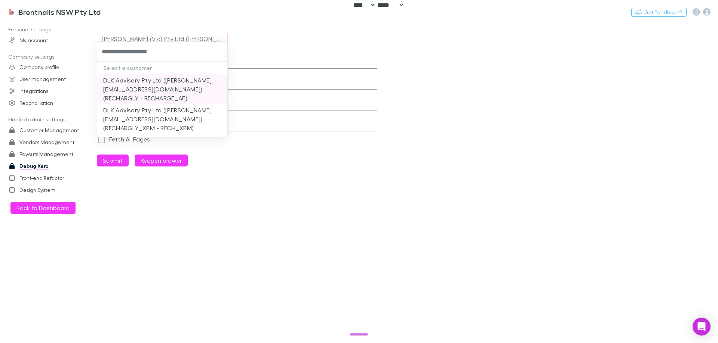
click at [188, 89] on li "DLK Advisory Pty Ltd (chantel.cant@dlkadvisory.com.au) (RECHARGLY - RECHARGE_AF)" at bounding box center [162, 89] width 130 height 30
type input "**********"
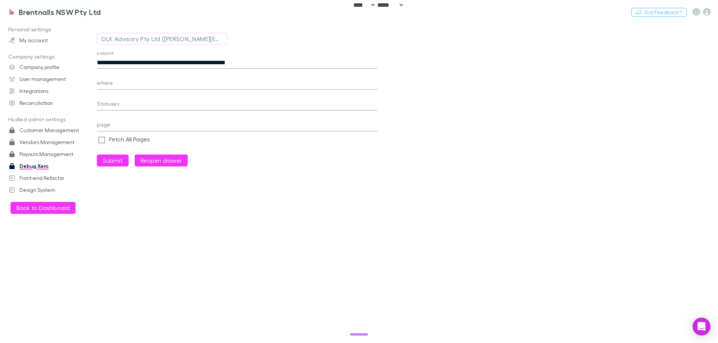
drag, startPoint x: 112, startPoint y: 163, endPoint x: 213, endPoint y: 73, distance: 136.0
click at [112, 163] on button "Submit" at bounding box center [113, 161] width 32 height 12
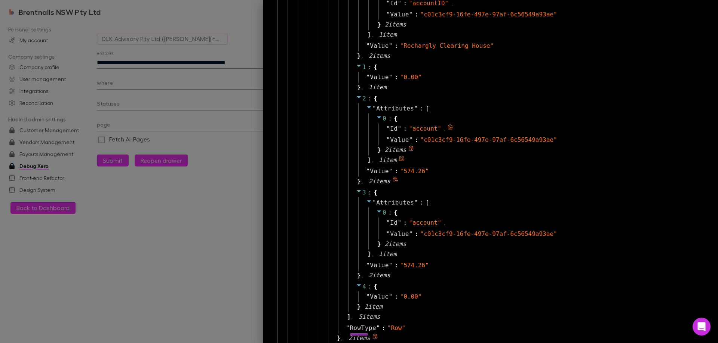
scroll to position [514, 0]
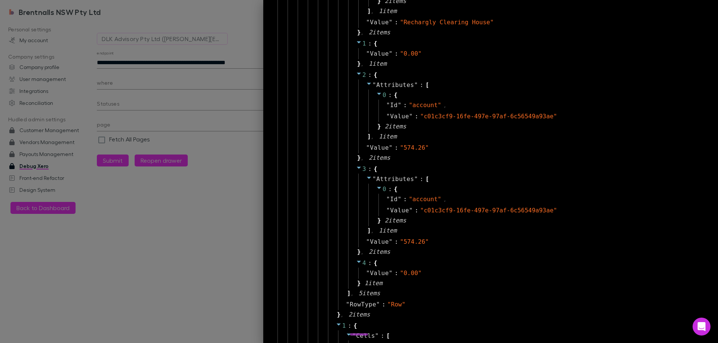
drag, startPoint x: 17, startPoint y: 240, endPoint x: 21, endPoint y: 234, distance: 7.1
click at [19, 237] on div at bounding box center [359, 171] width 718 height 343
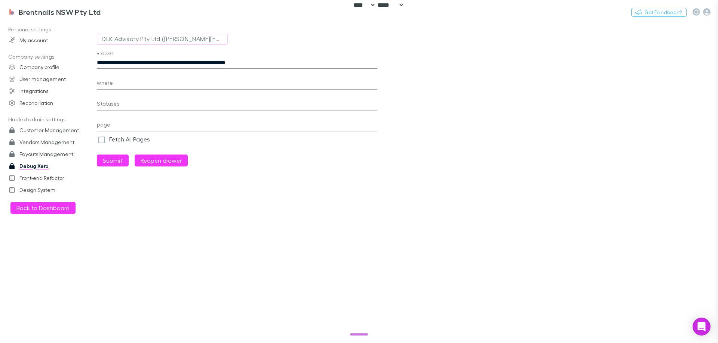
scroll to position [18, 0]
click at [21, 232] on div at bounding box center [359, 171] width 718 height 343
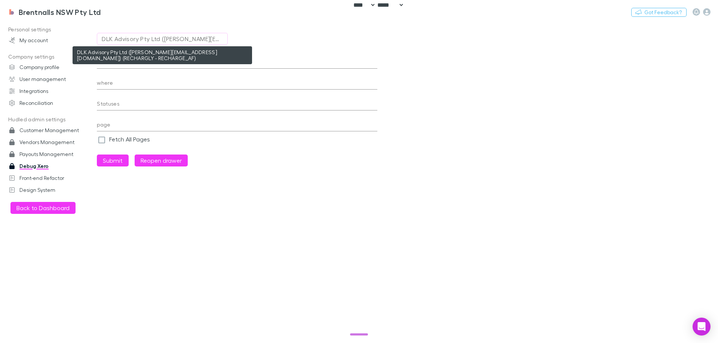
click at [123, 42] on div "DLK Advisory Pty Ltd (chantel.cant@dlkadvisory.com.au) (RECHARGLY - RECHARGE_AF)" at bounding box center [162, 38] width 121 height 9
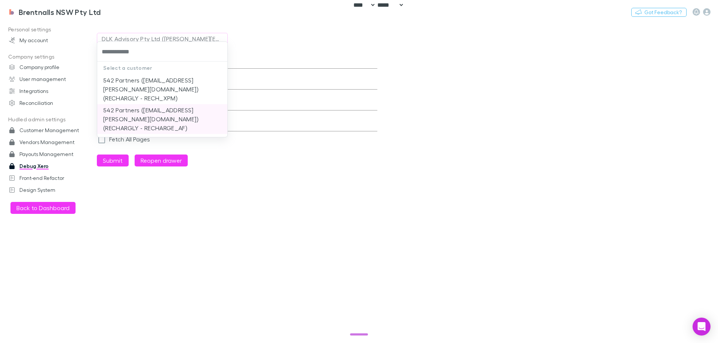
click at [182, 117] on li "542 Partners (stuart.brandman@542partners.com.au) (RECHARGLY - RECHARGE_AF)" at bounding box center [162, 119] width 130 height 30
type input "**********"
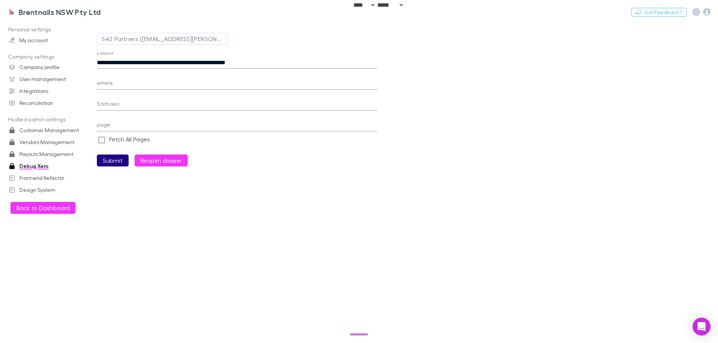
click at [110, 160] on button "Submit" at bounding box center [113, 161] width 32 height 12
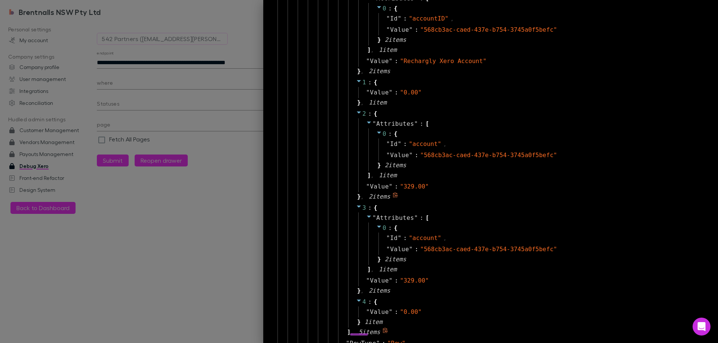
scroll to position [2461, 0]
click at [147, 225] on div at bounding box center [359, 171] width 718 height 343
